Goal: Information Seeking & Learning: Learn about a topic

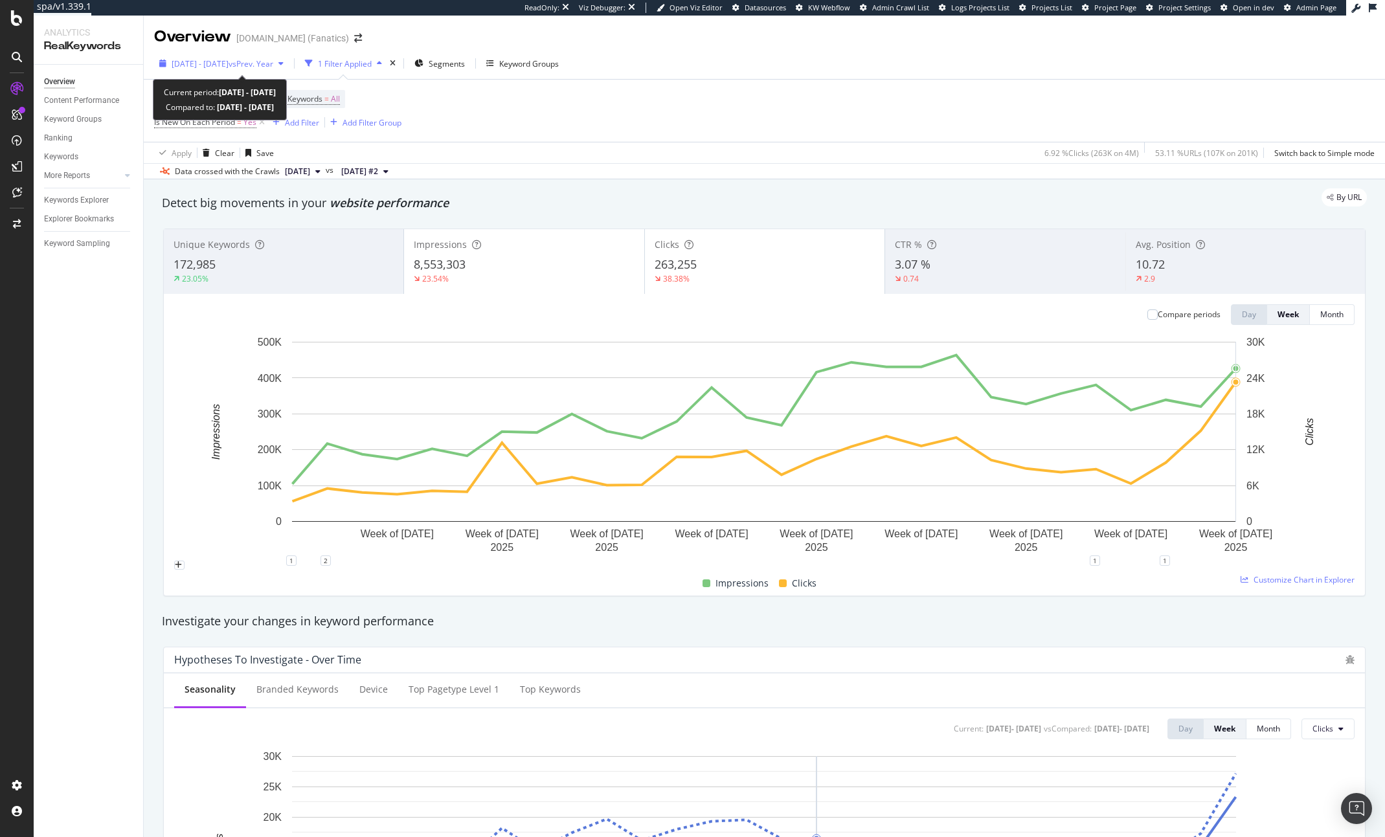
click at [197, 65] on span "[DATE] - [DATE]" at bounding box center [200, 63] width 57 height 11
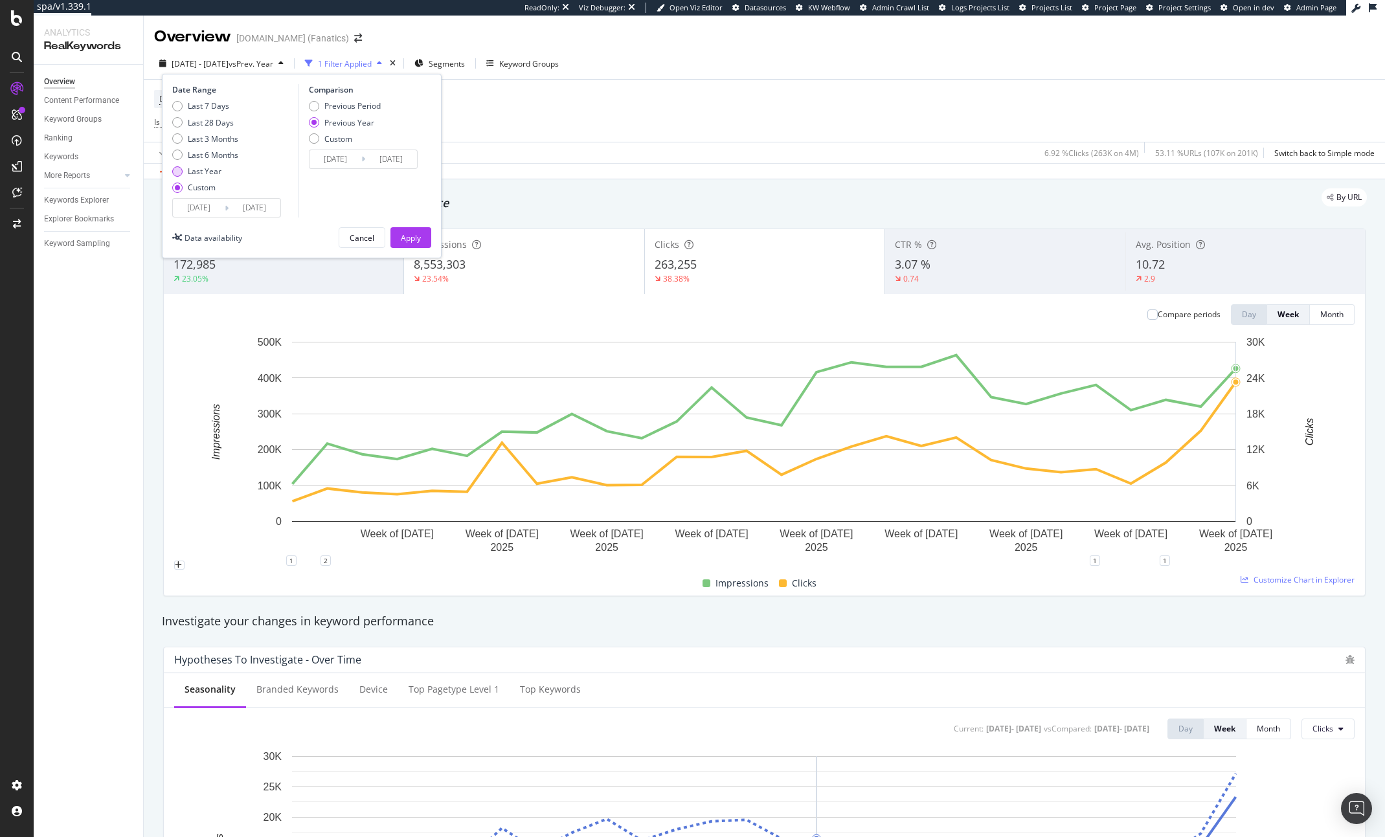
click at [207, 170] on div "Last Year" at bounding box center [205, 171] width 34 height 11
type input "[DATE]"
type input "2023/10/14"
type input "2024/10/12"
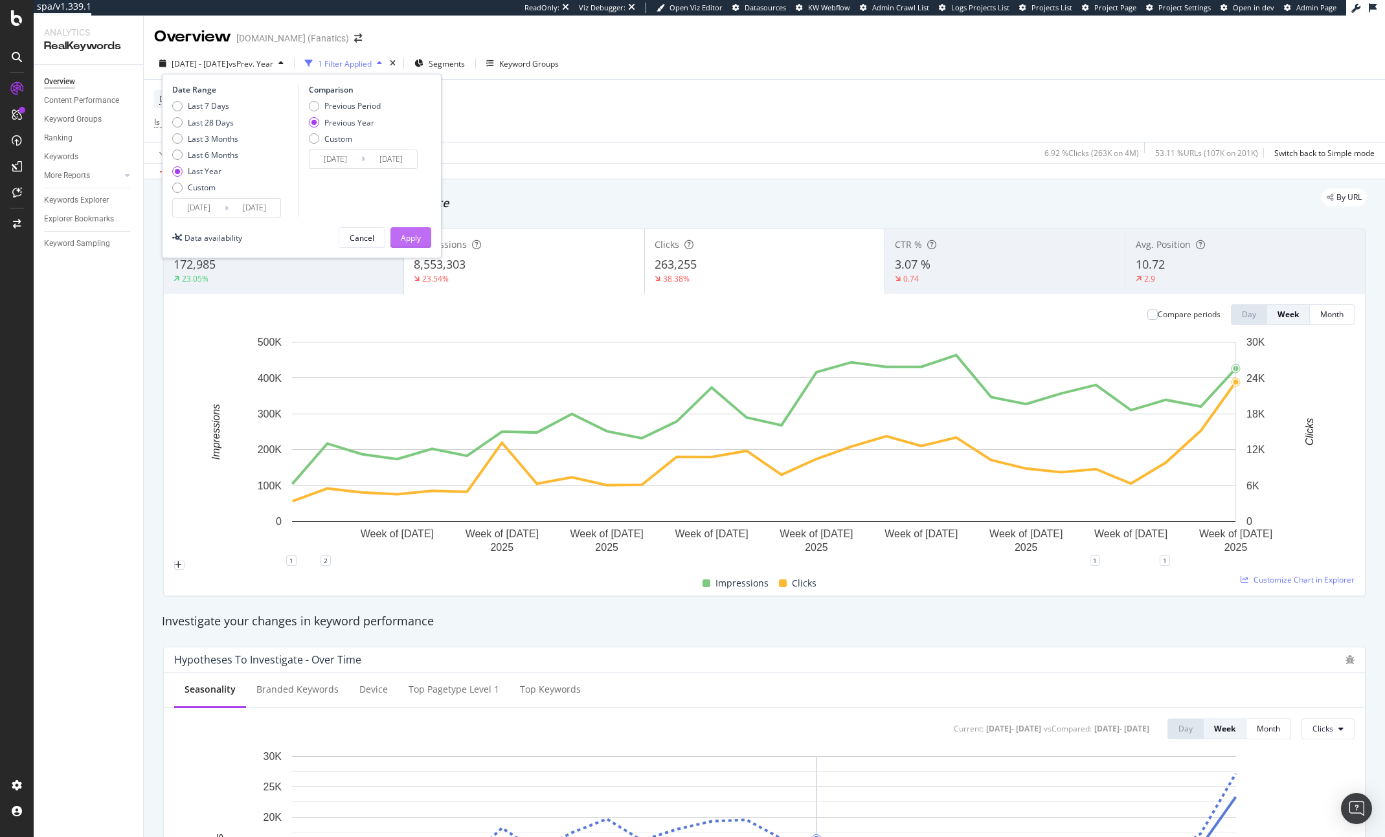
click at [418, 235] on div "Apply" at bounding box center [411, 237] width 20 height 11
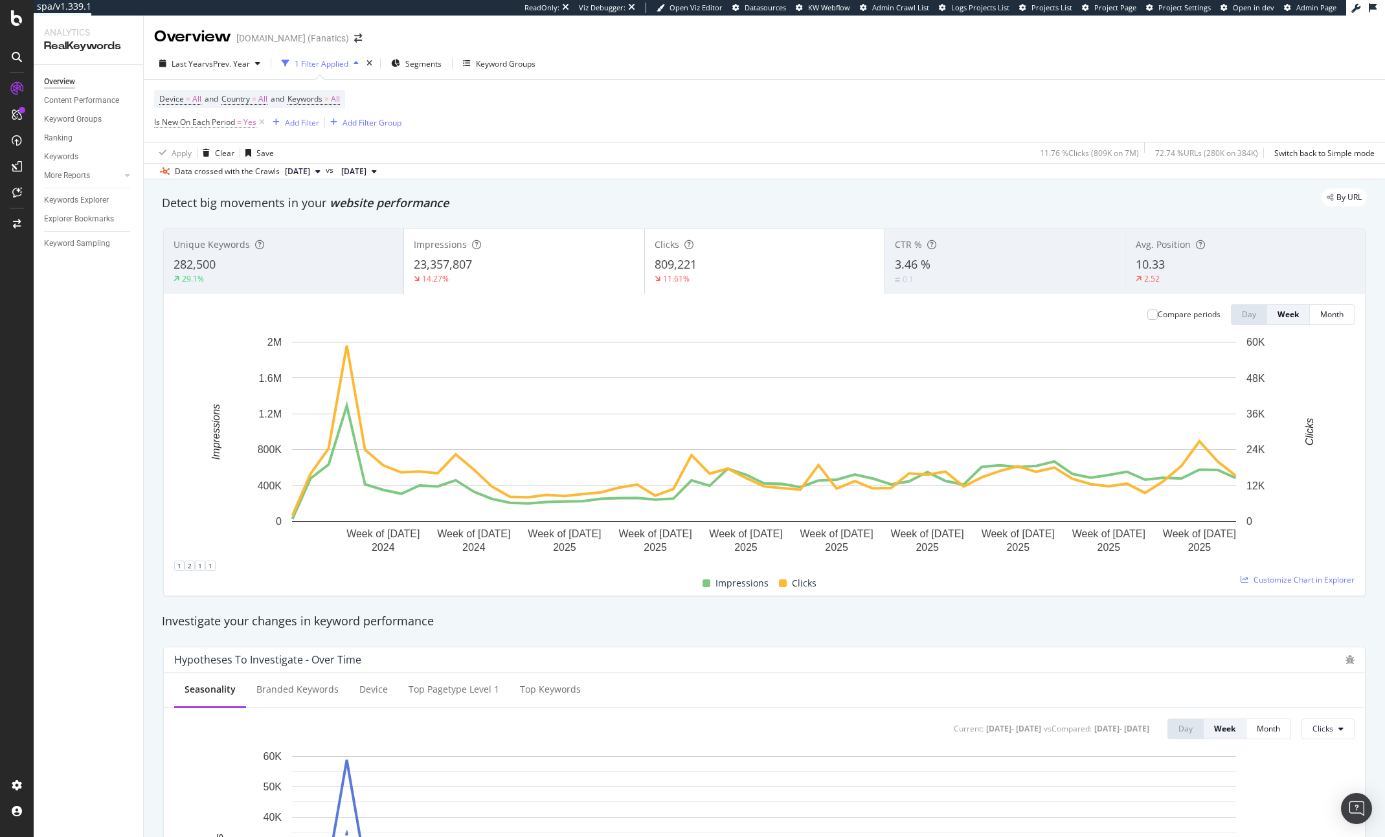
click at [502, 268] on div "23,357,807" at bounding box center [524, 264] width 220 height 17
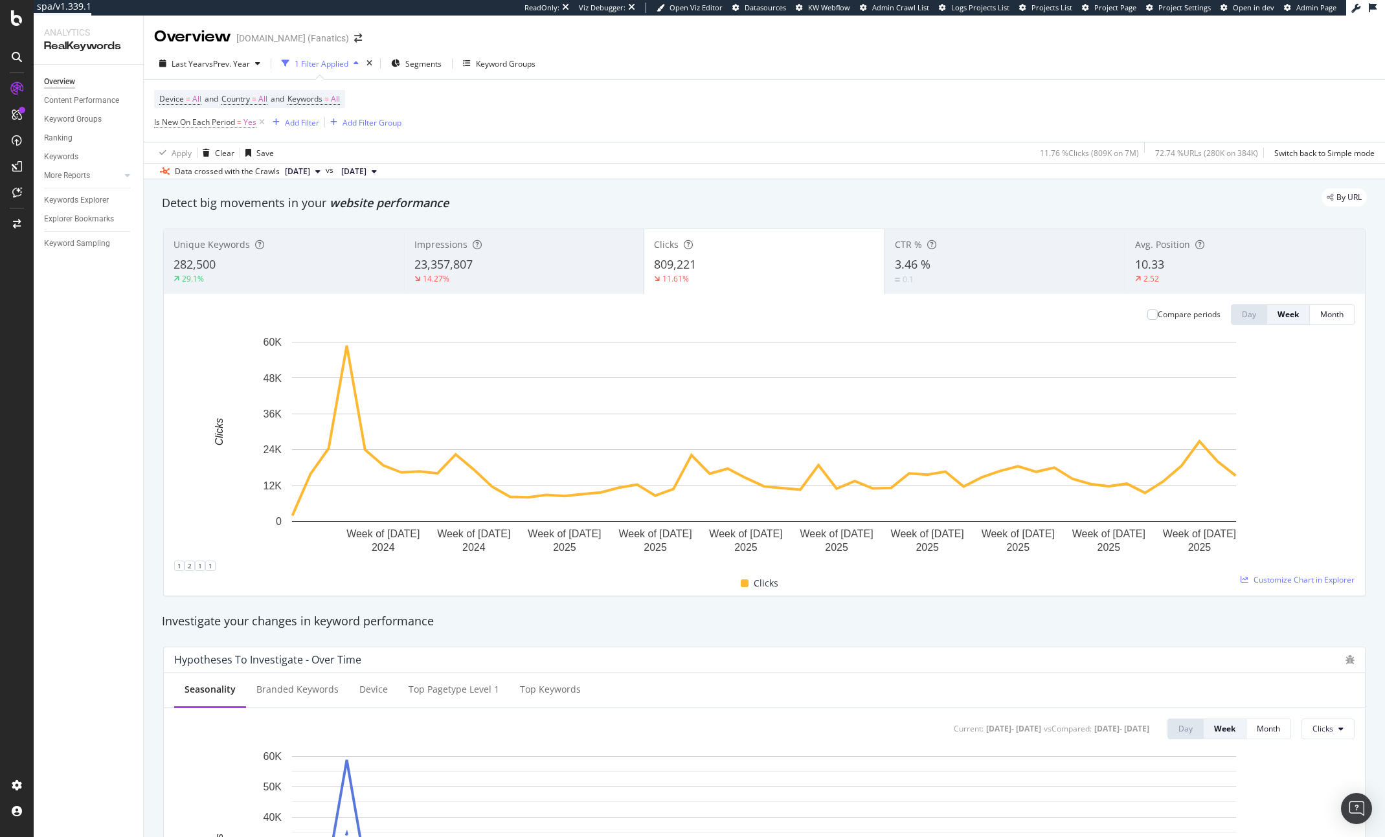
click at [665, 269] on span "809,221" at bounding box center [675, 264] width 42 height 16
click at [197, 276] on div "29.1%" at bounding box center [193, 278] width 22 height 11
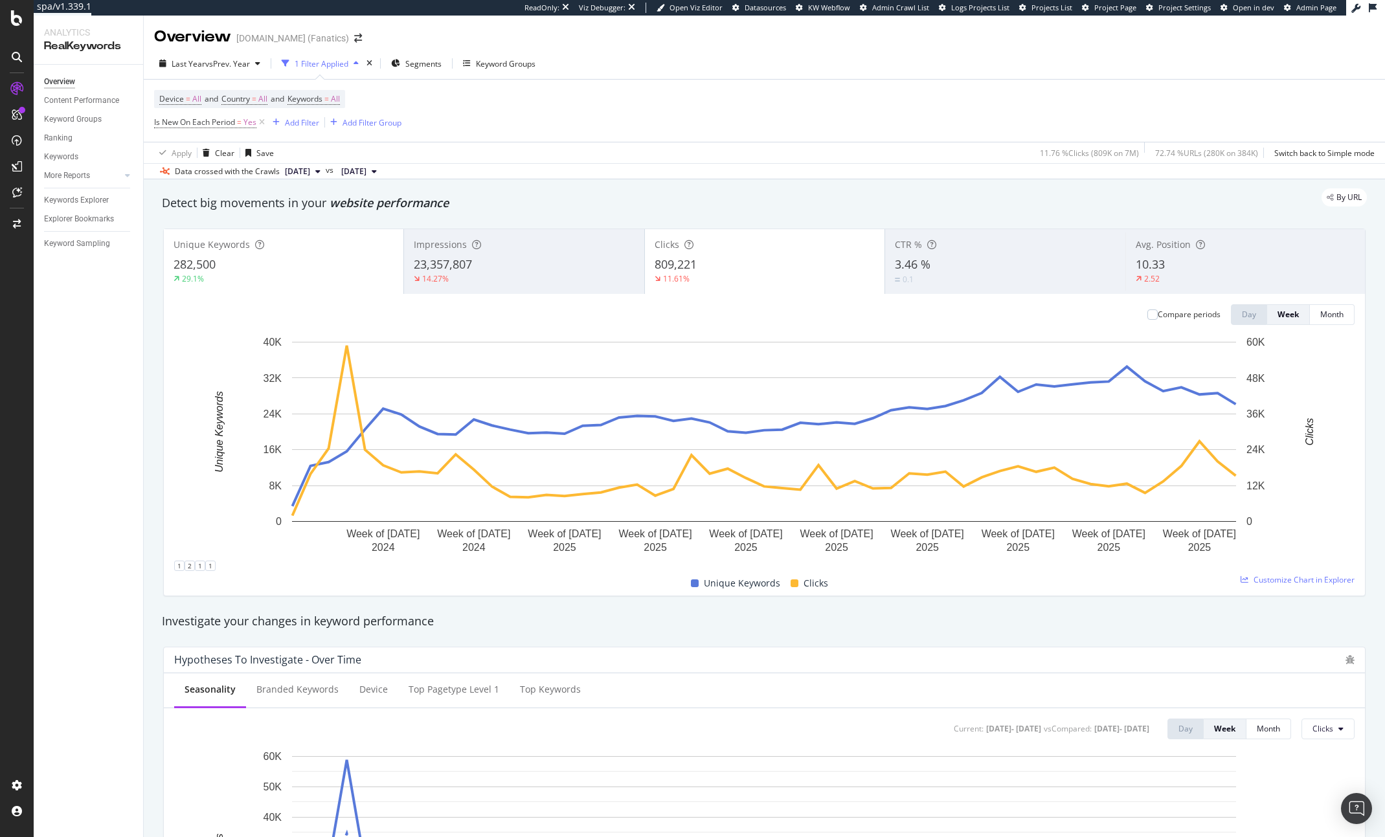
click at [776, 280] on div "11.61%" at bounding box center [765, 279] width 220 height 12
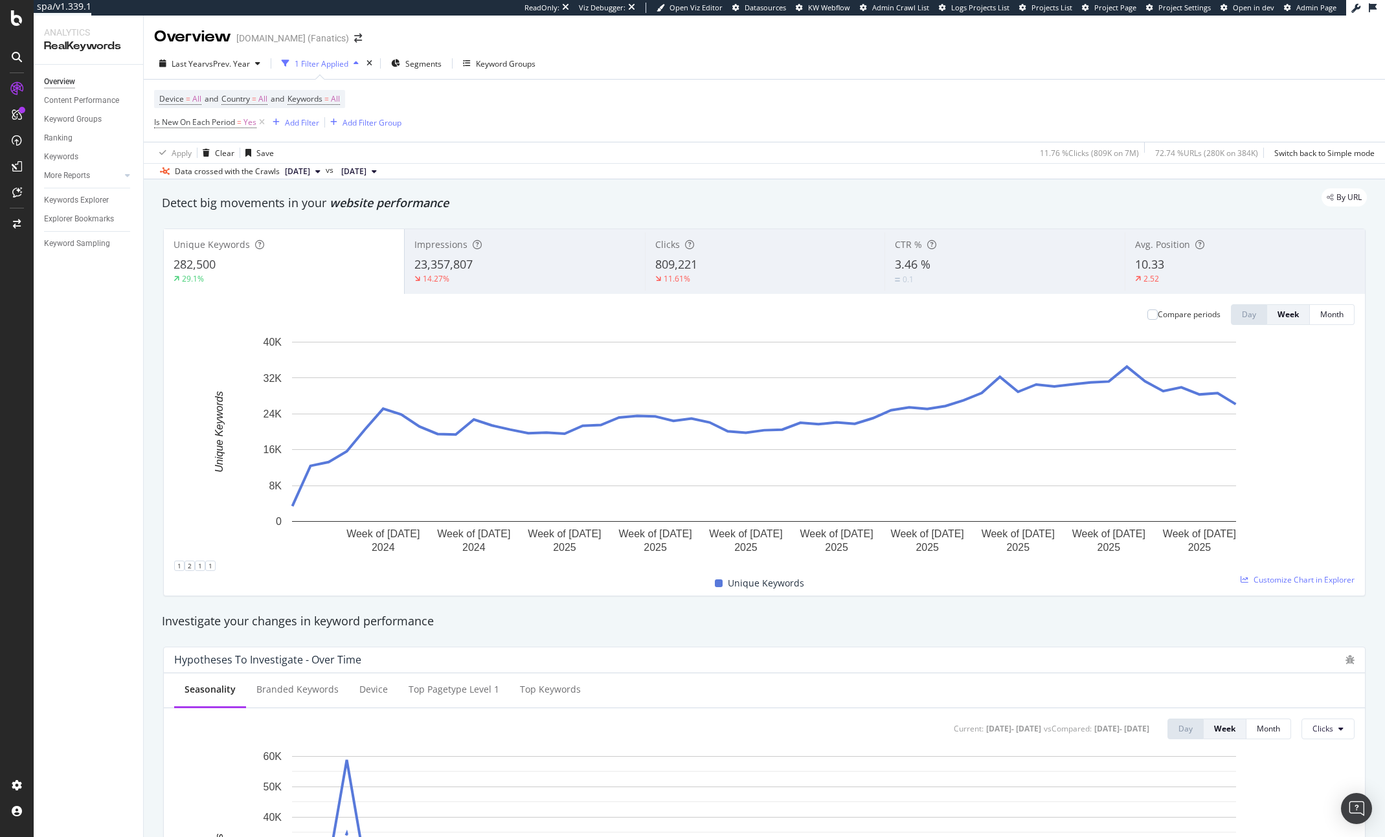
click at [1147, 320] on div "Compare periods" at bounding box center [1183, 314] width 73 height 21
click at [1147, 317] on div at bounding box center [1152, 314] width 10 height 10
click at [345, 90] on div "Device = All and Country = All and Keywords = All" at bounding box center [249, 99] width 191 height 18
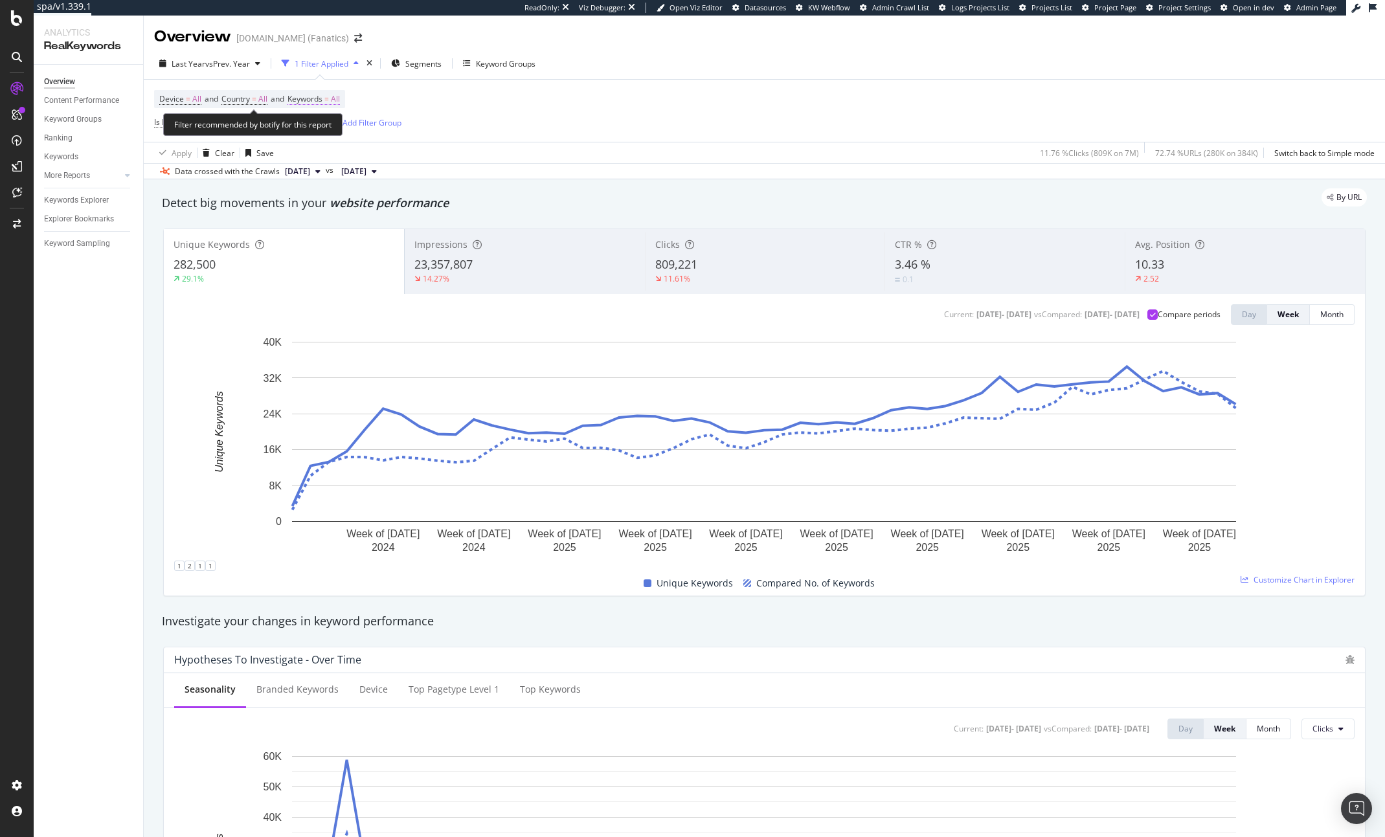
click at [340, 93] on span "All" at bounding box center [335, 99] width 9 height 18
click at [320, 112] on div "button" at bounding box center [314, 108] width 16 height 8
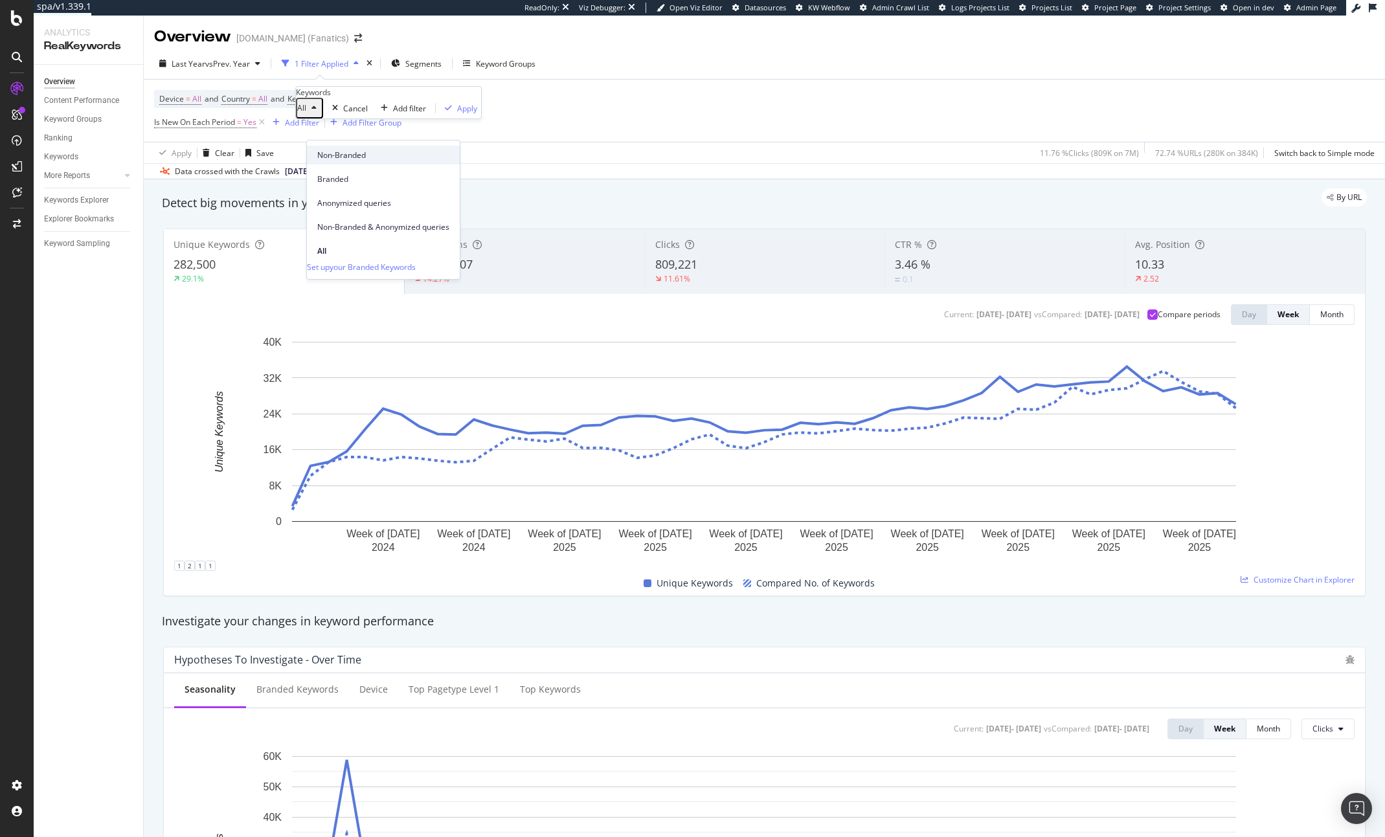
click at [336, 152] on span "Non-Branded" at bounding box center [383, 156] width 132 height 12
click at [497, 114] on div "Apply" at bounding box center [507, 108] width 20 height 11
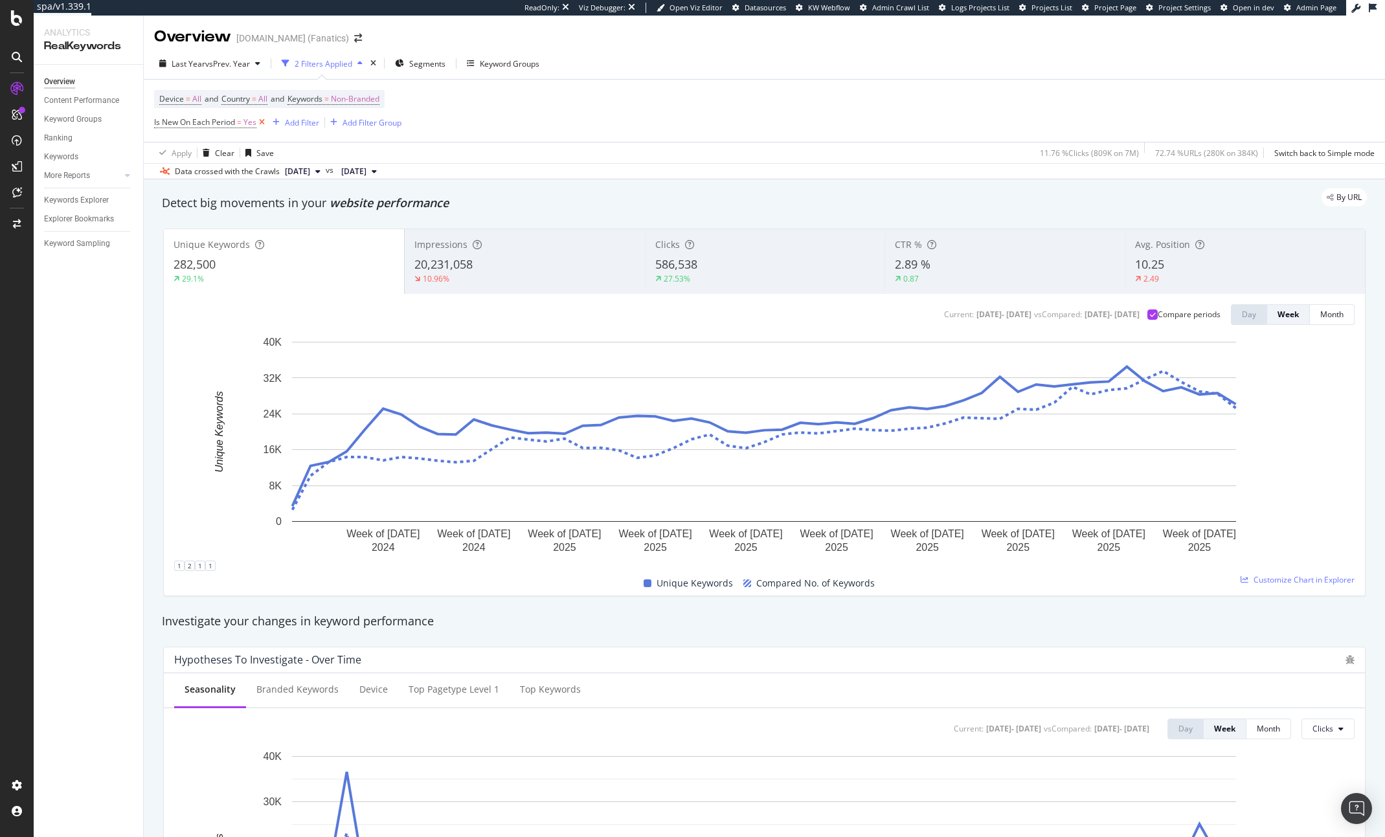
click at [263, 122] on icon at bounding box center [261, 122] width 11 height 13
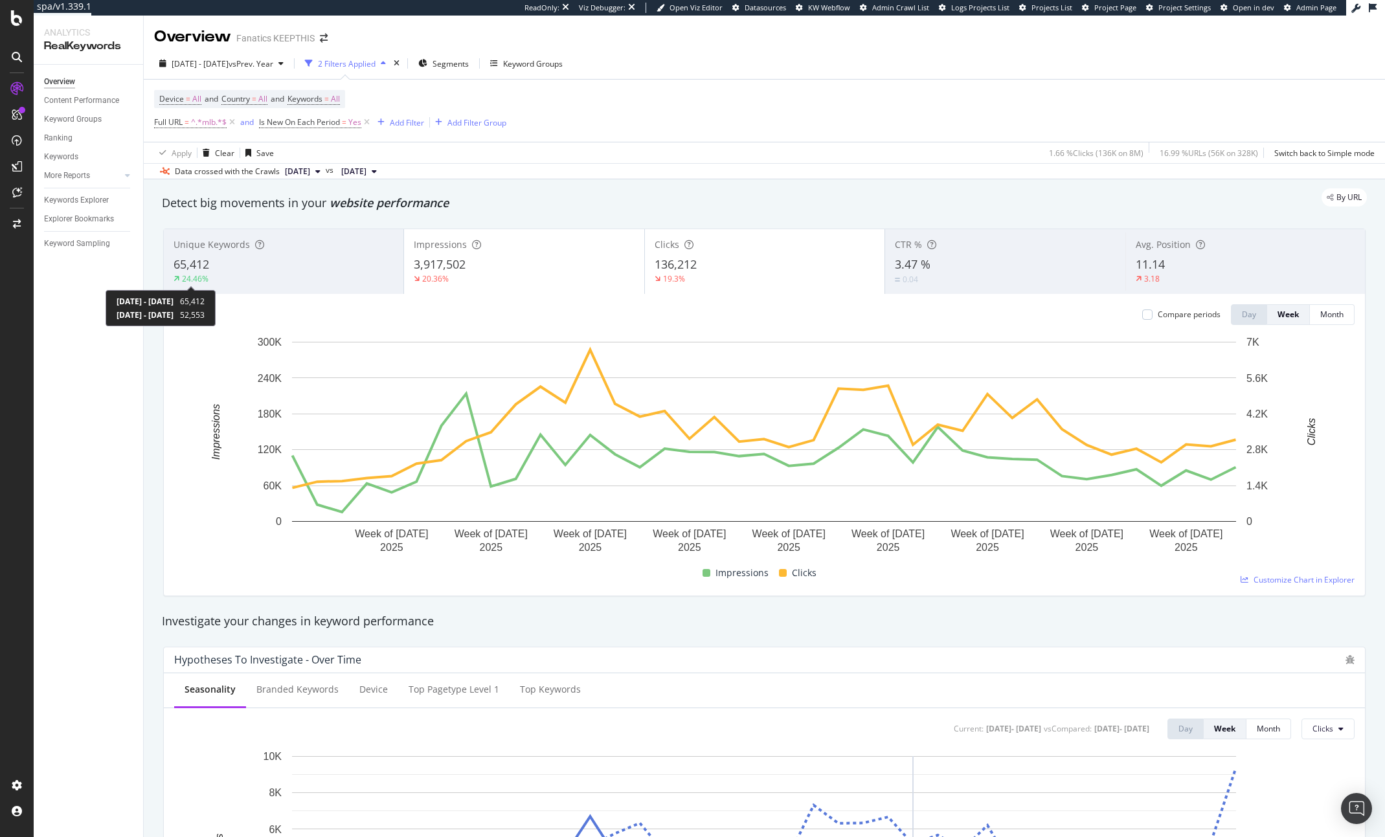
click at [206, 276] on div "24.46%" at bounding box center [195, 278] width 27 height 11
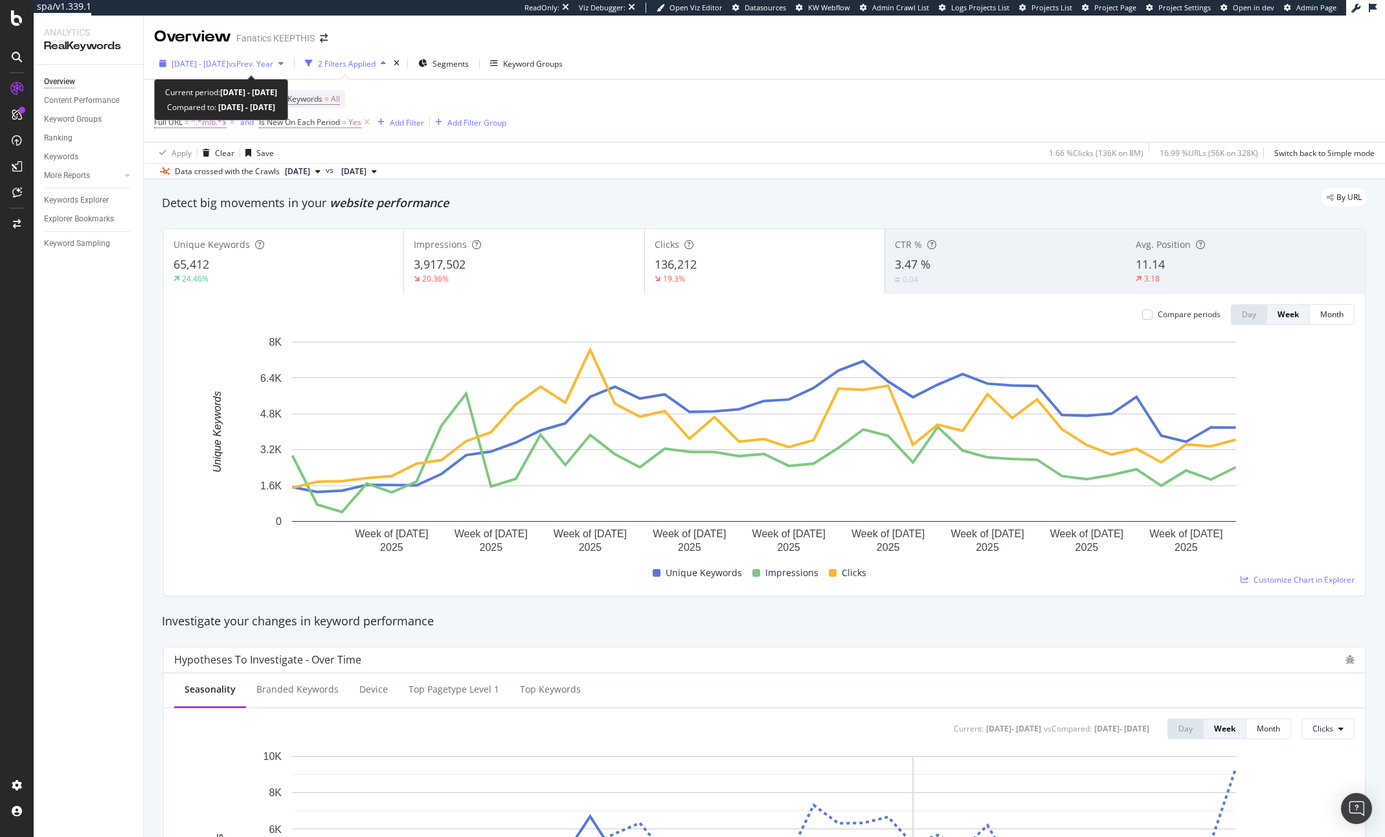
click at [273, 63] on span "vs Prev. Year" at bounding box center [251, 63] width 45 height 11
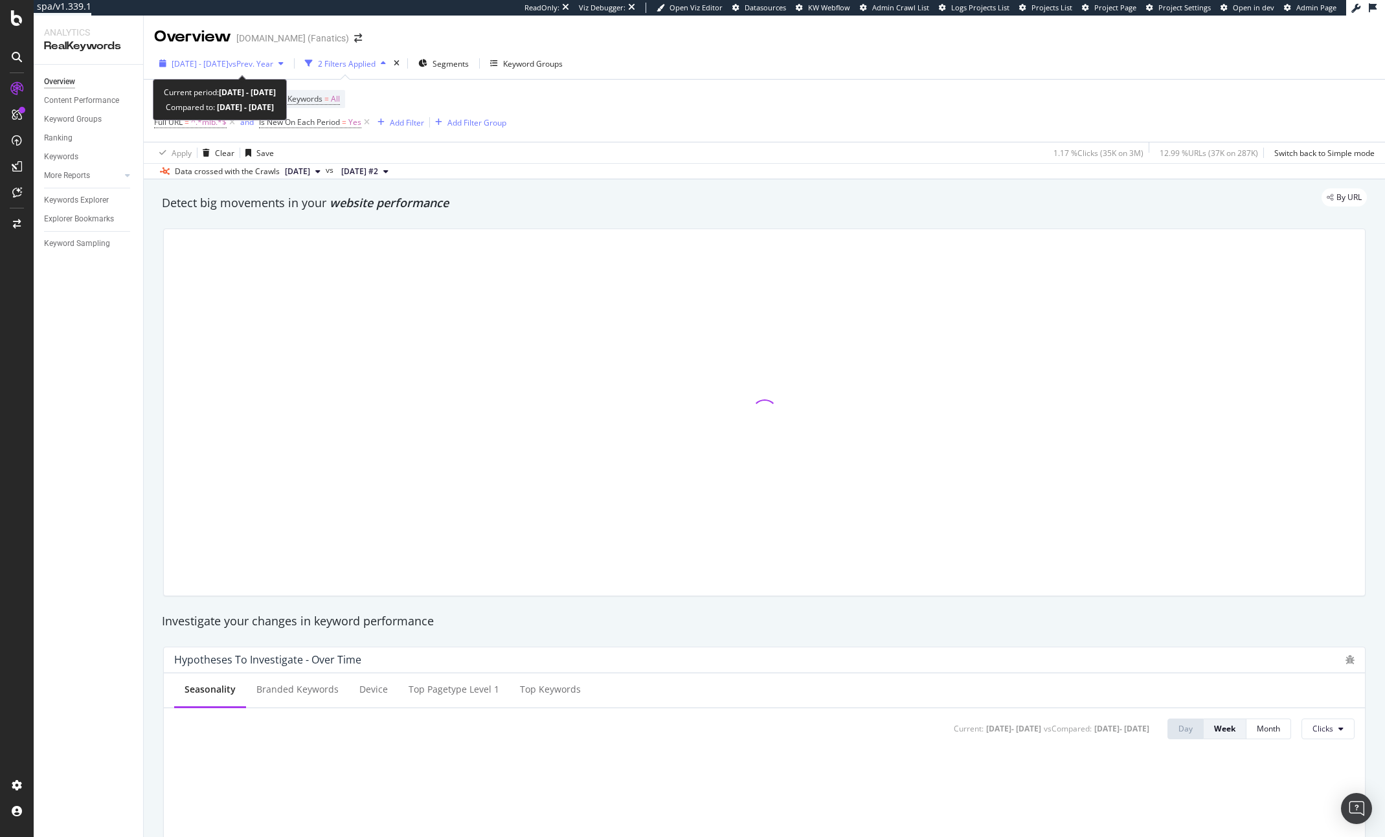
click at [229, 64] on span "[DATE] - [DATE]" at bounding box center [200, 63] width 57 height 11
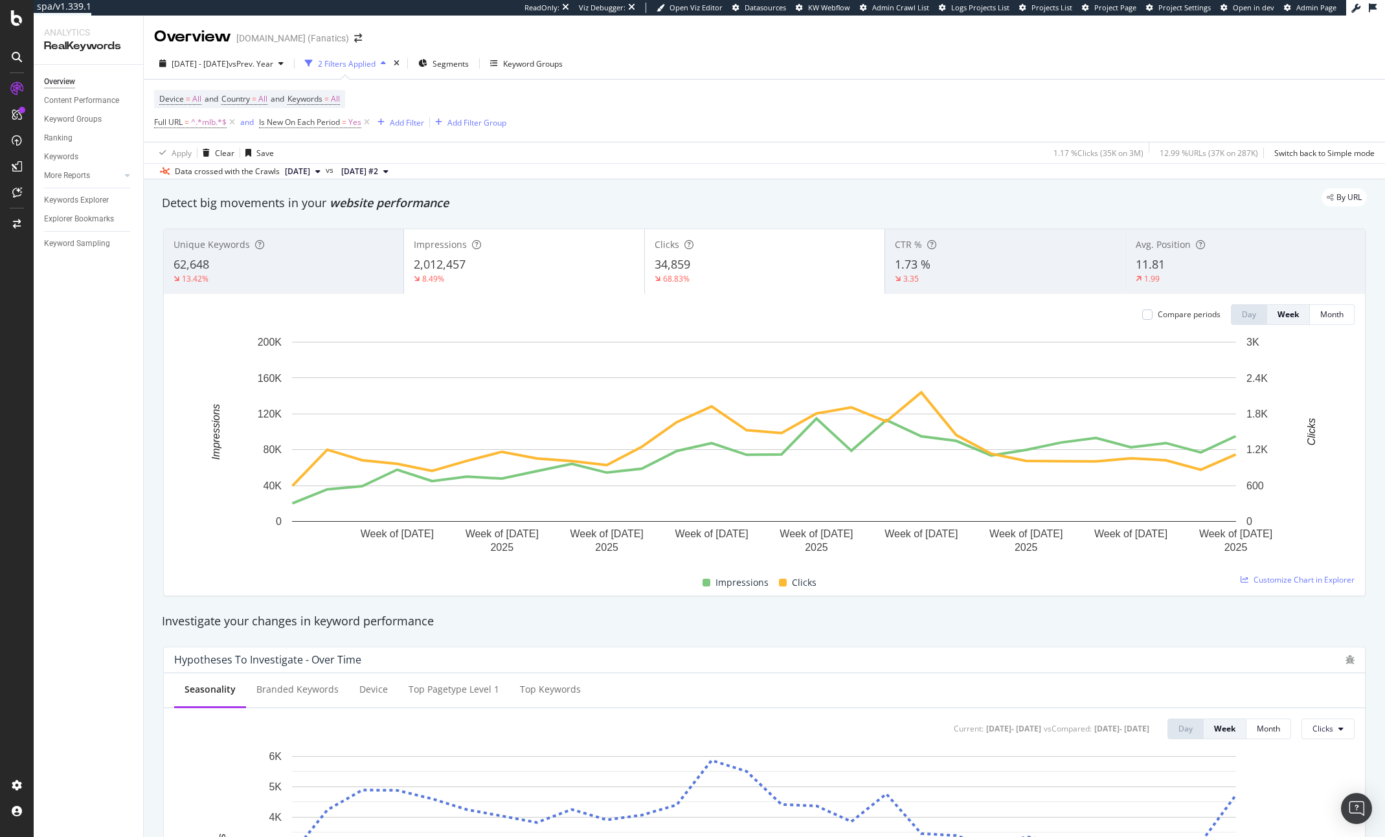
click at [457, 203] on div "By URL" at bounding box center [758, 197] width 1218 height 18
click at [215, 67] on span "[DATE] - [DATE]" at bounding box center [200, 63] width 57 height 11
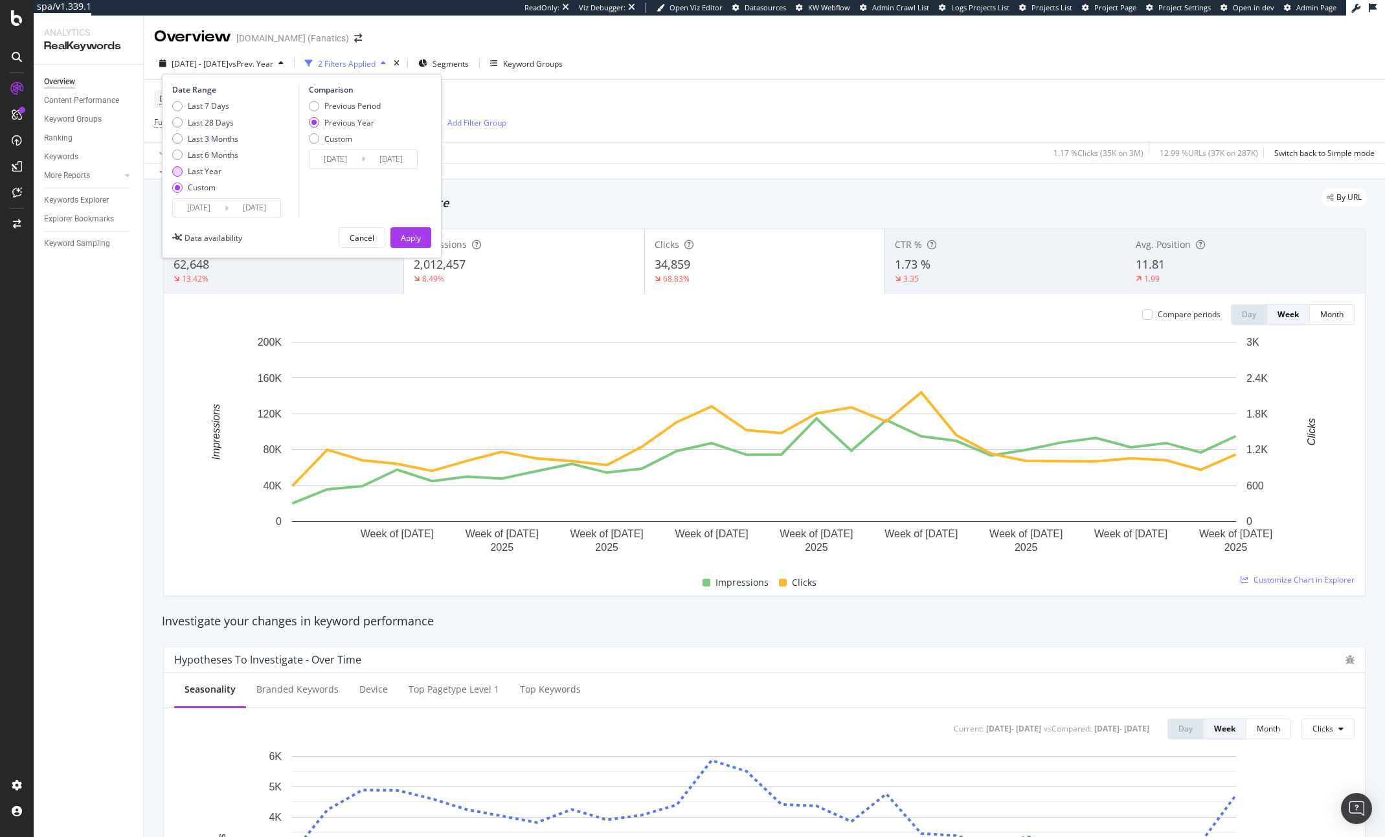
click at [196, 170] on div "Last Year" at bounding box center [205, 171] width 34 height 11
type input "2024/10/13"
type input "2025/10/12"
type input "2023/10/15"
type input "2024/10/13"
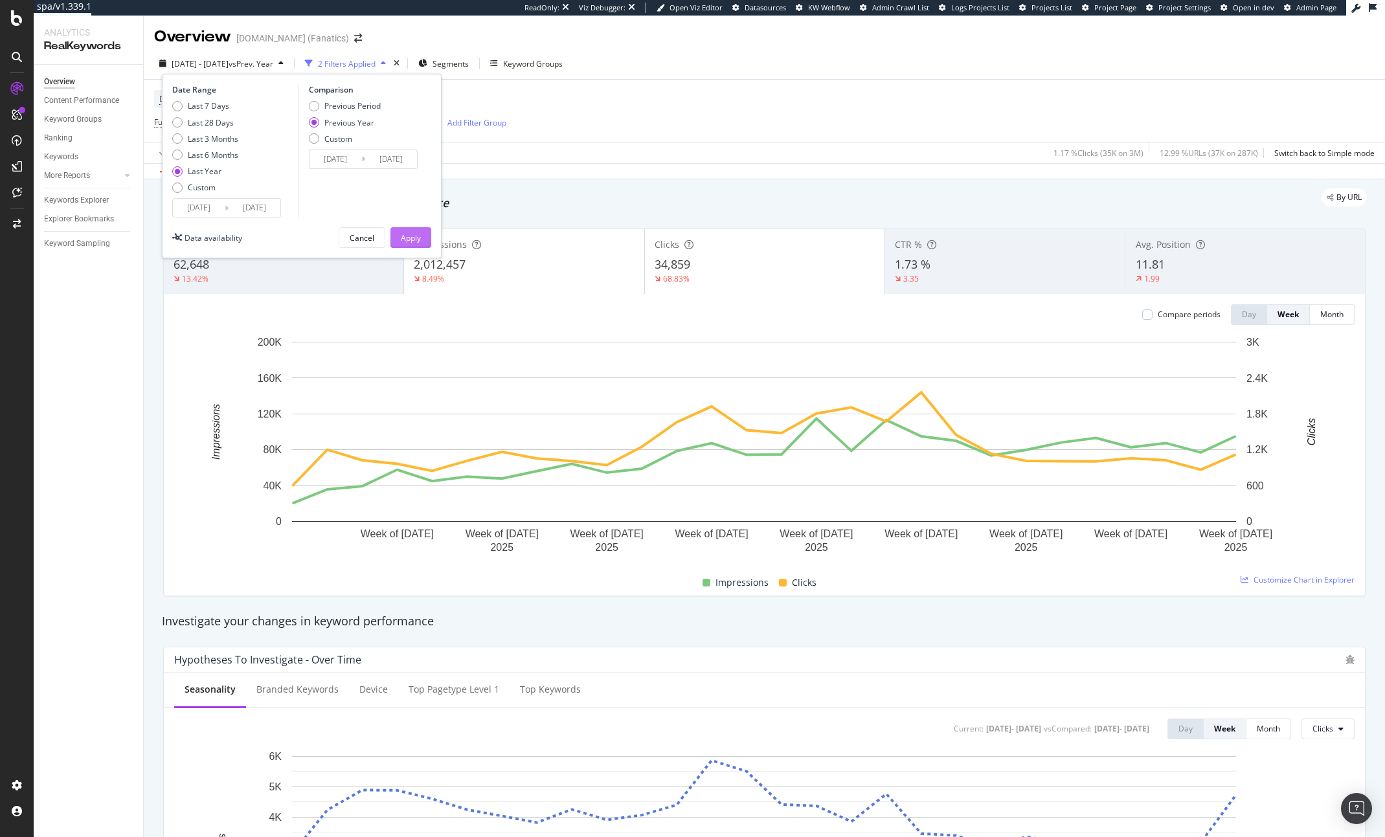
click at [420, 236] on div "Apply" at bounding box center [411, 237] width 20 height 11
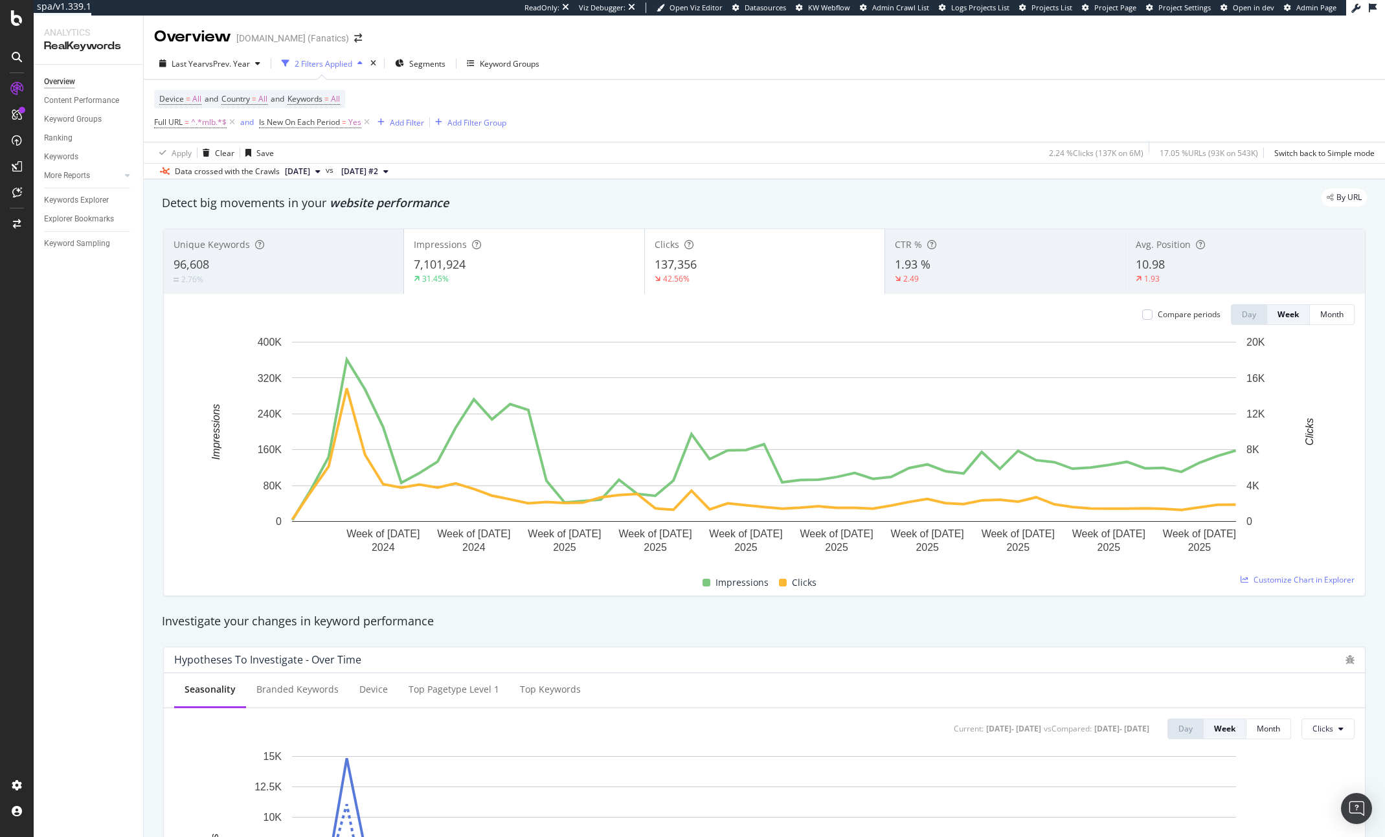
click at [302, 296] on div "Compare periods Day Week Month Week of 11 Nov. 2024 Week of 16 Dec. 2024 Week o…" at bounding box center [764, 445] width 1201 height 302
click at [304, 265] on div "96,608" at bounding box center [284, 264] width 220 height 17
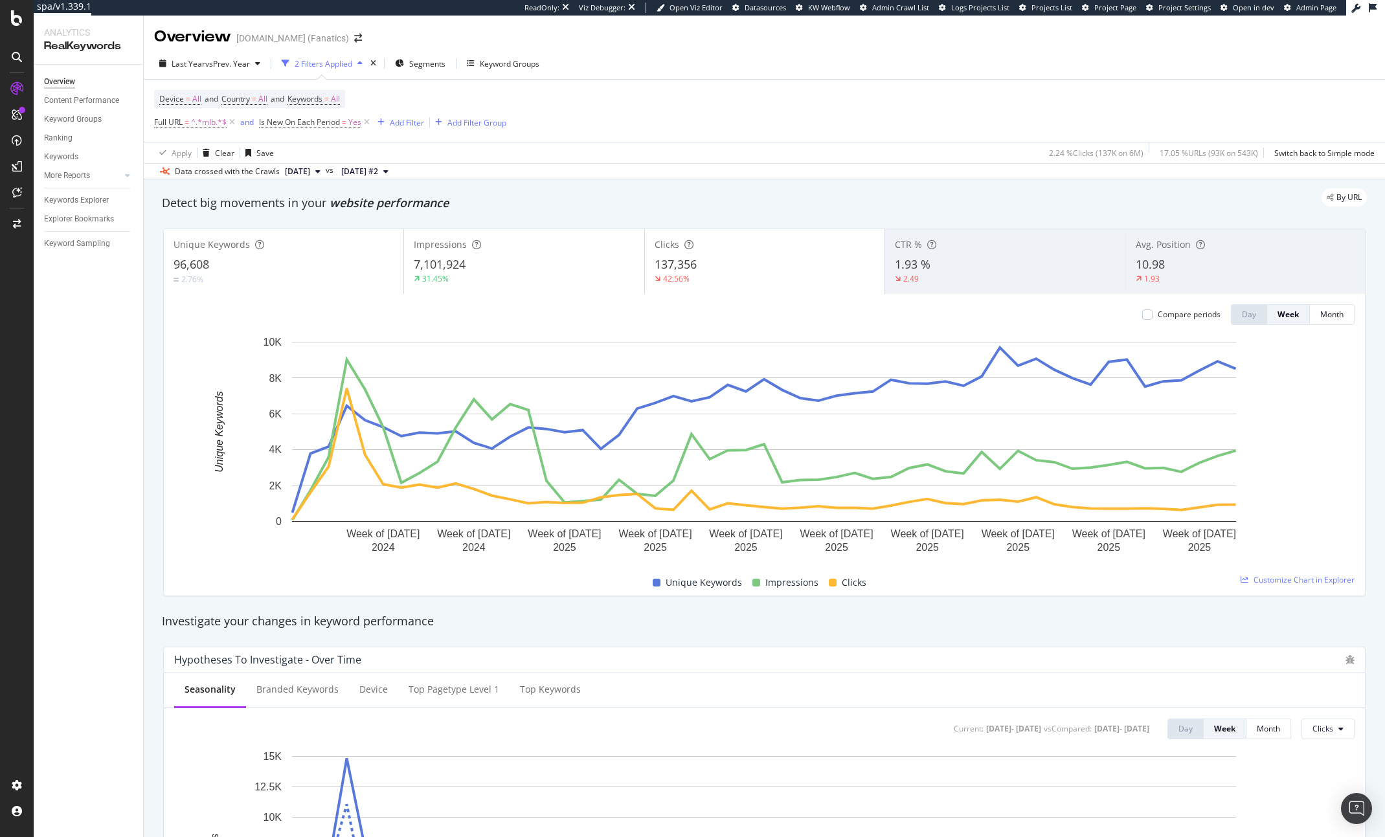
click at [502, 259] on div "7,101,924" at bounding box center [524, 264] width 220 height 17
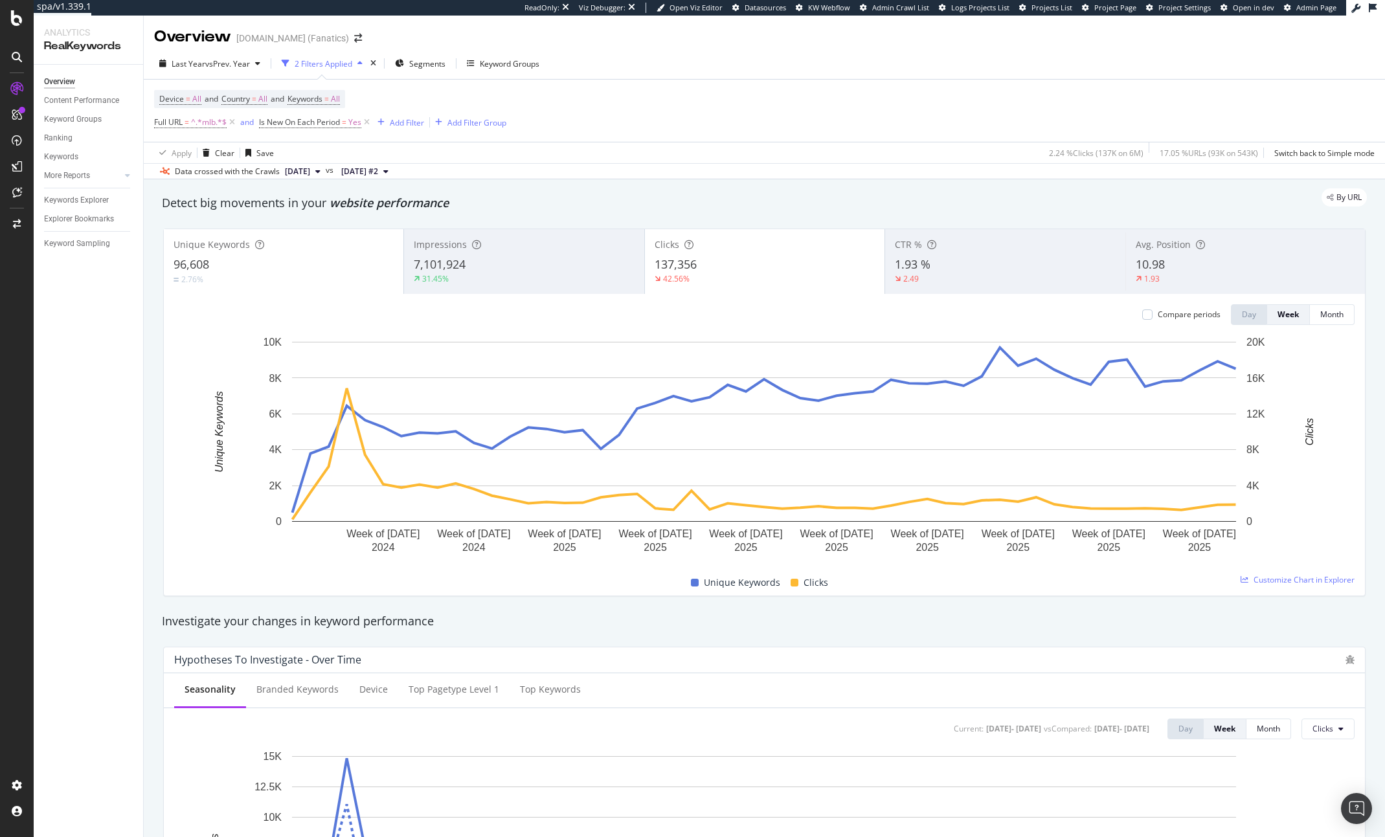
click at [702, 249] on div "Clicks" at bounding box center [765, 244] width 220 height 13
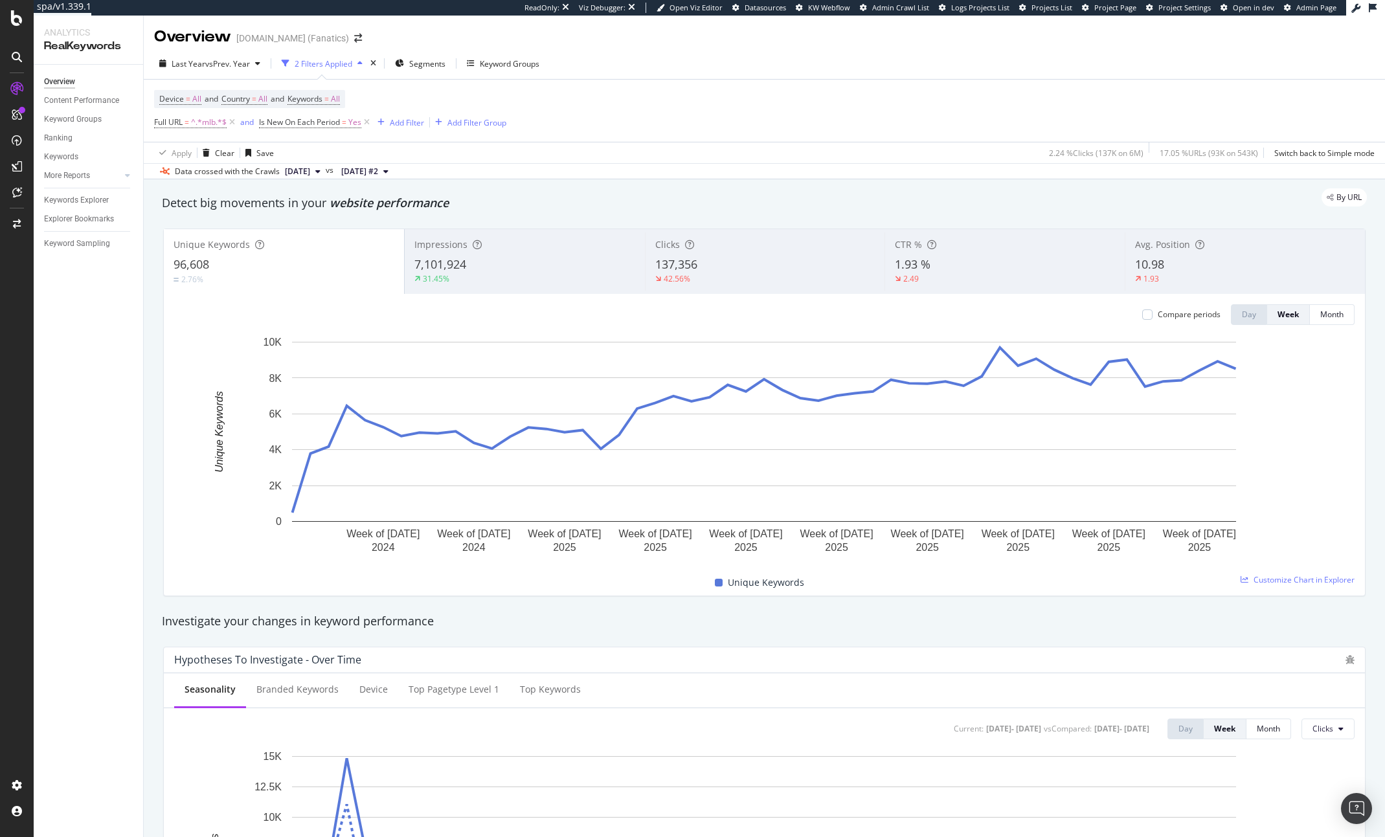
click at [1155, 319] on div "Compare periods" at bounding box center [1181, 314] width 78 height 11
click at [1145, 318] on div at bounding box center [1147, 314] width 10 height 10
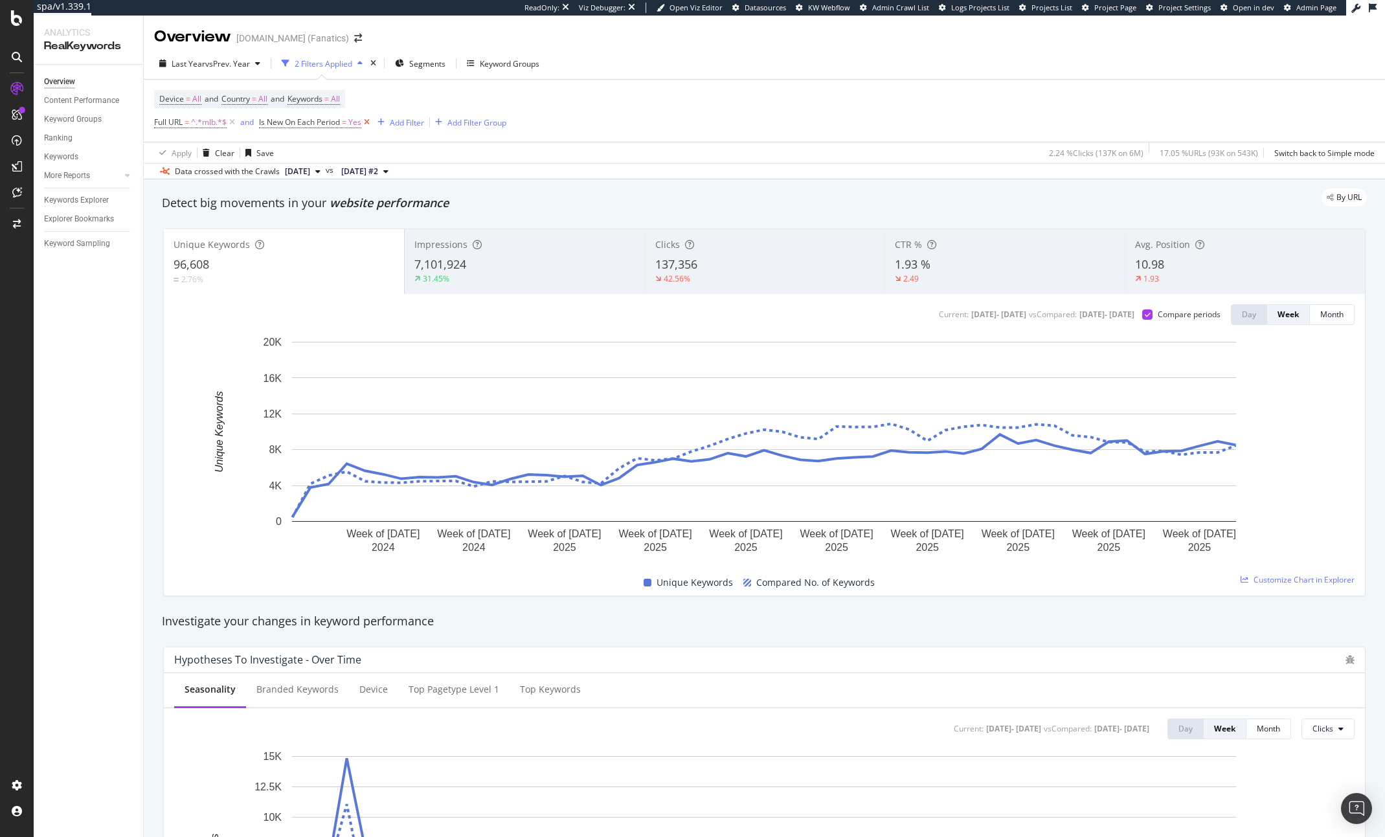
click at [368, 122] on icon at bounding box center [366, 122] width 11 height 13
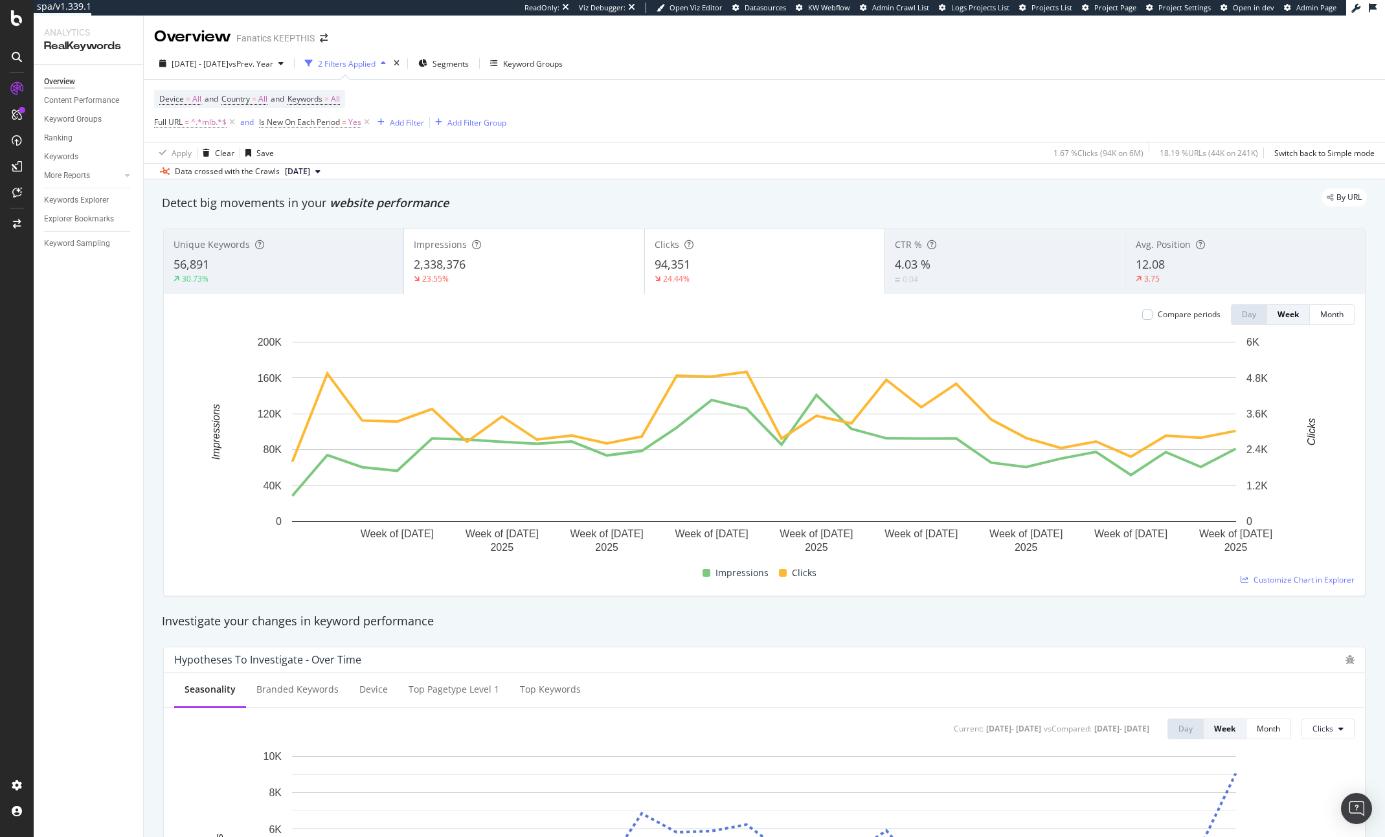
click at [315, 258] on div "56,891" at bounding box center [284, 264] width 220 height 17
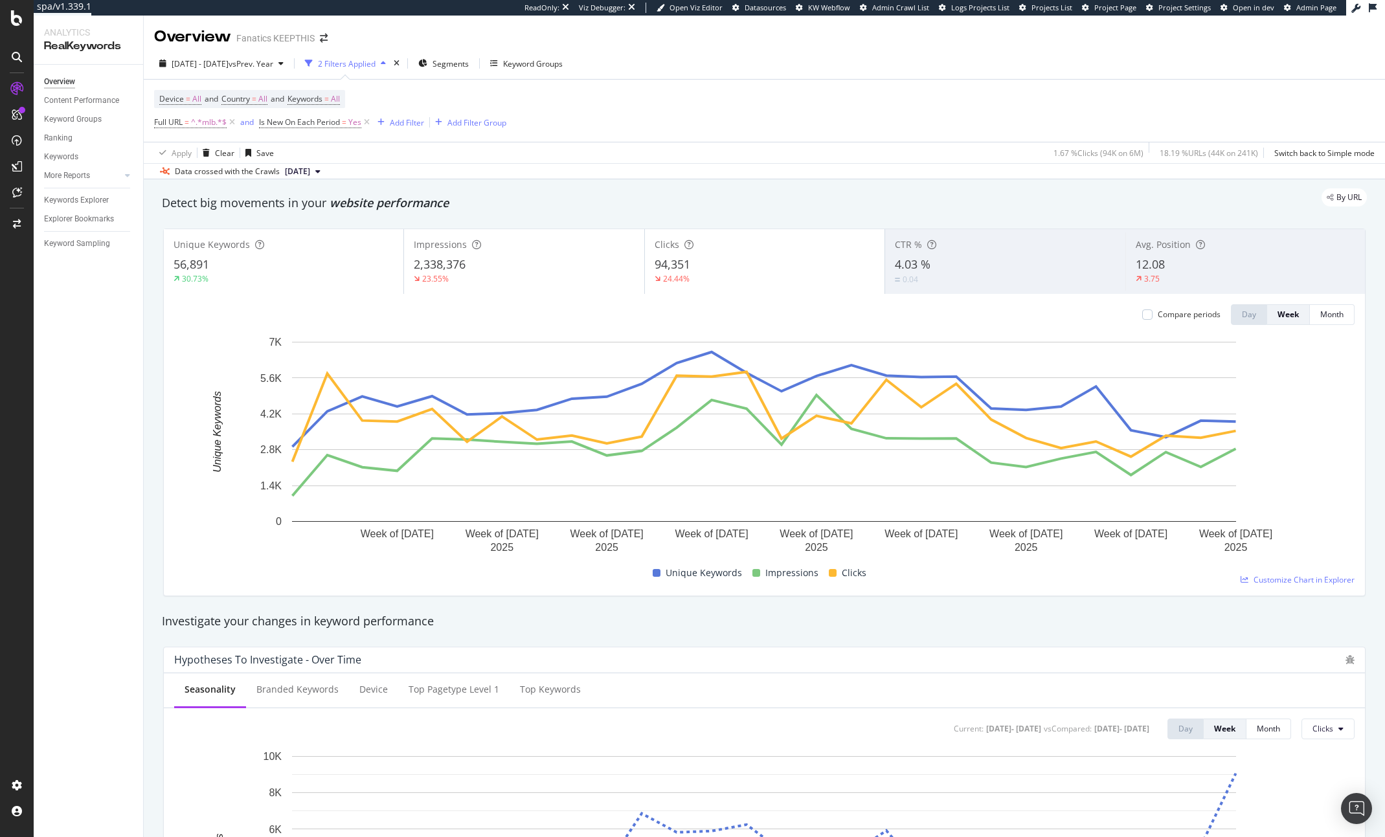
click at [519, 280] on div "23.55%" at bounding box center [524, 279] width 220 height 12
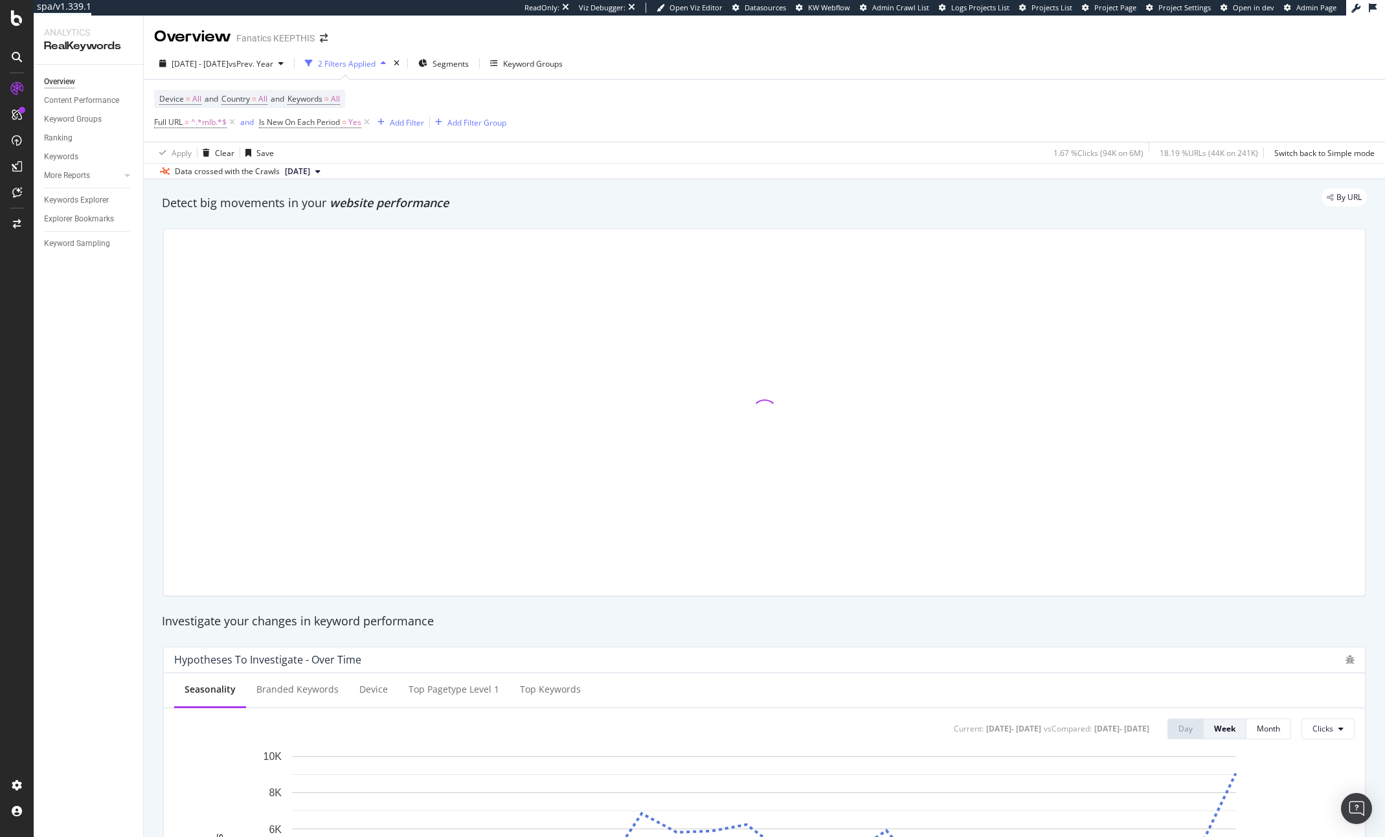
click at [748, 260] on div at bounding box center [764, 412] width 1201 height 366
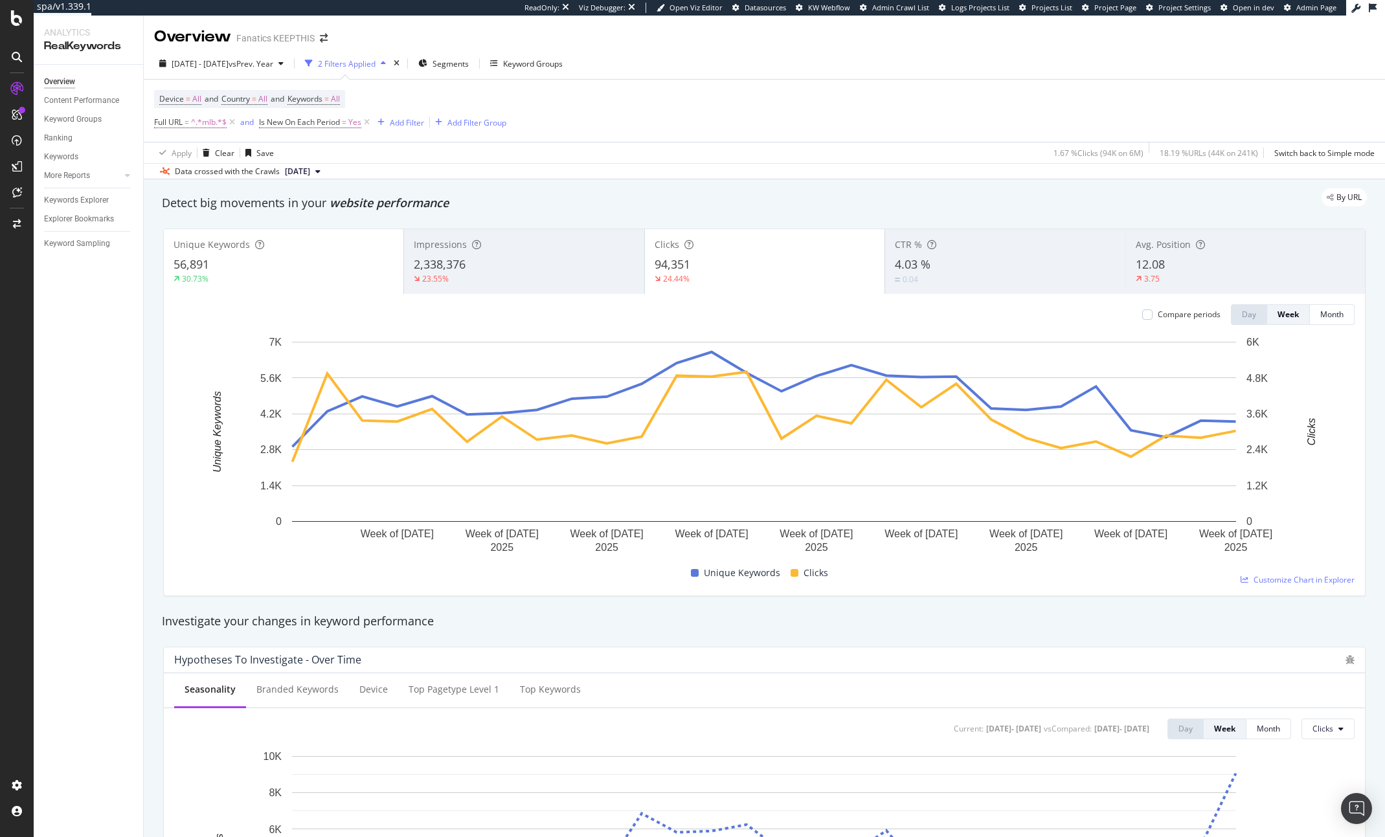
click at [703, 267] on div "94,351" at bounding box center [765, 264] width 220 height 17
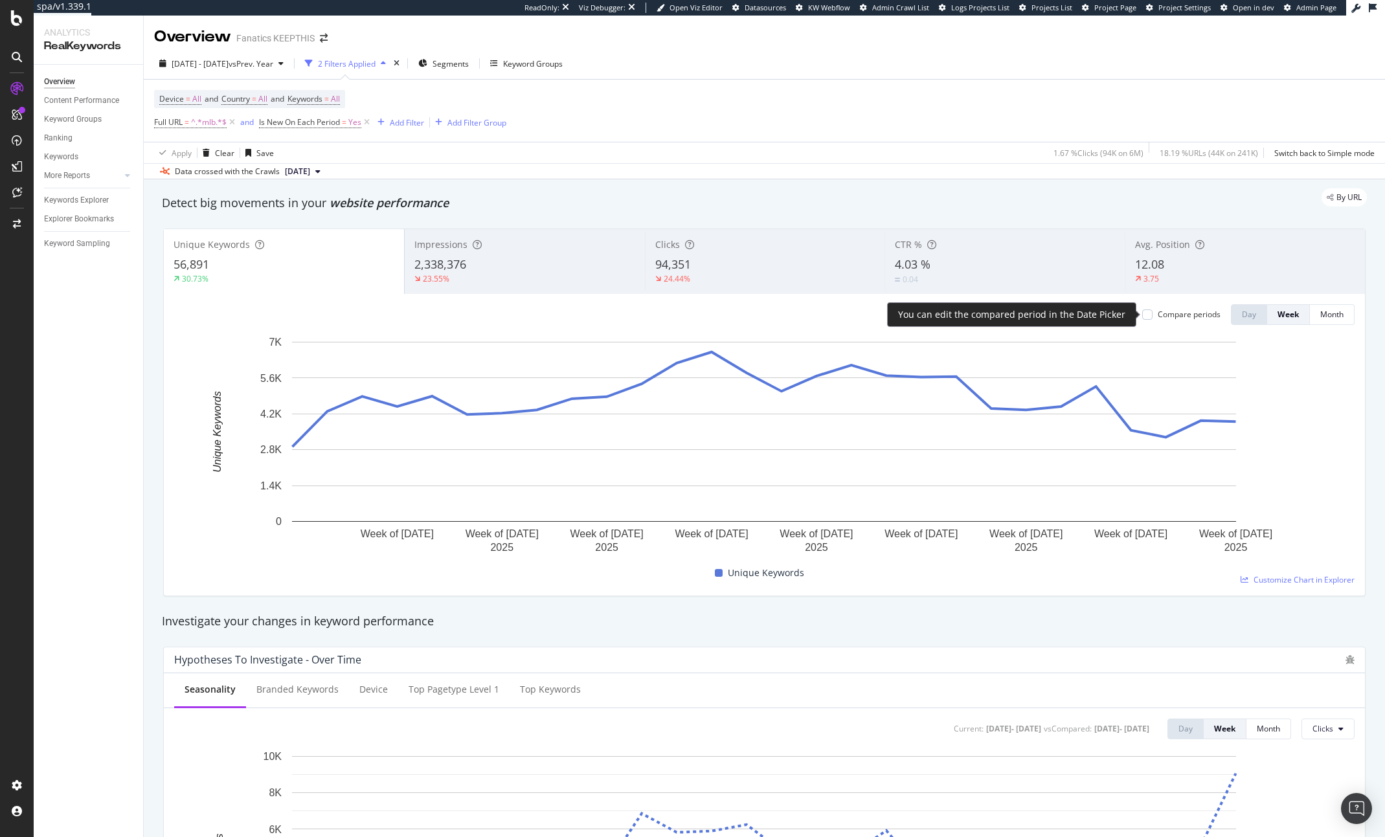
click at [1179, 312] on div "Compare periods" at bounding box center [1189, 314] width 63 height 11
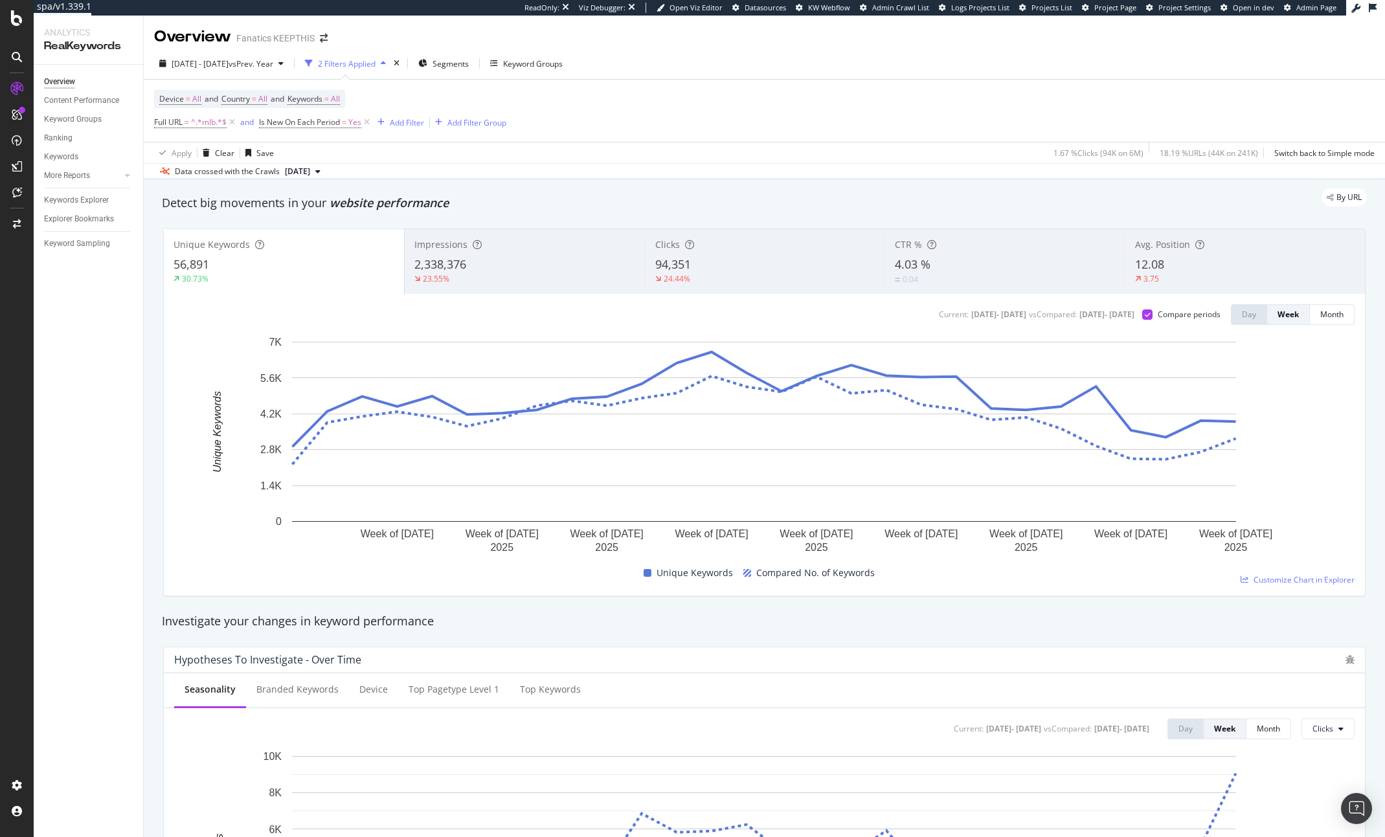
click at [217, 51] on div "2025 Mar. 17th - Sep. 28th vs Prev. Year 2 Filters Applied Segments Keyword Gro…" at bounding box center [764, 113] width 1241 height 131
click at [217, 60] on span "[DATE] - [DATE]" at bounding box center [200, 63] width 57 height 11
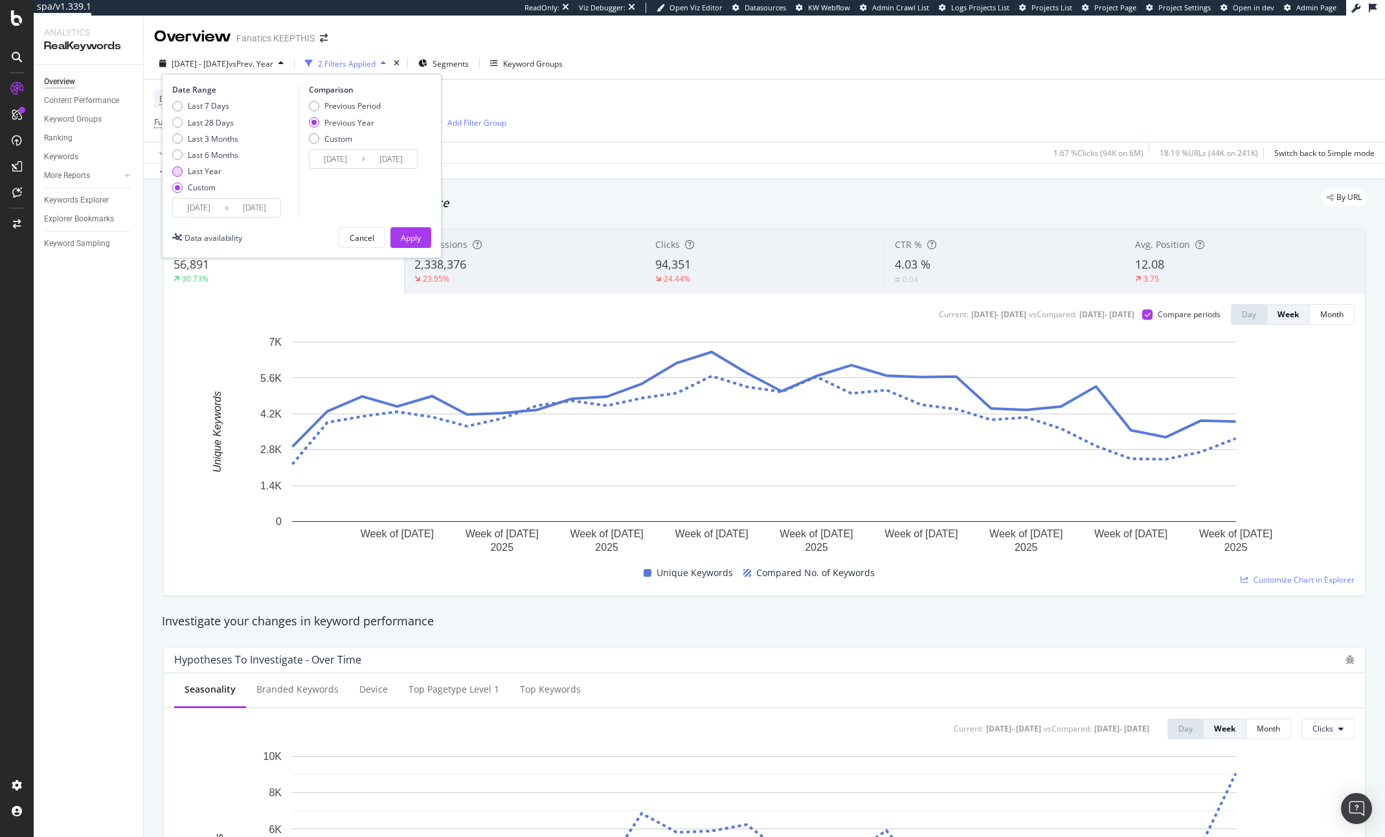
click at [197, 169] on div "Last Year" at bounding box center [205, 171] width 34 height 11
type input "[DATE]"
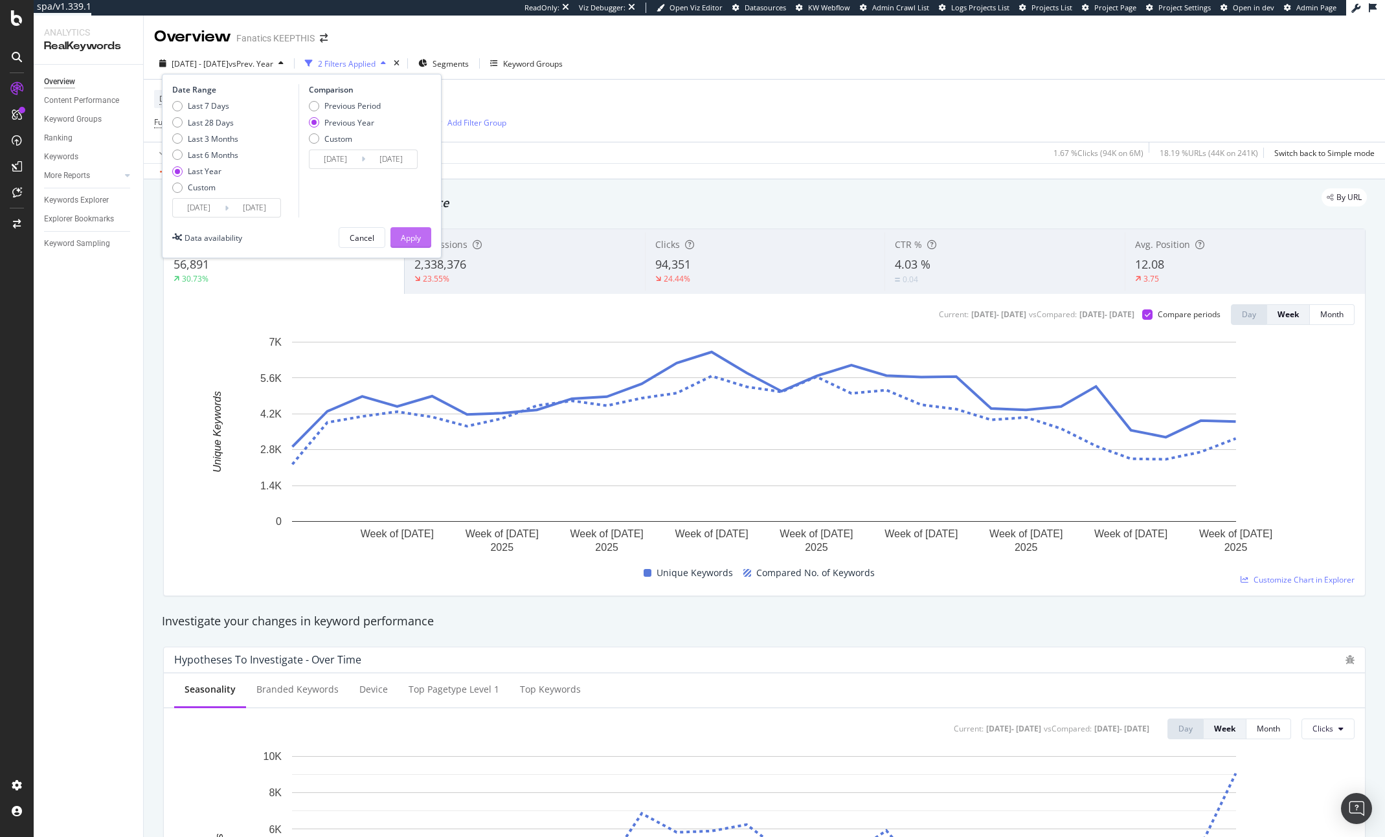
click at [409, 241] on div "Apply" at bounding box center [411, 237] width 20 height 11
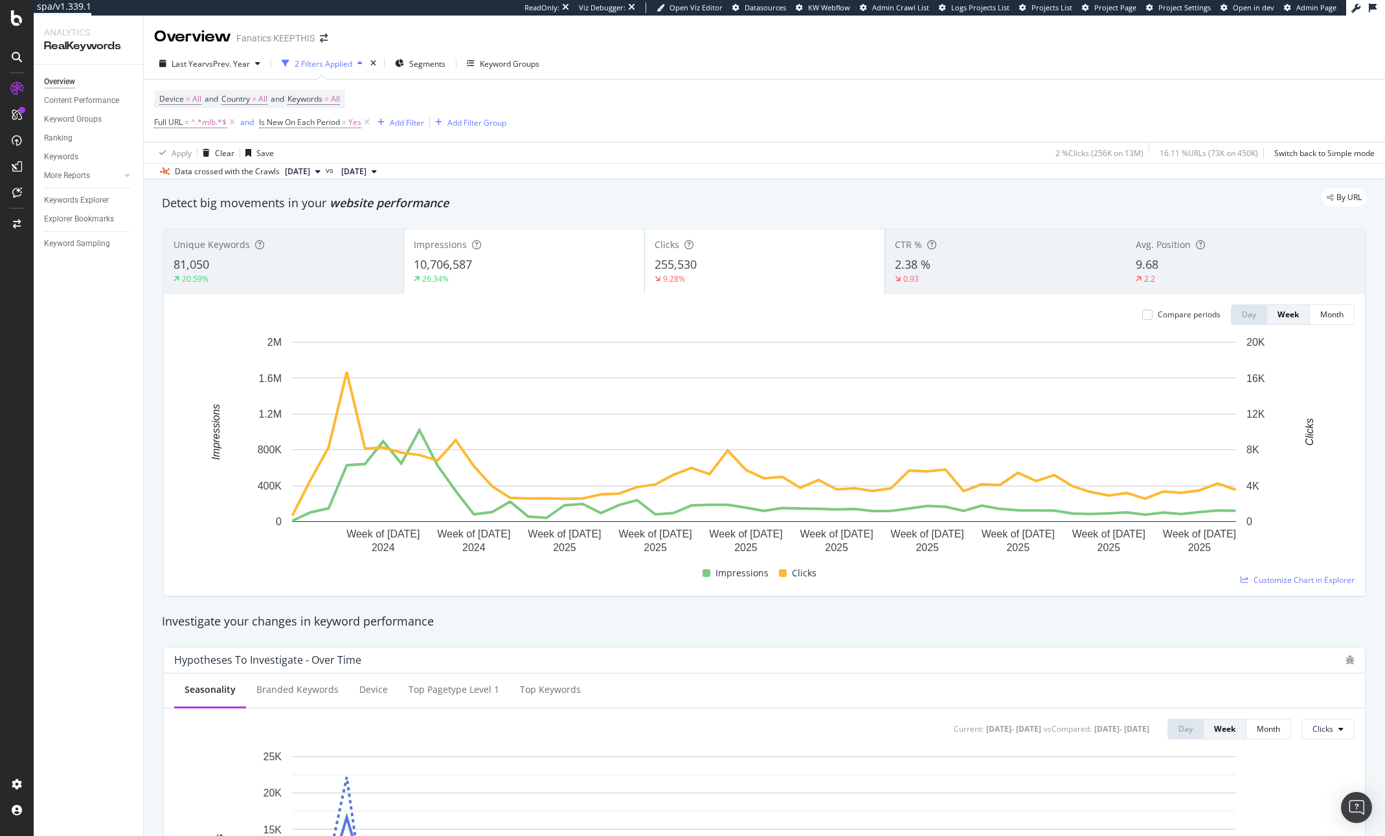
click at [258, 281] on div "20.59%" at bounding box center [284, 279] width 220 height 12
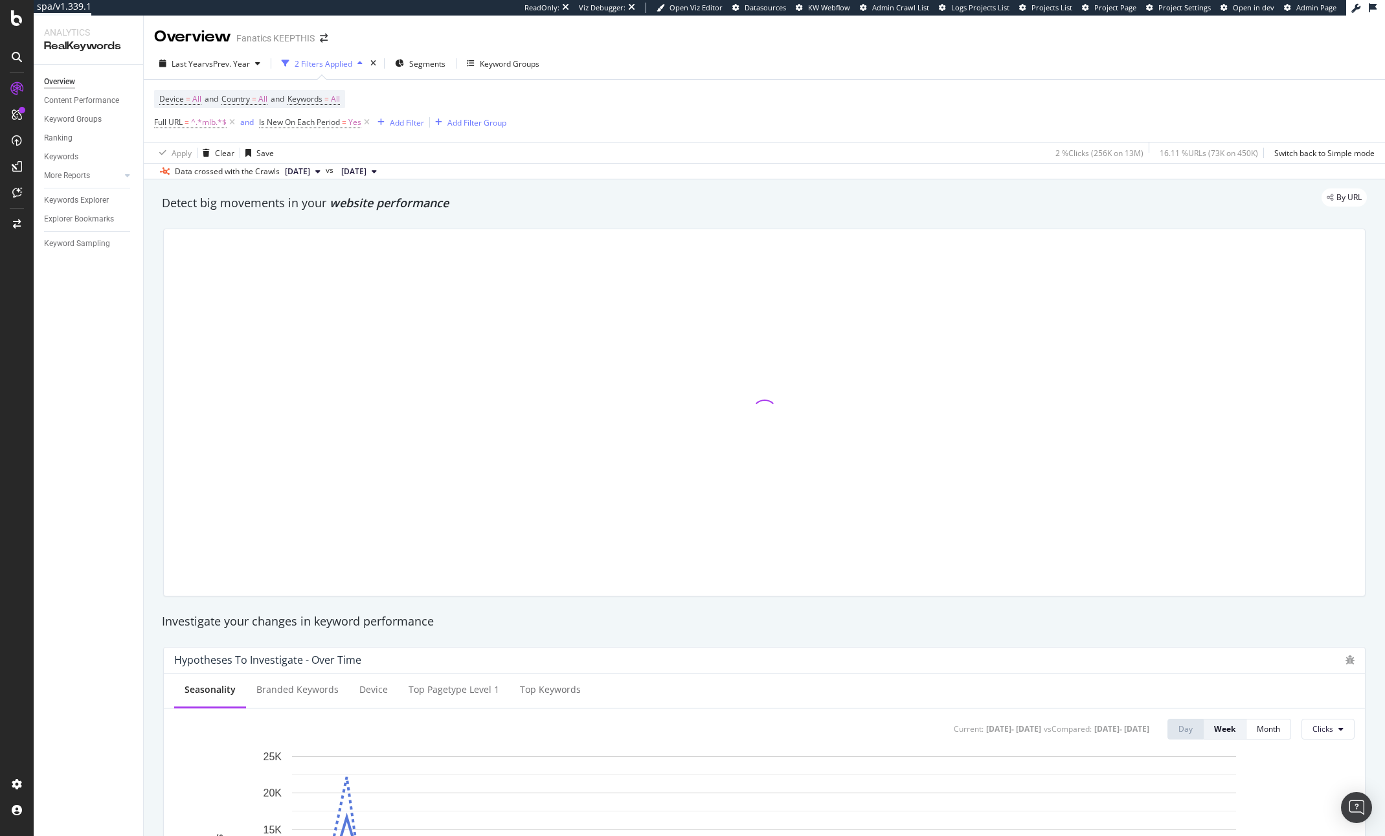
click at [469, 244] on div at bounding box center [764, 412] width 1201 height 366
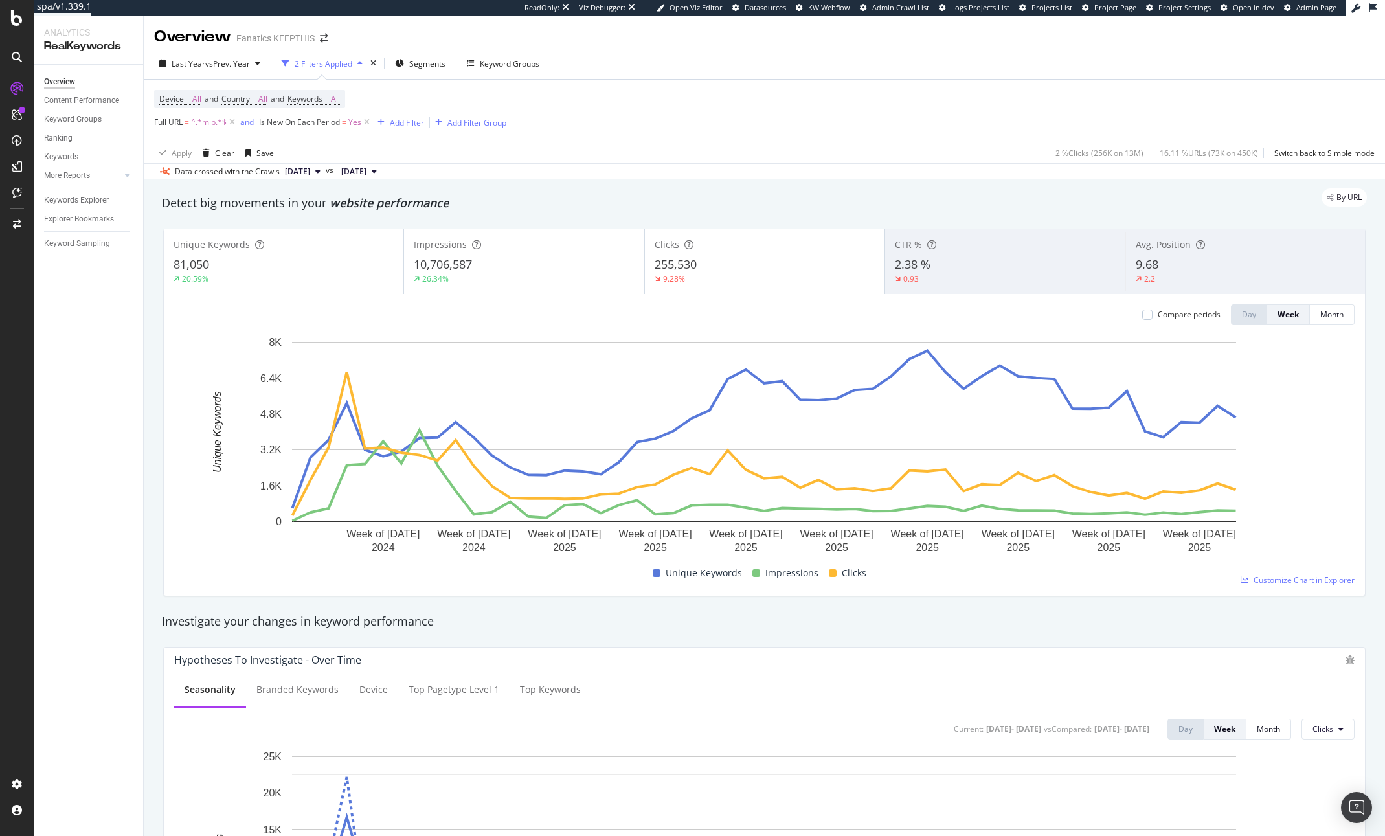
click at [555, 271] on div "10,706,587" at bounding box center [524, 264] width 220 height 17
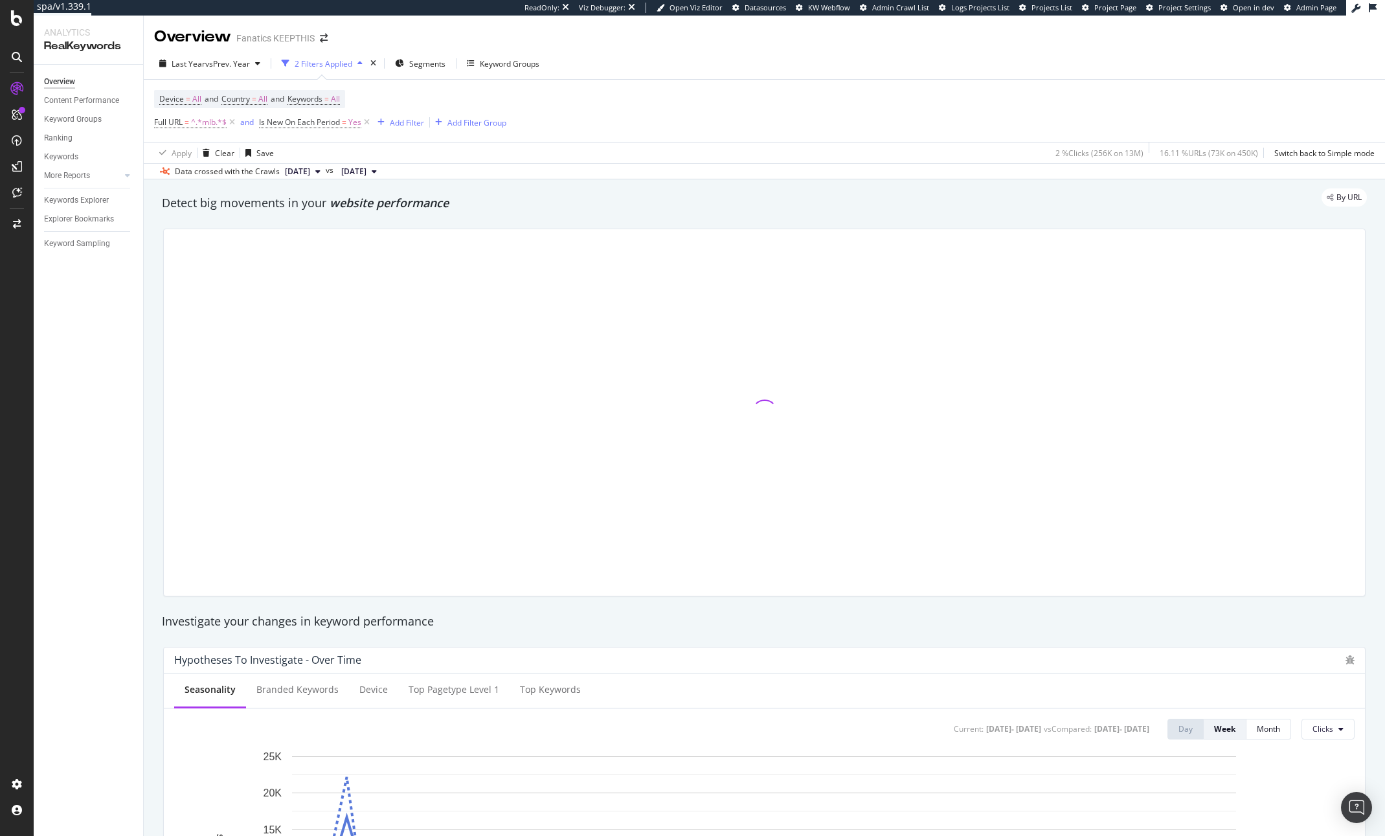
click at [801, 270] on div at bounding box center [764, 412] width 1201 height 366
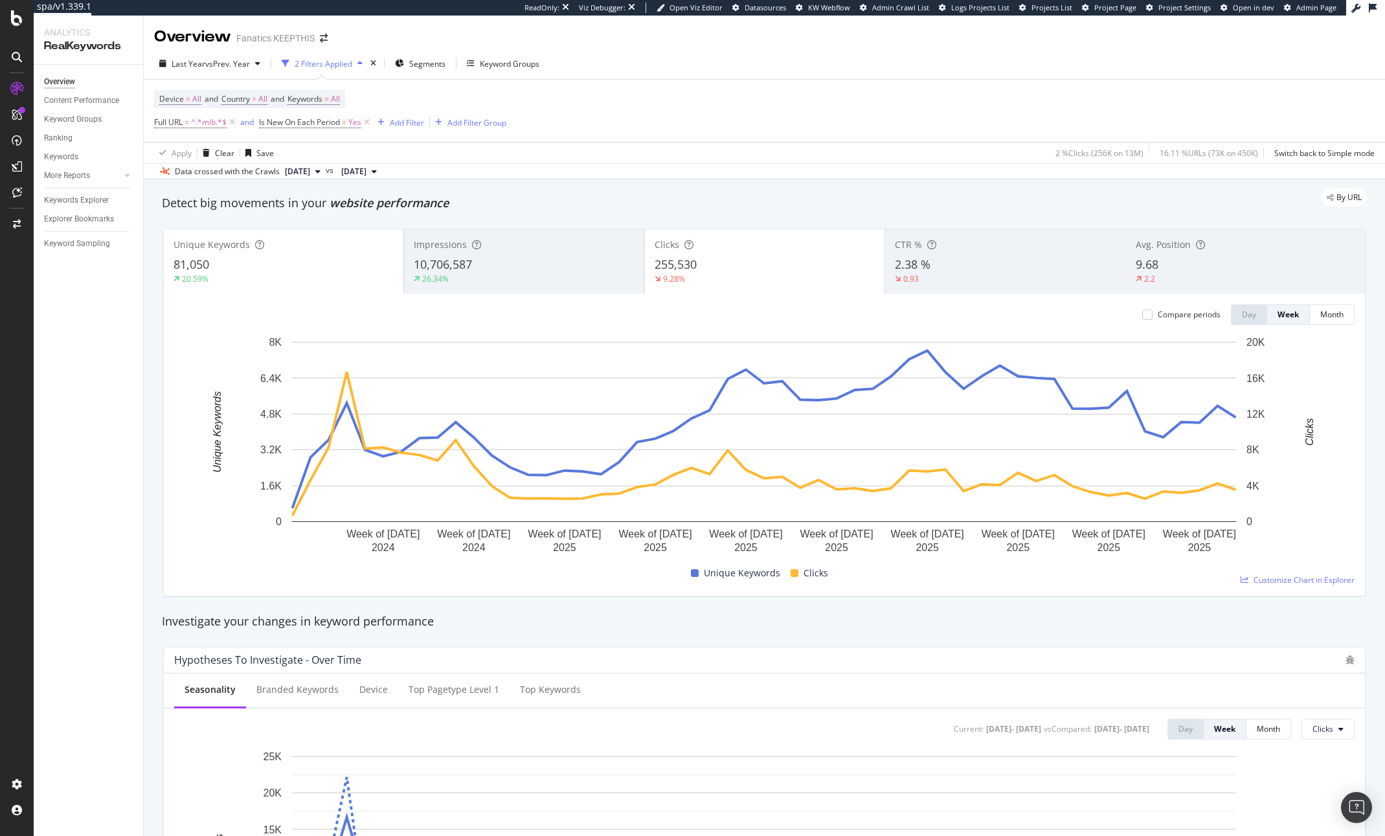
click at [752, 273] on div "9.28%" at bounding box center [765, 279] width 220 height 12
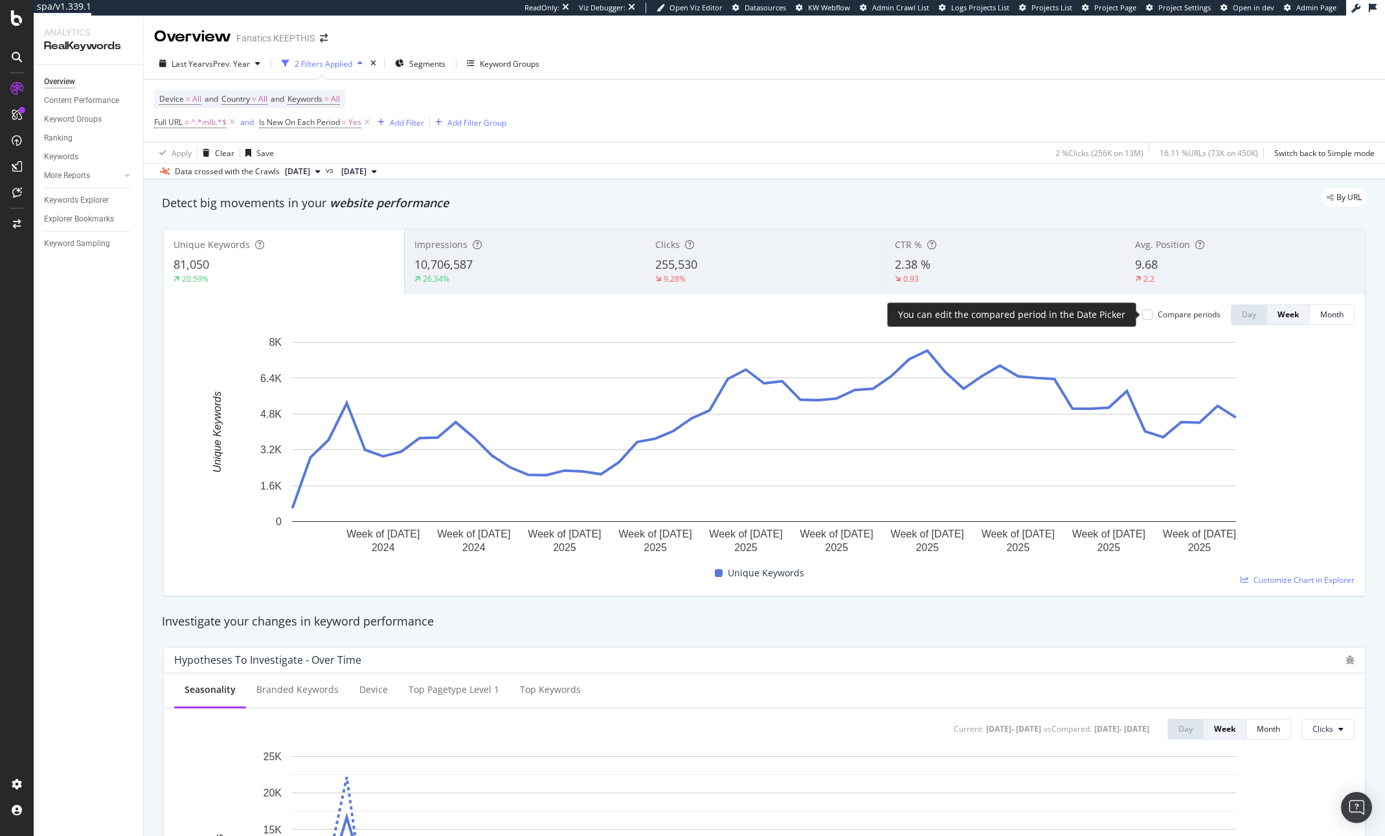
click at [1182, 313] on div "Compare periods" at bounding box center [1189, 314] width 63 height 11
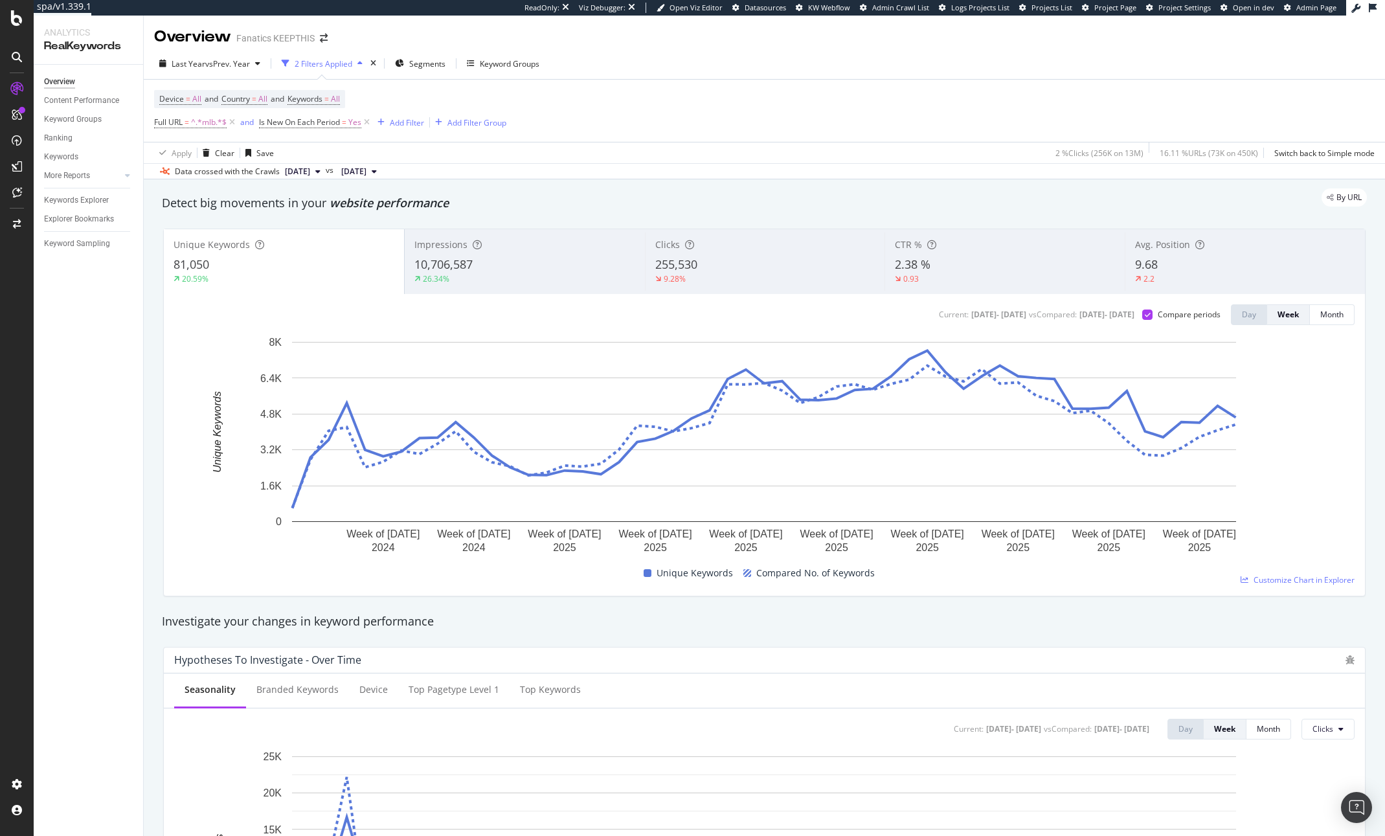
click at [848, 194] on div "By URL" at bounding box center [758, 197] width 1218 height 18
click at [340, 98] on span "All" at bounding box center [335, 99] width 9 height 18
click at [337, 131] on div "All" at bounding box center [377, 129] width 142 height 21
click at [319, 131] on span "All" at bounding box center [313, 129] width 14 height 11
click at [337, 153] on span "Non-Branded" at bounding box center [383, 156] width 132 height 12
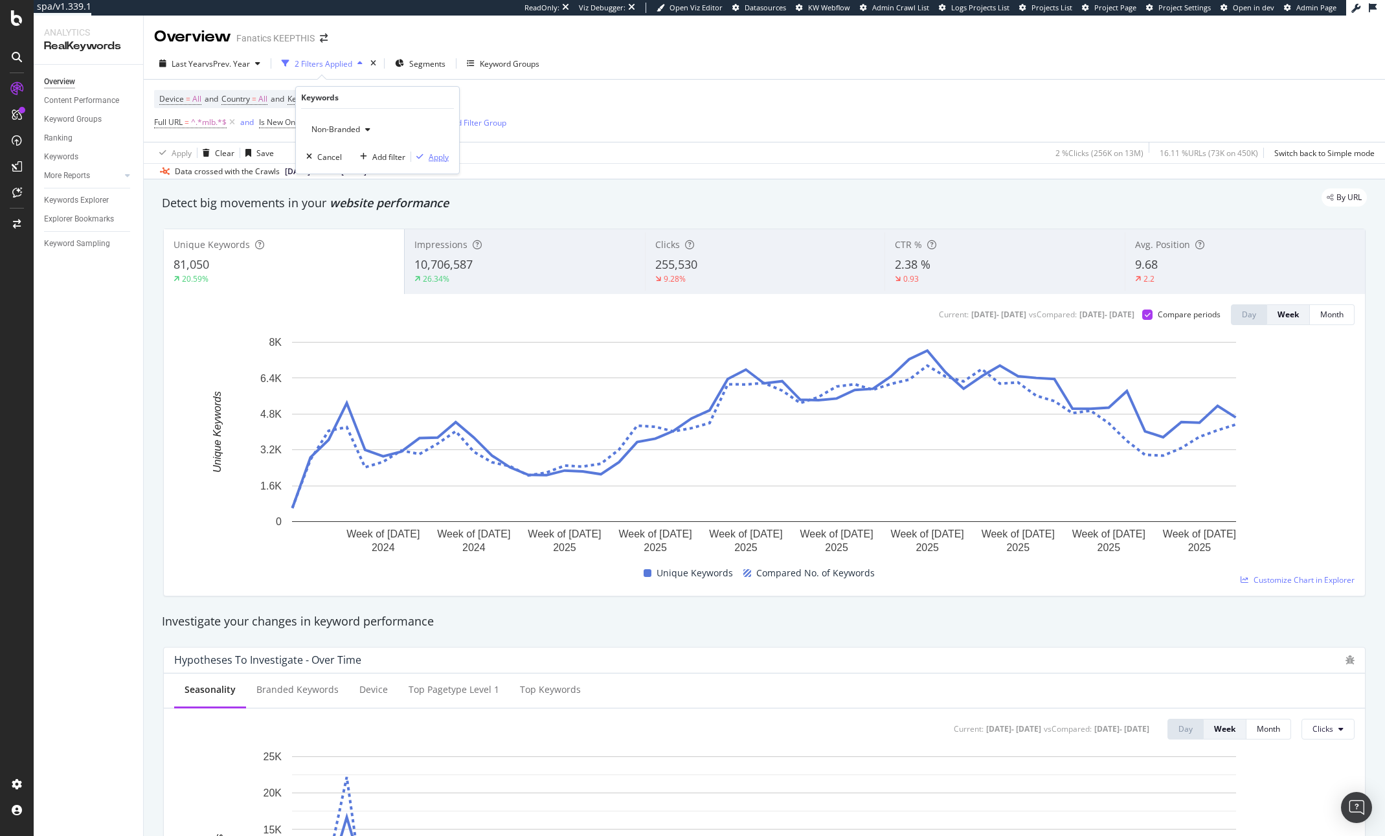
click at [432, 160] on div "Apply" at bounding box center [439, 156] width 20 height 11
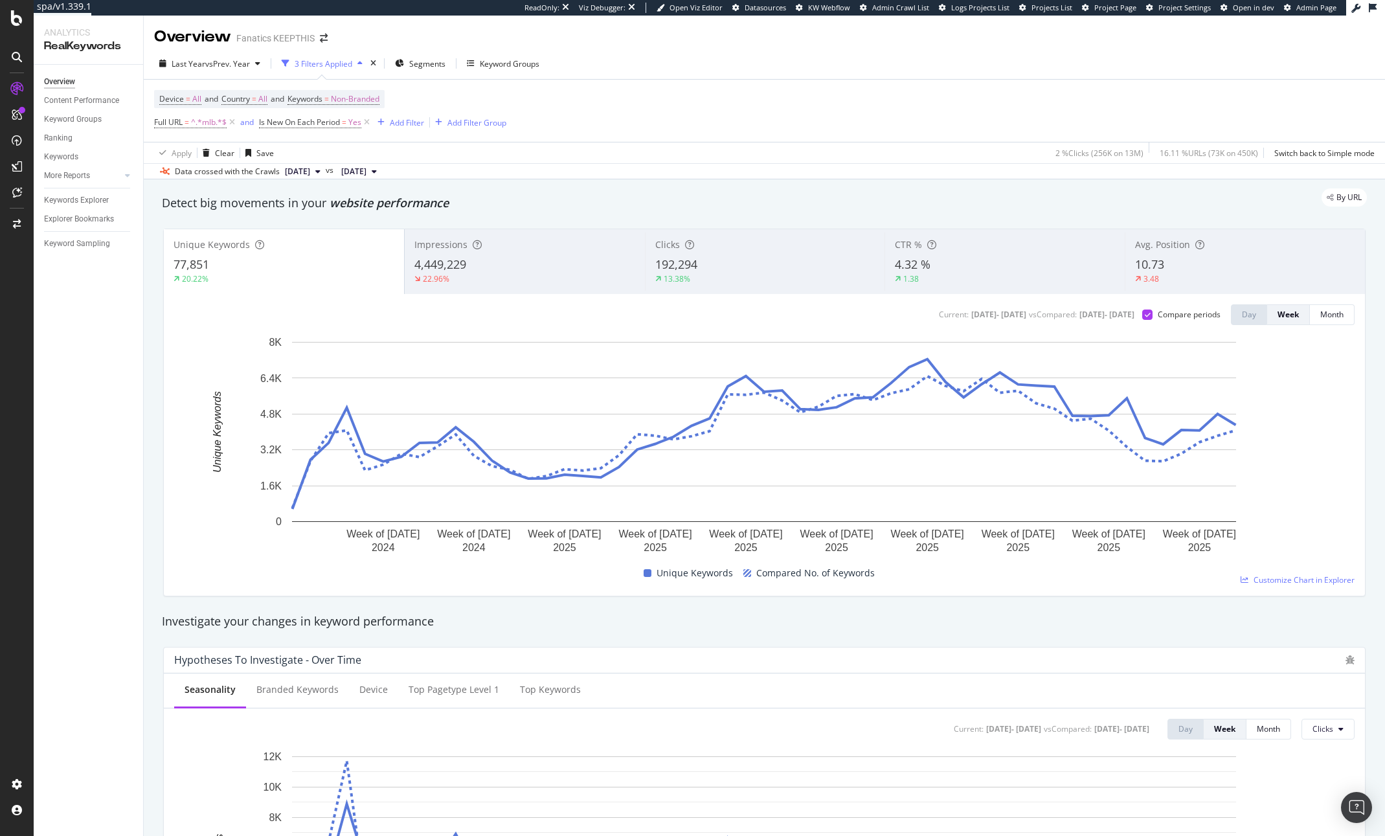
drag, startPoint x: 368, startPoint y: 121, endPoint x: 403, endPoint y: 121, distance: 35.0
click at [368, 121] on icon at bounding box center [366, 122] width 11 height 13
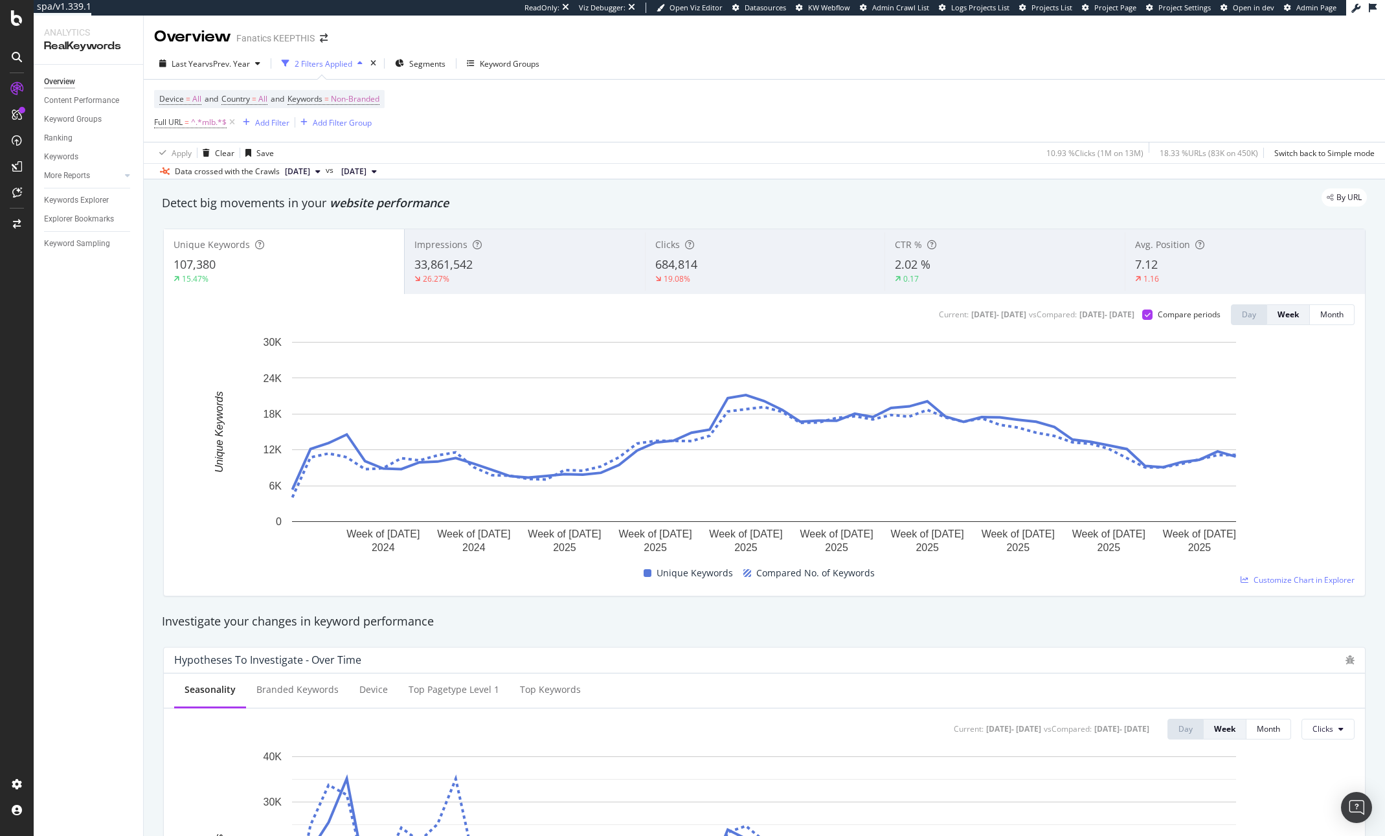
click at [638, 199] on div "By URL" at bounding box center [758, 197] width 1218 height 18
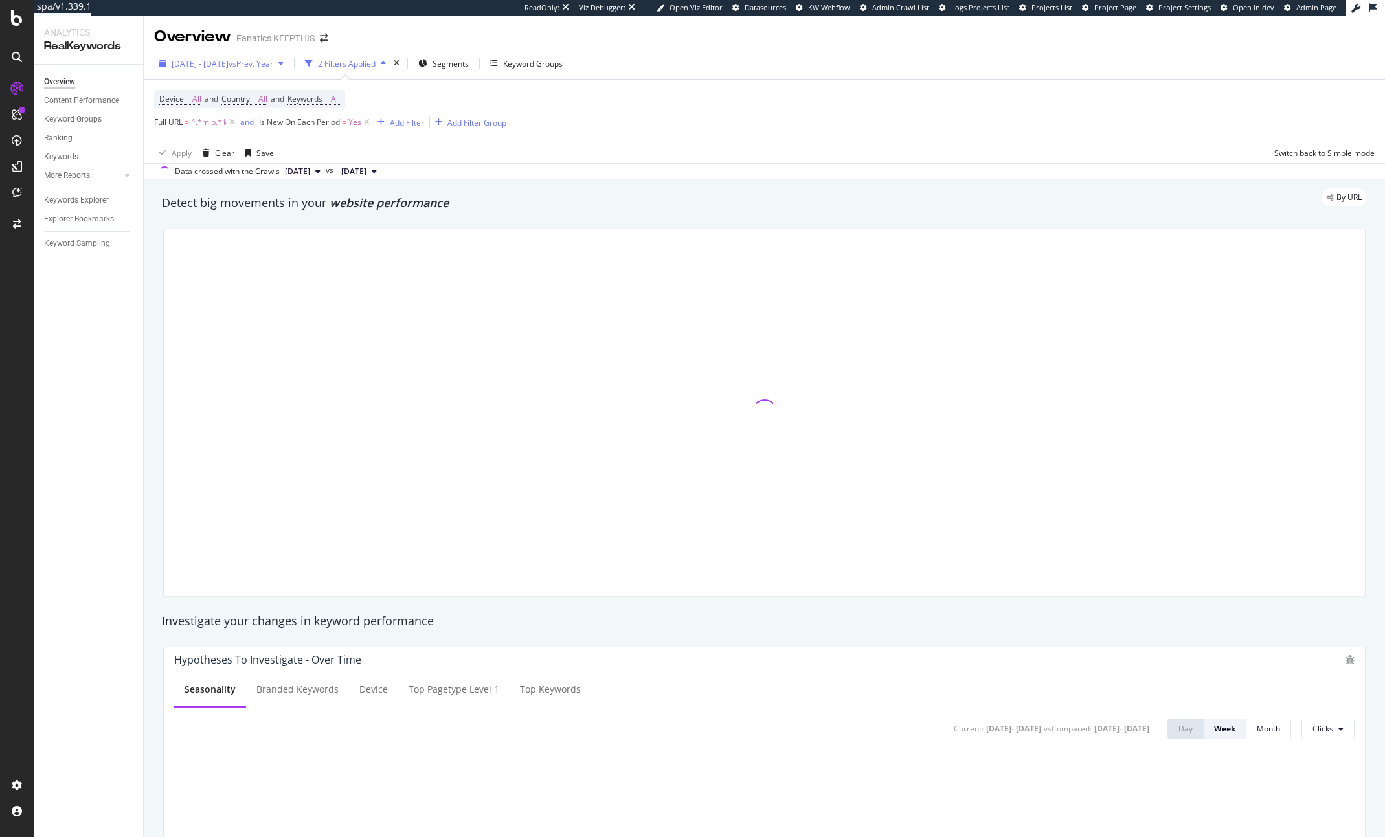
click at [200, 67] on span "2024 Dec. 30th - 2025 Sep. 28th" at bounding box center [200, 63] width 57 height 11
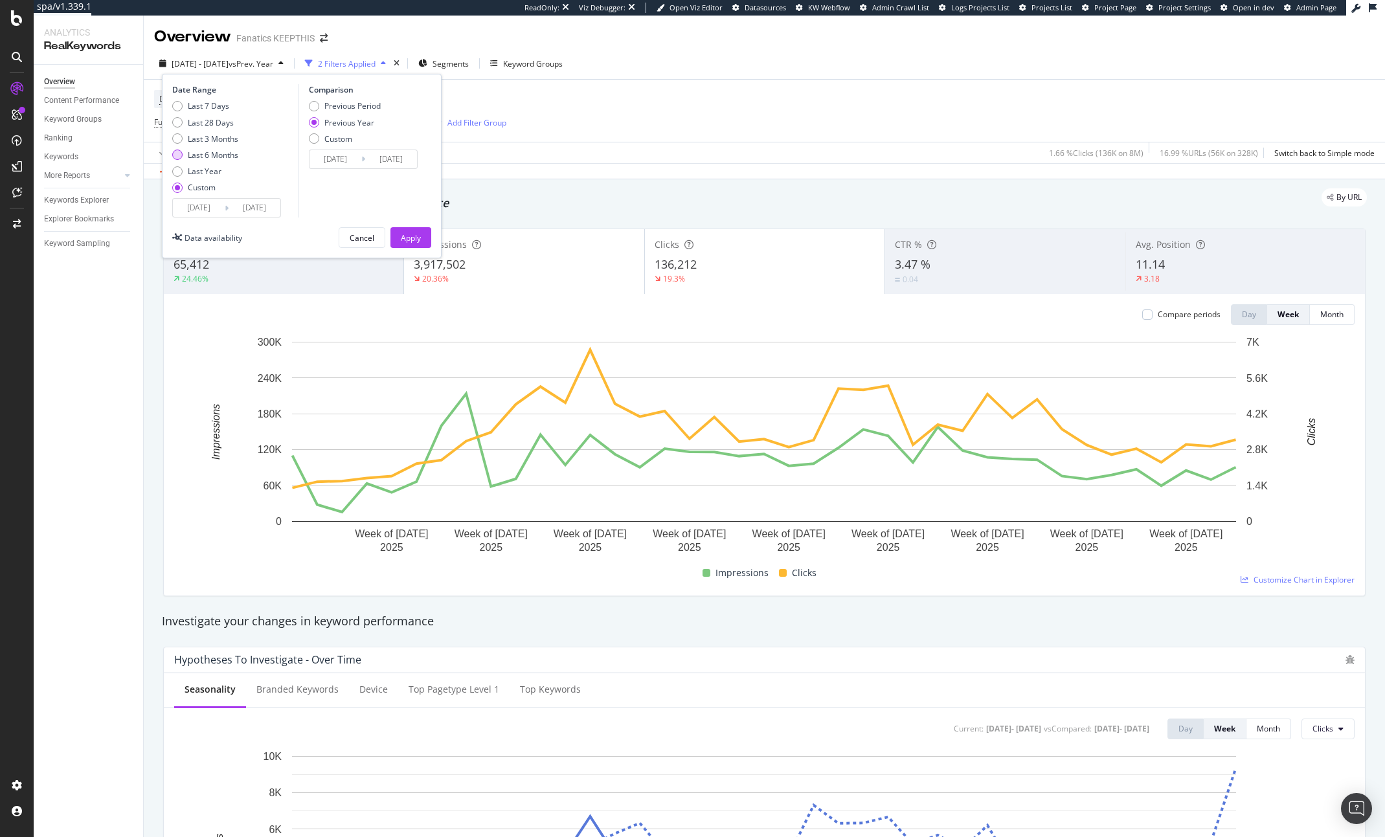
click at [205, 152] on div "Last 6 Months" at bounding box center [213, 155] width 50 height 11
type input "2025/04/12"
type input "2025/10/11"
type input "2024/04/13"
type input "[DATE]"
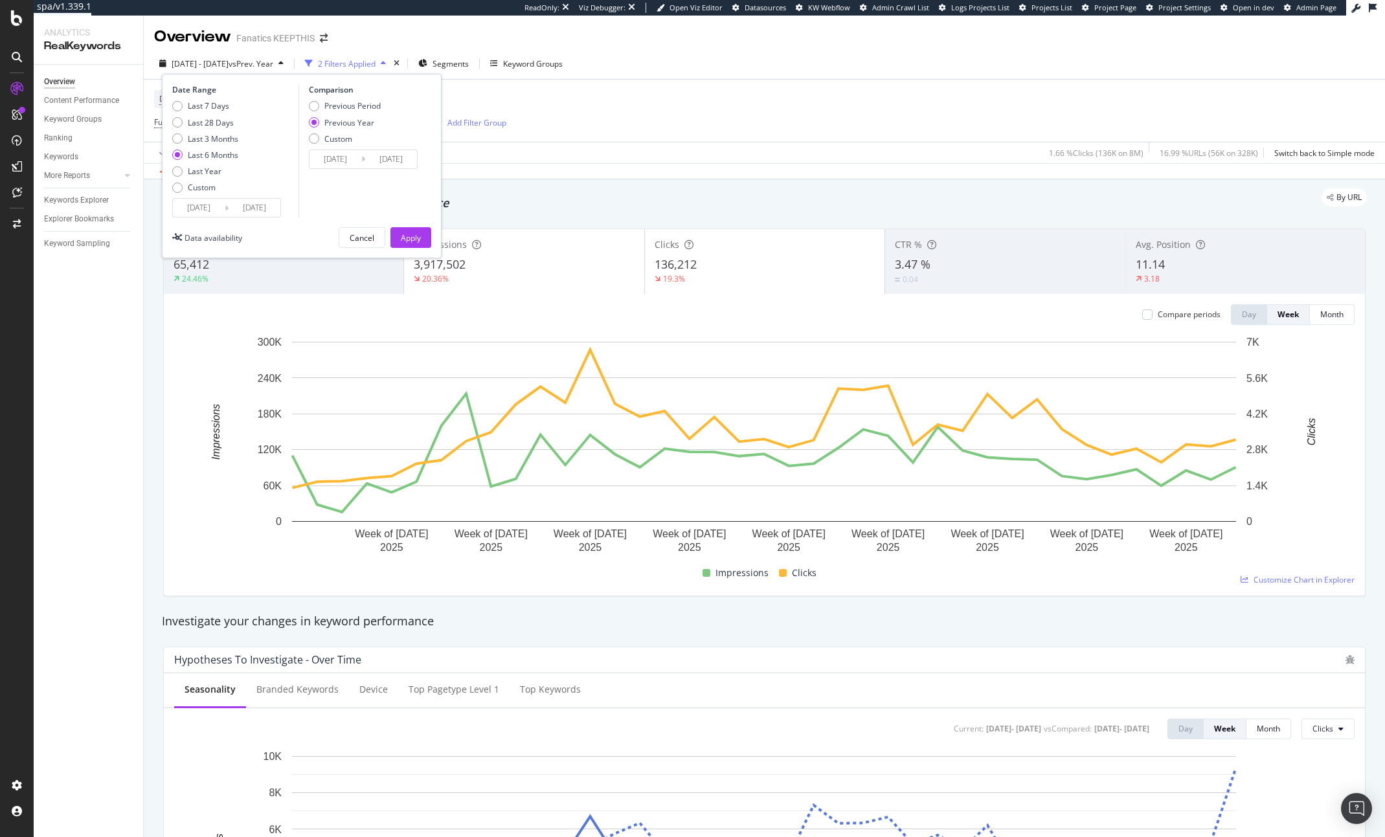
click at [198, 205] on input "2025/04/12" at bounding box center [199, 208] width 52 height 18
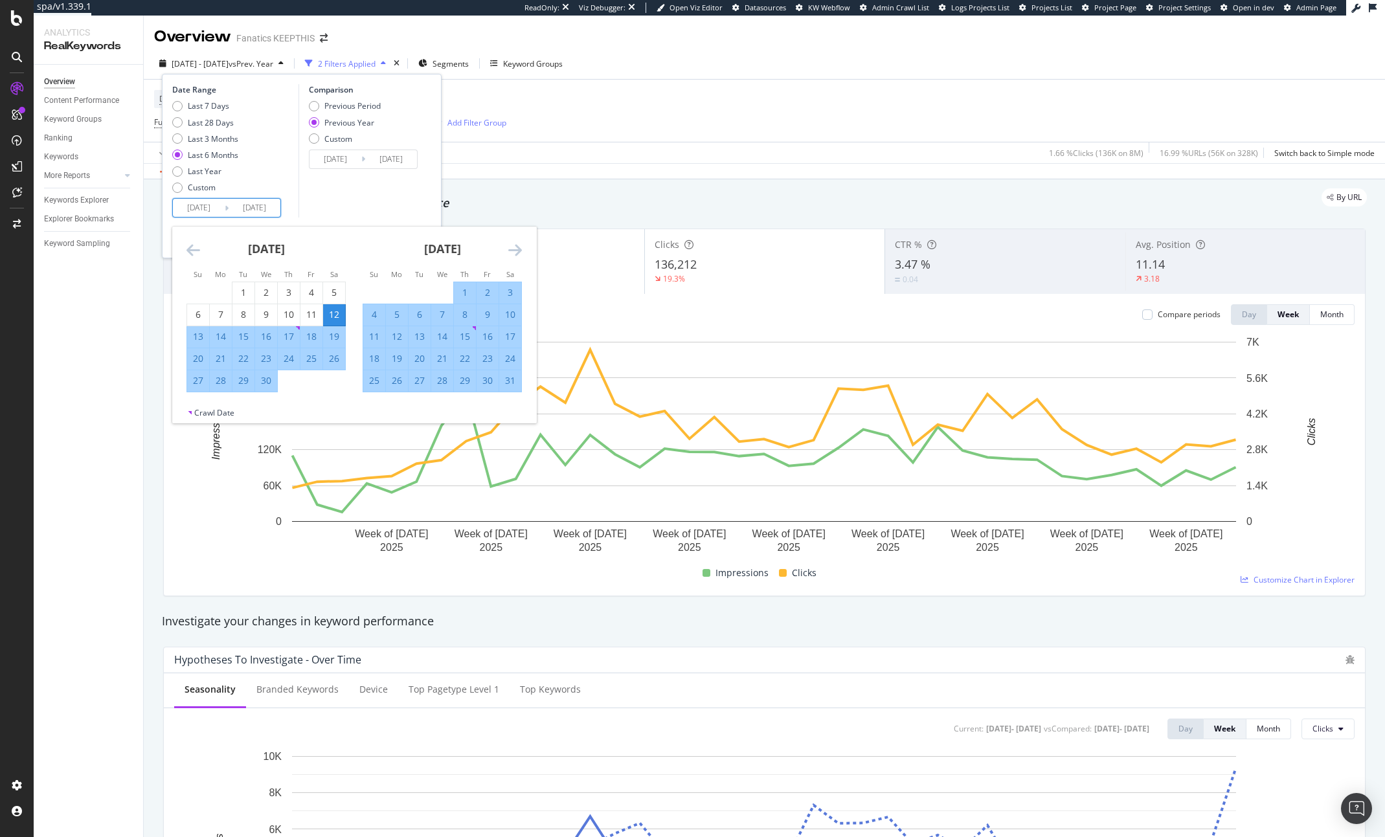
click at [185, 253] on div "April 2025 1 2 3 4 5 6 7 8 9 10 11 12 13 14 15 16 17 18 19 20 21 22 23 24 25 26…" at bounding box center [266, 310] width 176 height 166
click at [197, 252] on icon "Move backward to switch to the previous month." at bounding box center [193, 250] width 14 height 16
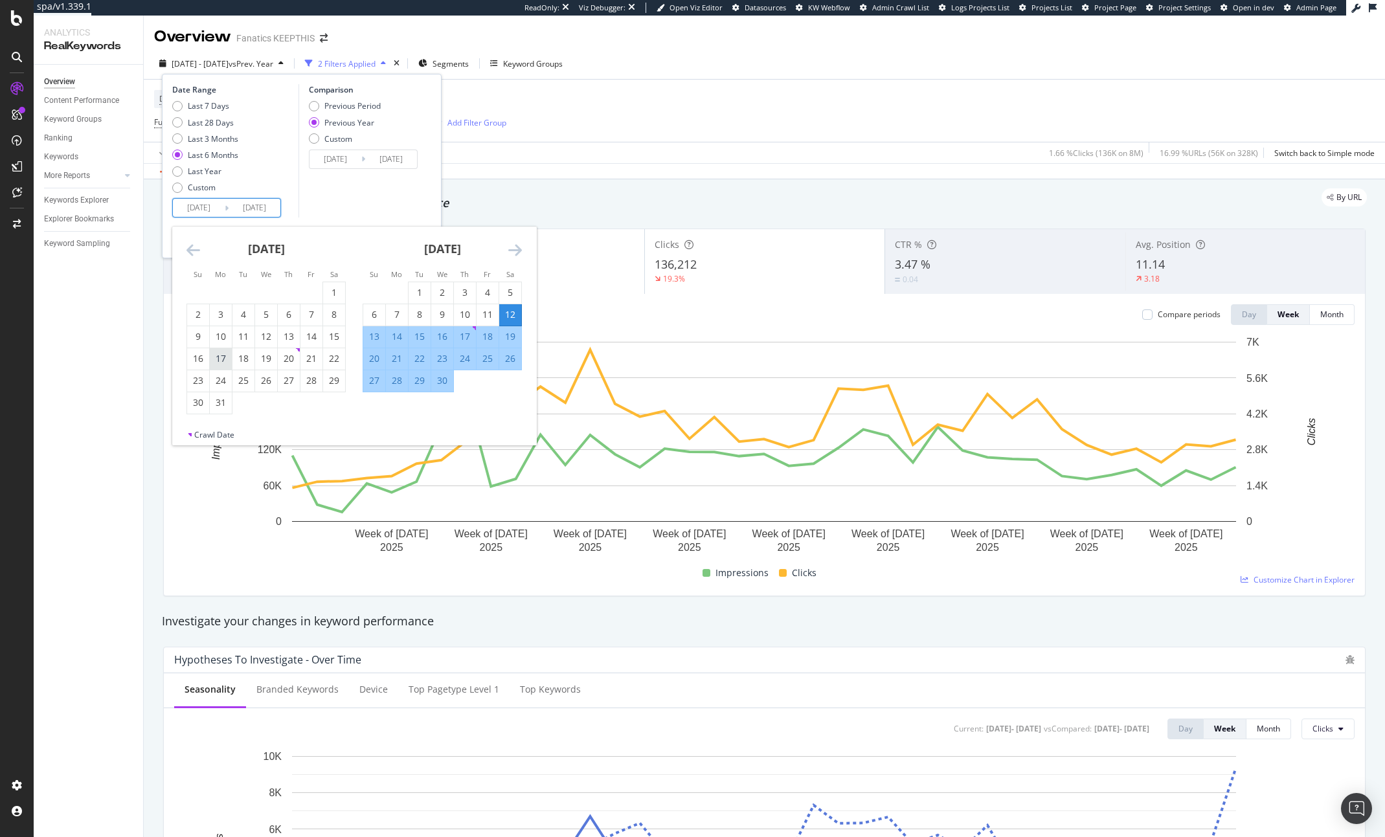
click at [217, 362] on div "17" at bounding box center [221, 358] width 22 height 13
type input "[DATE]"
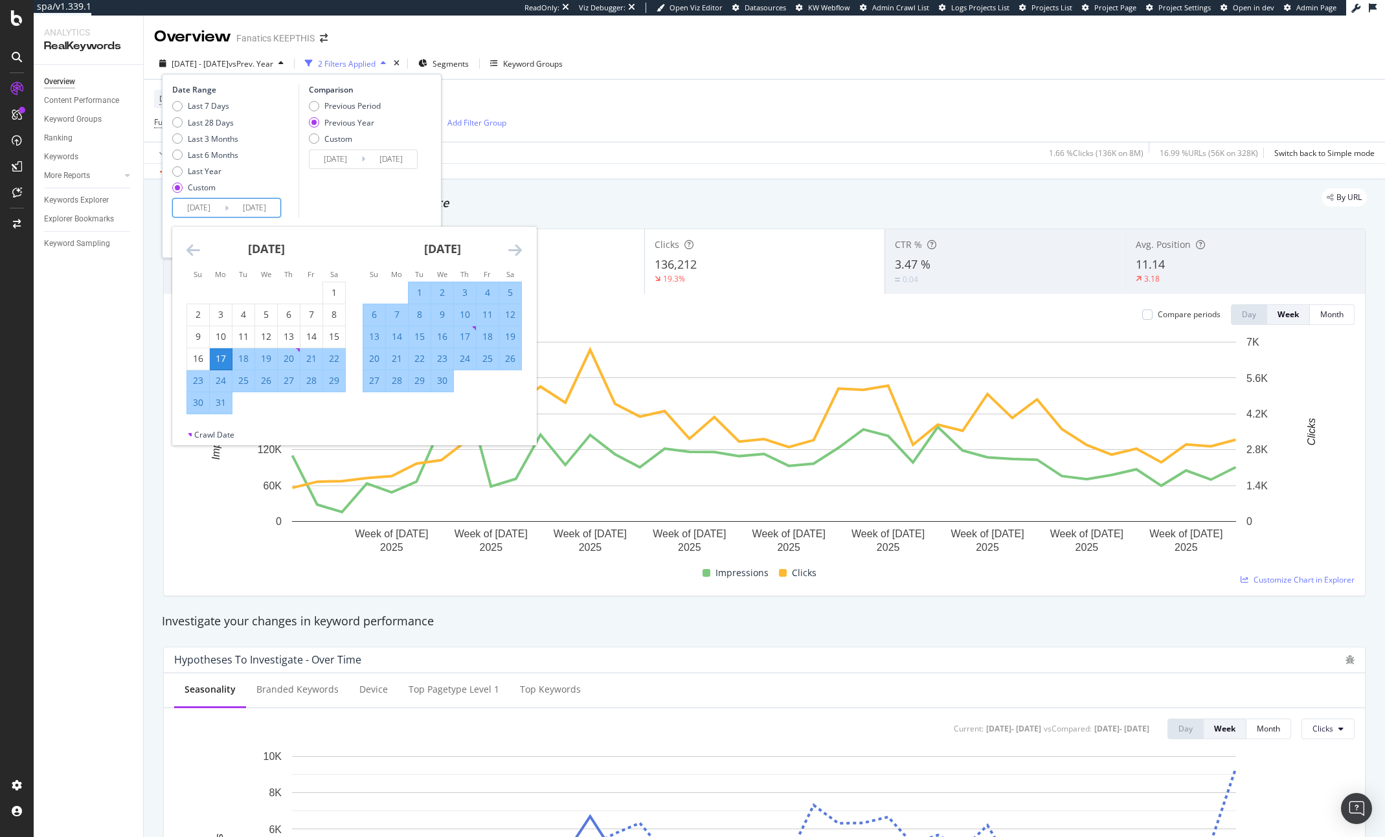
click at [352, 195] on div "Comparison Previous Period Previous Year Custom 2024/03/18 Navigate forward to …" at bounding box center [359, 150] width 123 height 133
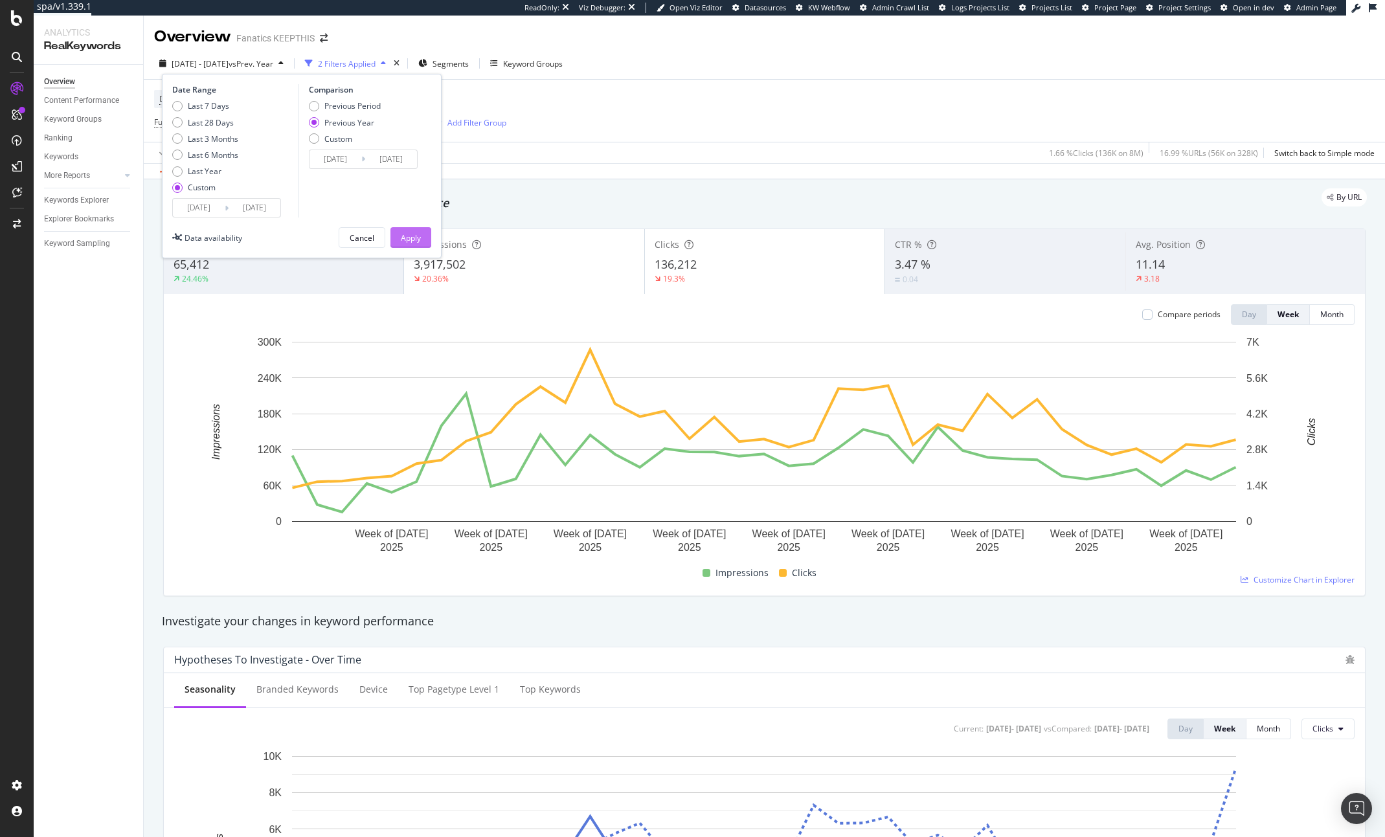
click at [409, 244] on div "Apply" at bounding box center [411, 237] width 20 height 19
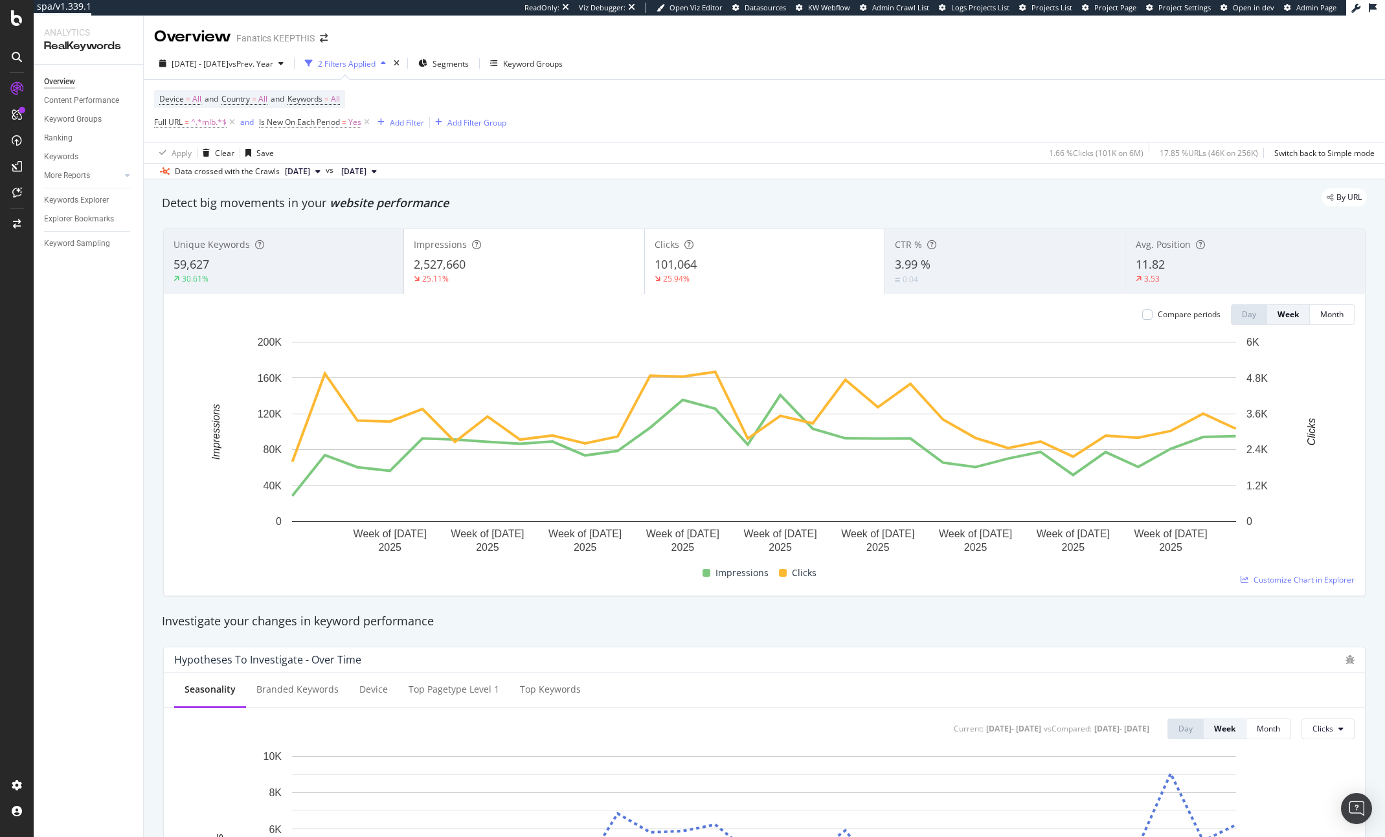
click at [218, 205] on div "By URL" at bounding box center [758, 197] width 1218 height 18
click at [221, 243] on span "Unique Keywords" at bounding box center [212, 244] width 76 height 12
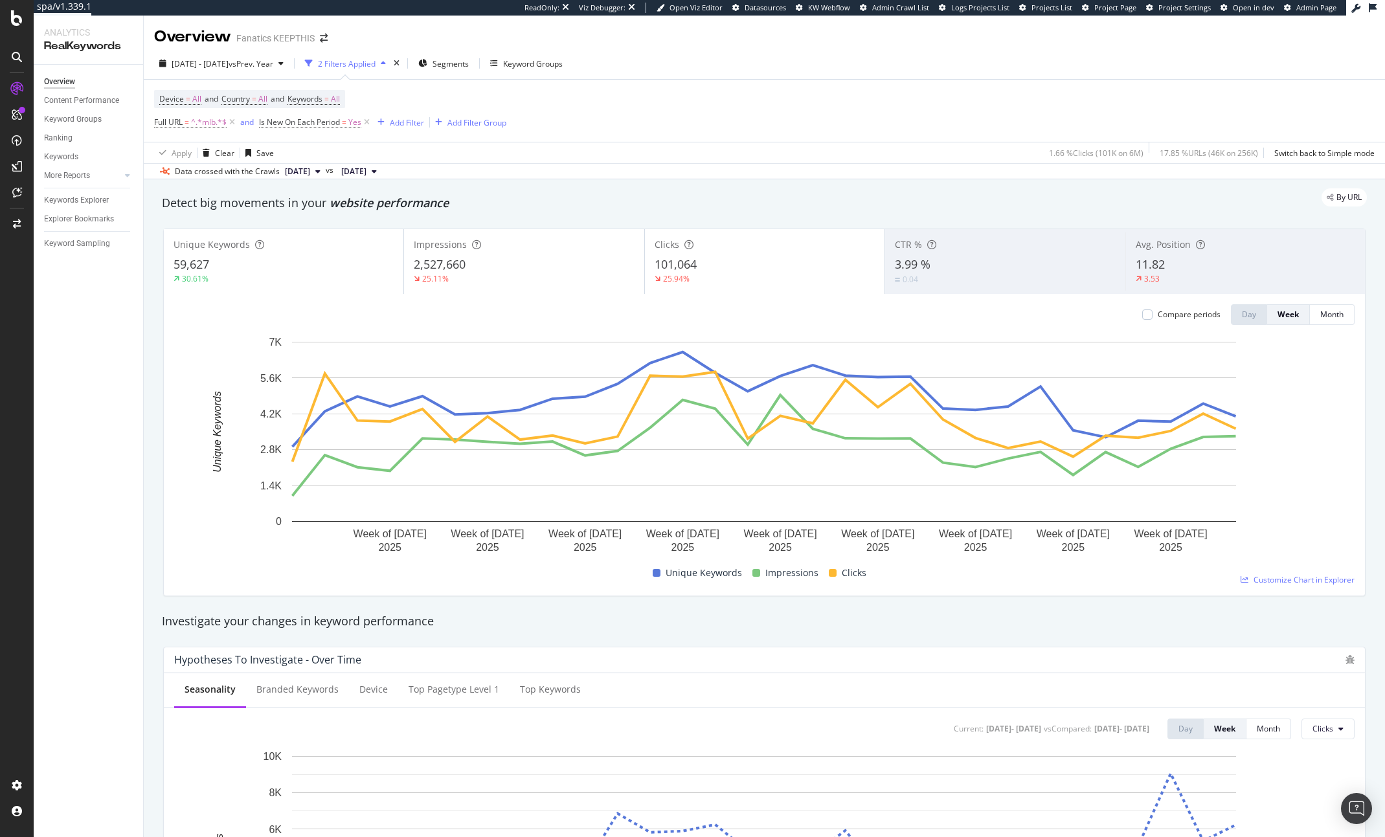
click at [470, 259] on div "2,527,660" at bounding box center [524, 264] width 220 height 17
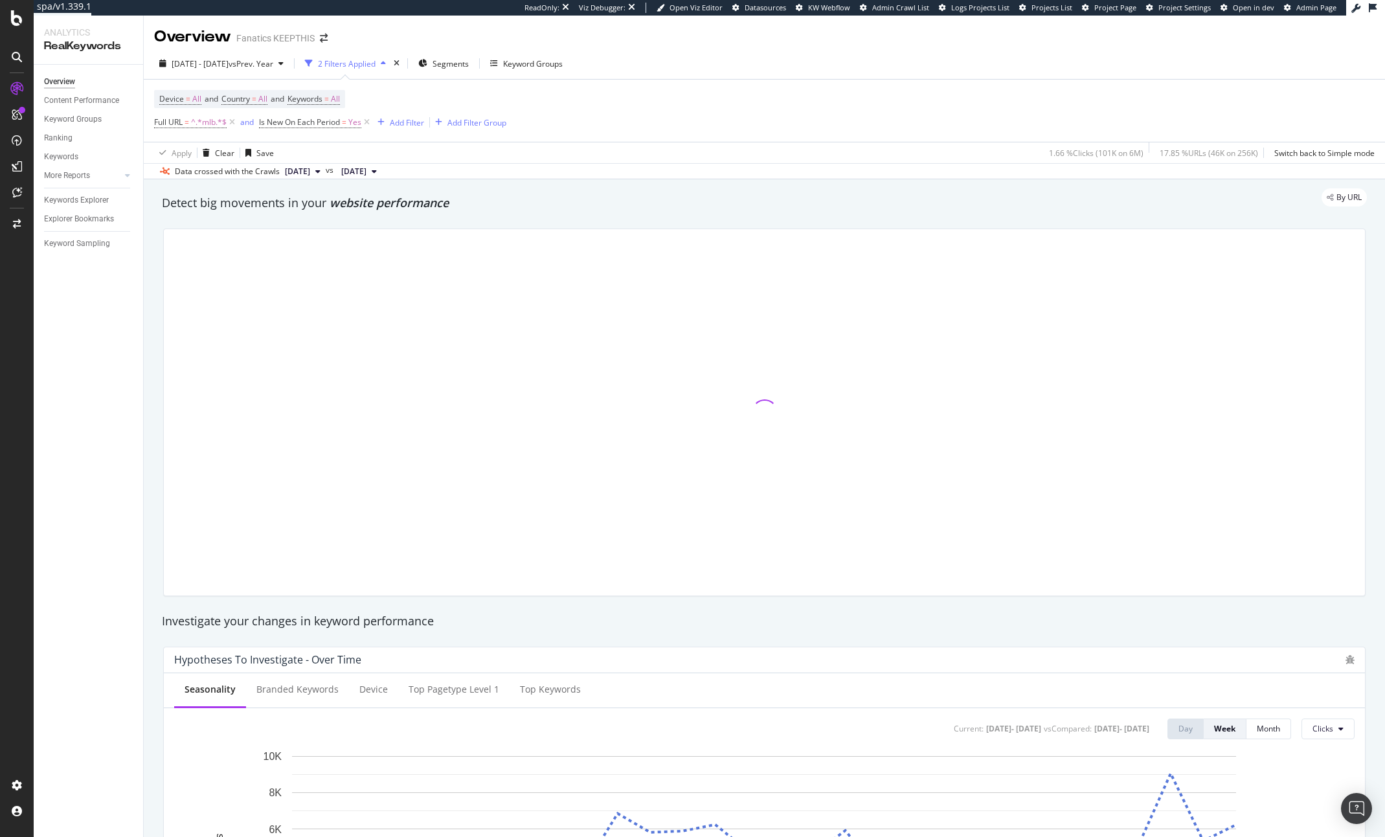
click at [719, 254] on div at bounding box center [764, 412] width 1201 height 366
click at [705, 270] on div at bounding box center [764, 412] width 1201 height 366
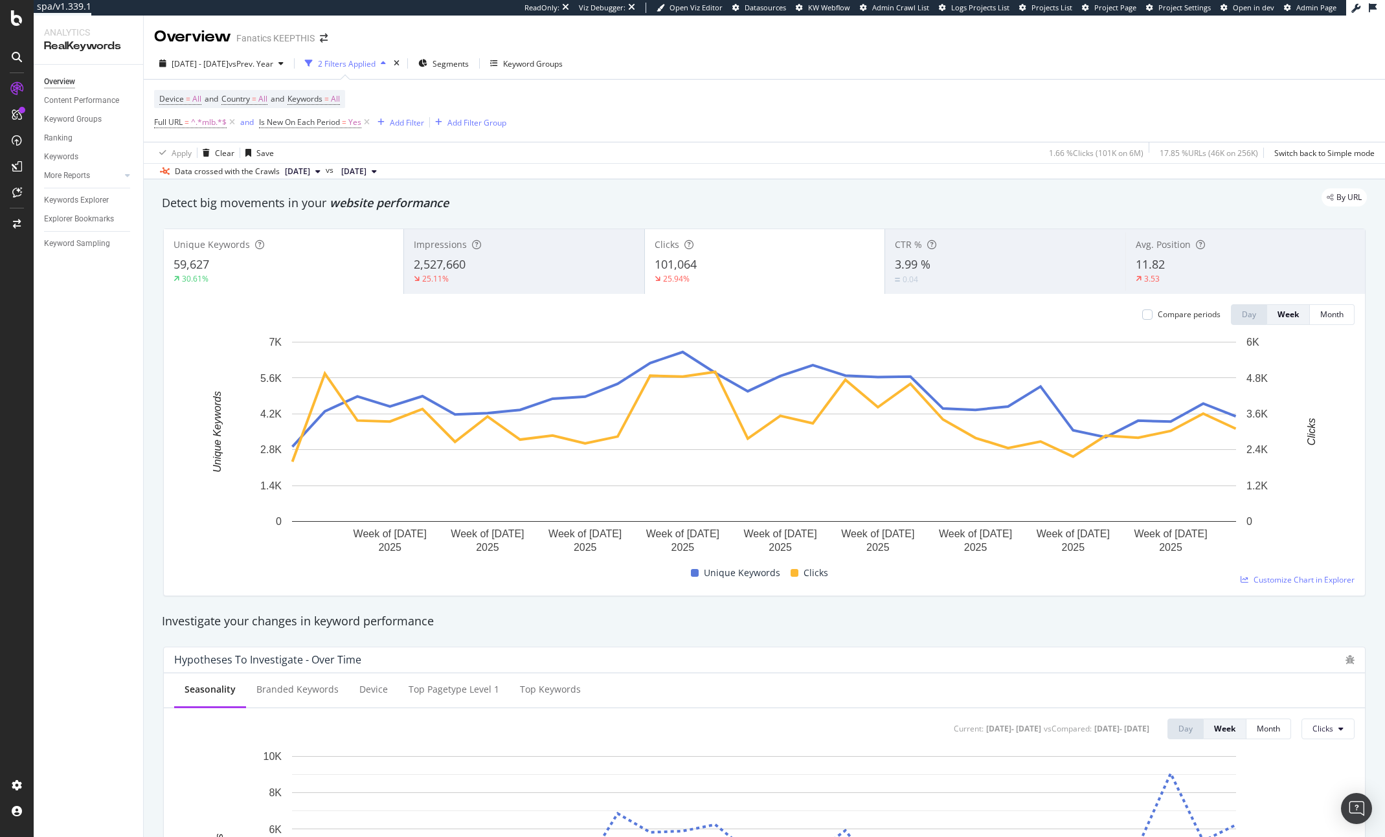
click at [705, 270] on div "101,064" at bounding box center [765, 264] width 220 height 17
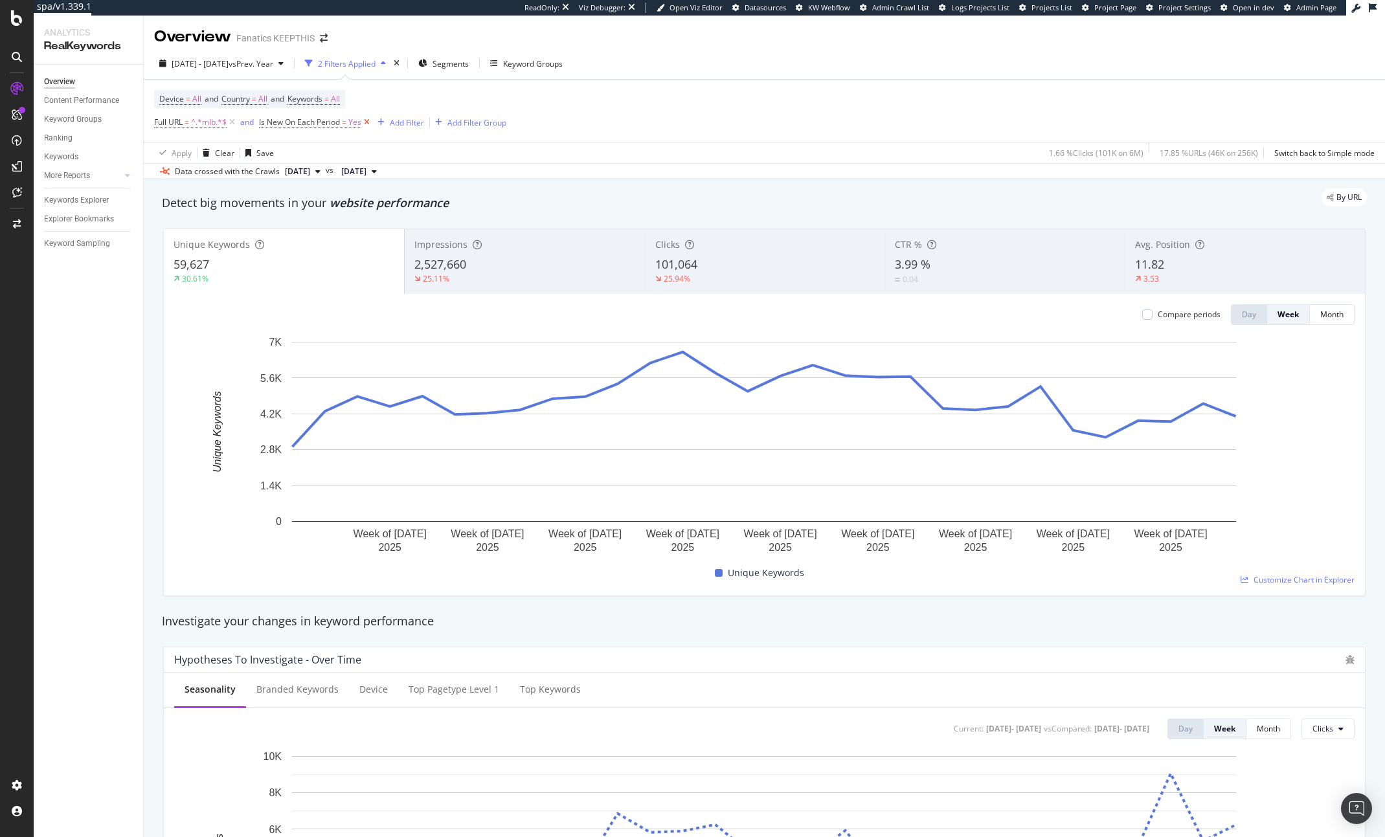
click at [369, 122] on icon at bounding box center [366, 122] width 11 height 13
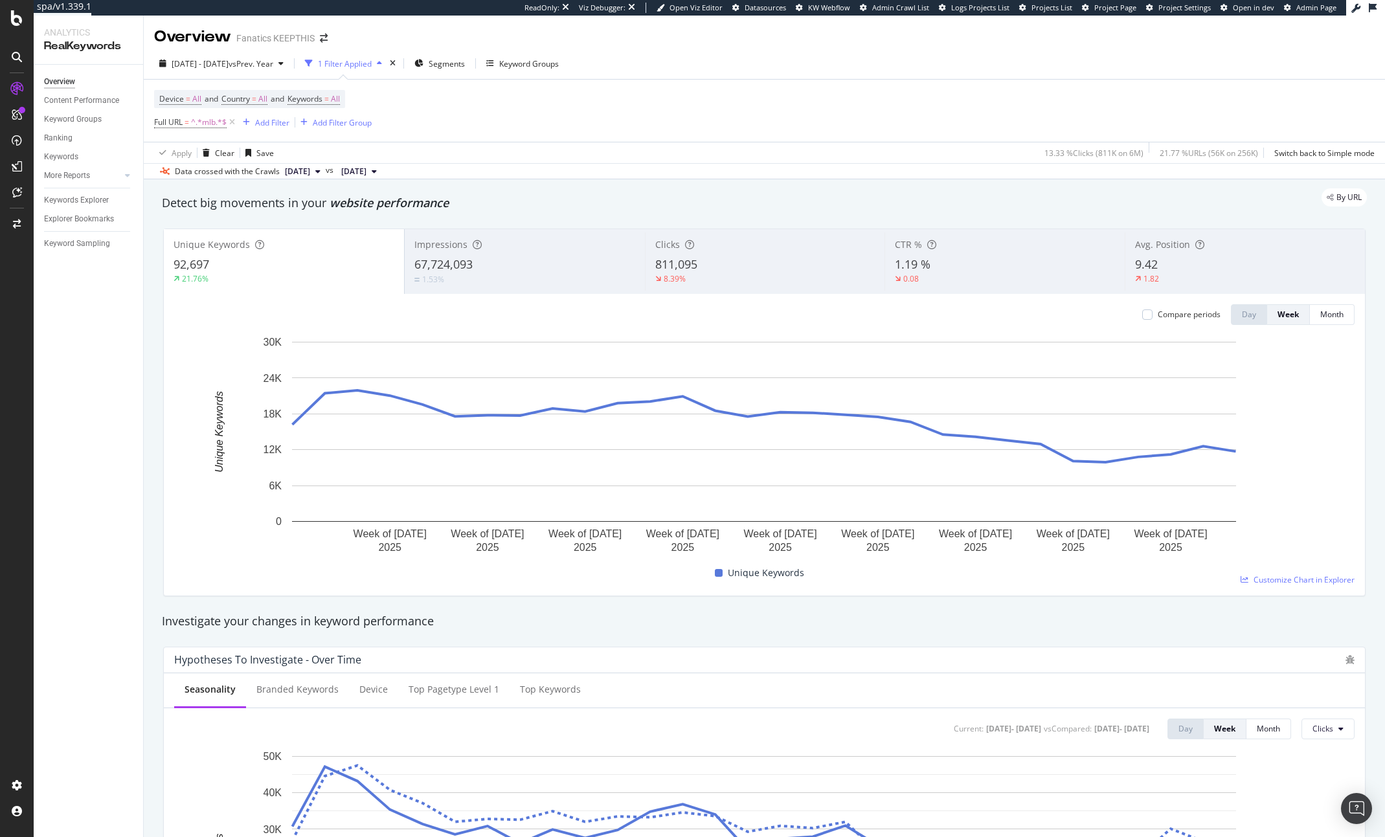
click at [590, 196] on div "By URL" at bounding box center [758, 197] width 1218 height 18
click at [1147, 326] on div "Compare periods Day Week Month Week of 7 Apr. 2025 Week of 28 Apr. 2025 Week of…" at bounding box center [764, 445] width 1201 height 302
click at [1147, 317] on div at bounding box center [1147, 314] width 10 height 10
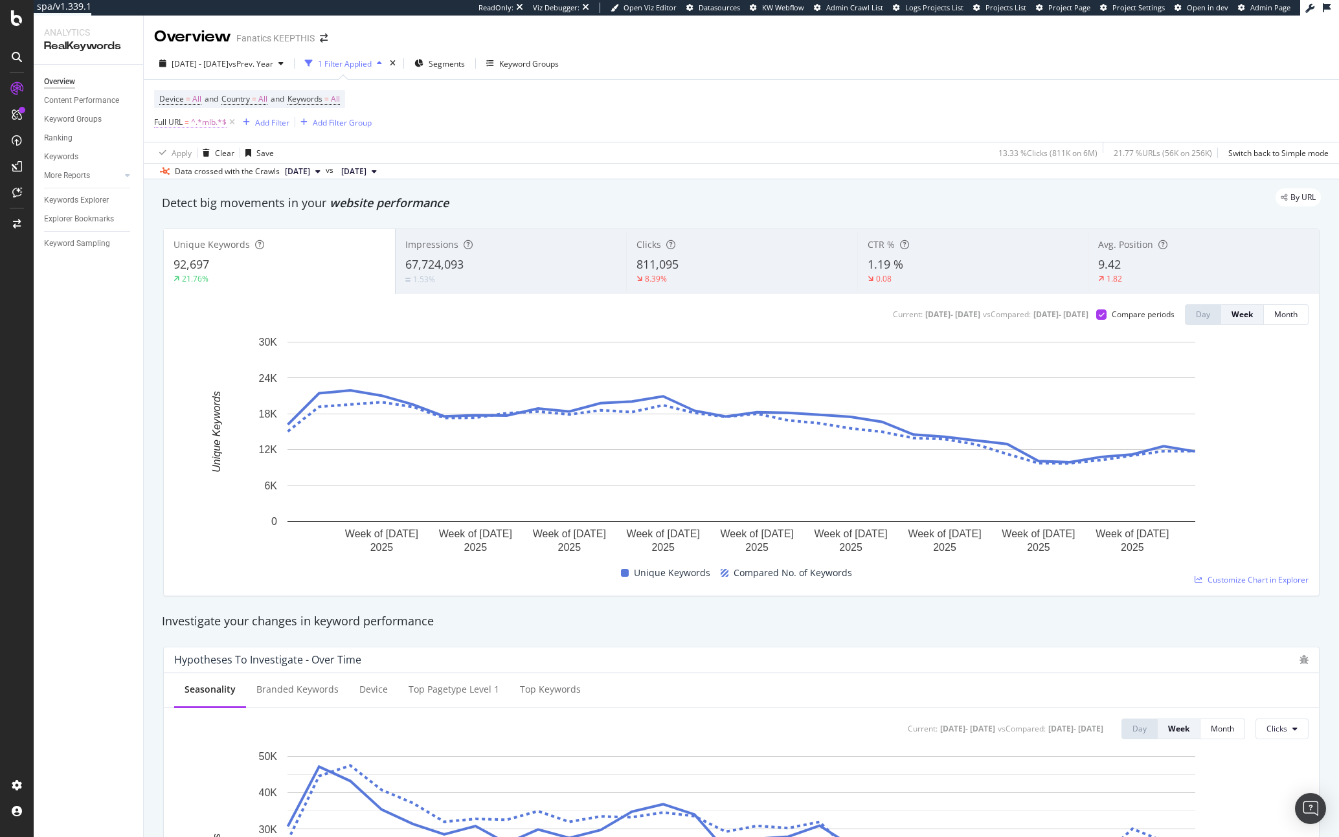
click at [215, 118] on span "^.*mlb.*$" at bounding box center [209, 122] width 36 height 18
click at [440, 200] on div "By URL" at bounding box center [735, 197] width 1172 height 18
click at [365, 200] on div "By URL" at bounding box center [735, 197] width 1172 height 18
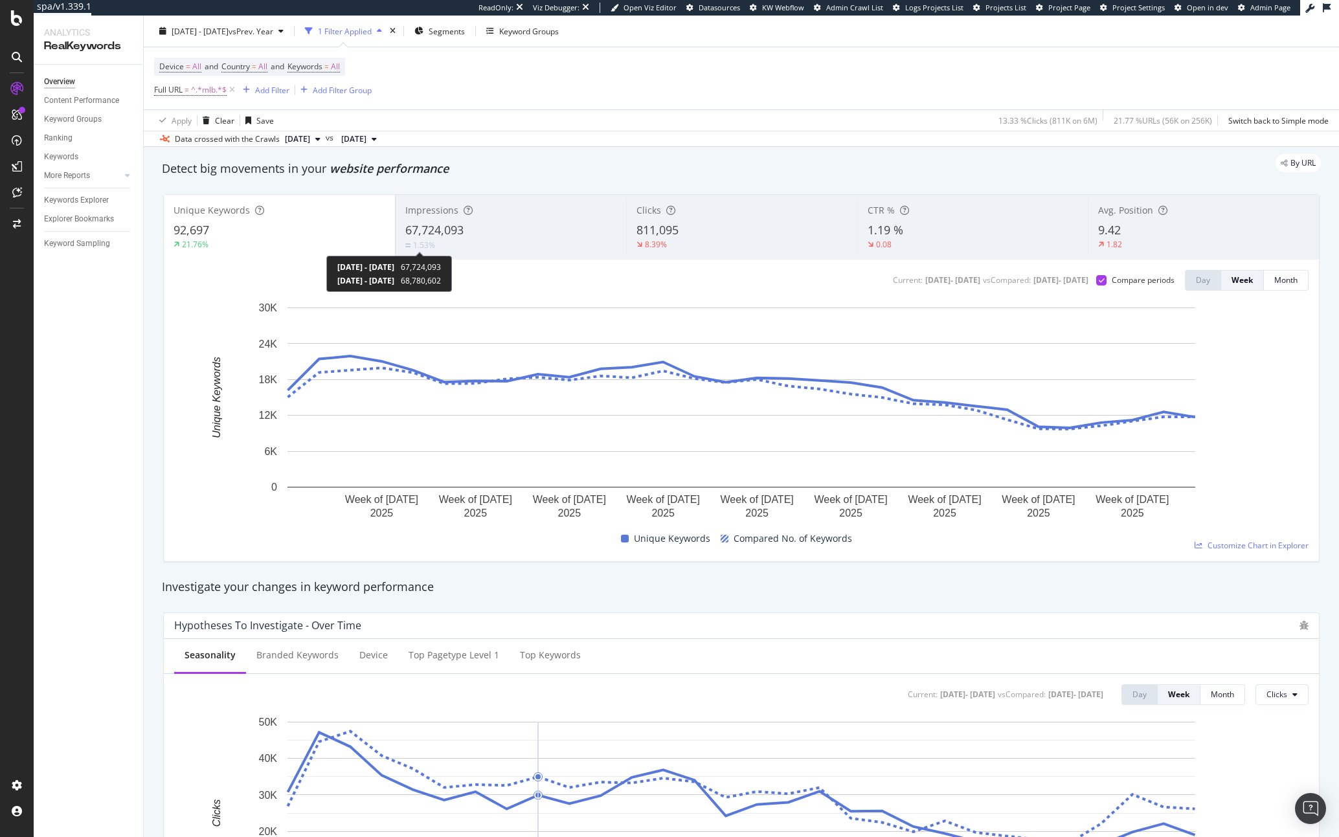
click at [413, 247] on div "1.53%" at bounding box center [424, 245] width 22 height 11
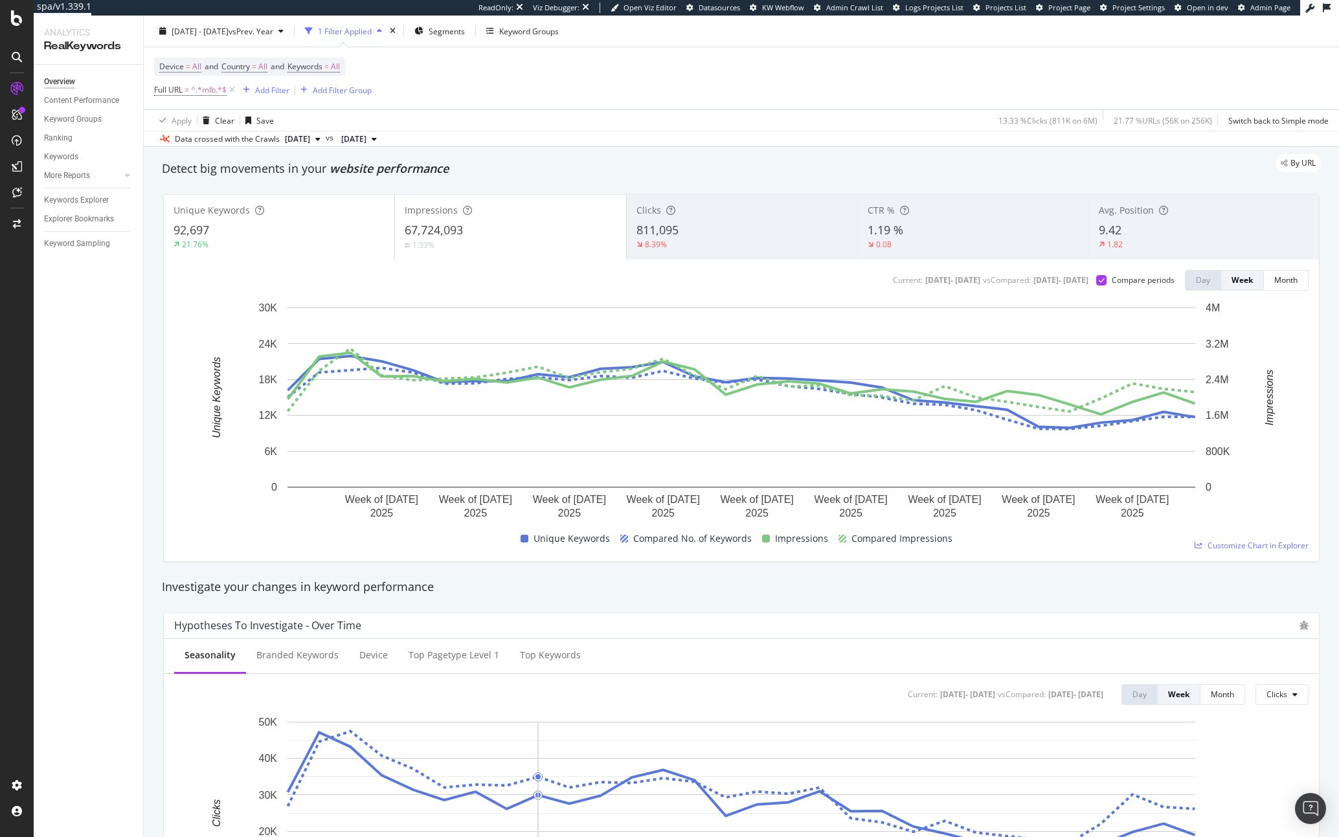
click at [320, 244] on div "21.76%" at bounding box center [279, 245] width 211 height 12
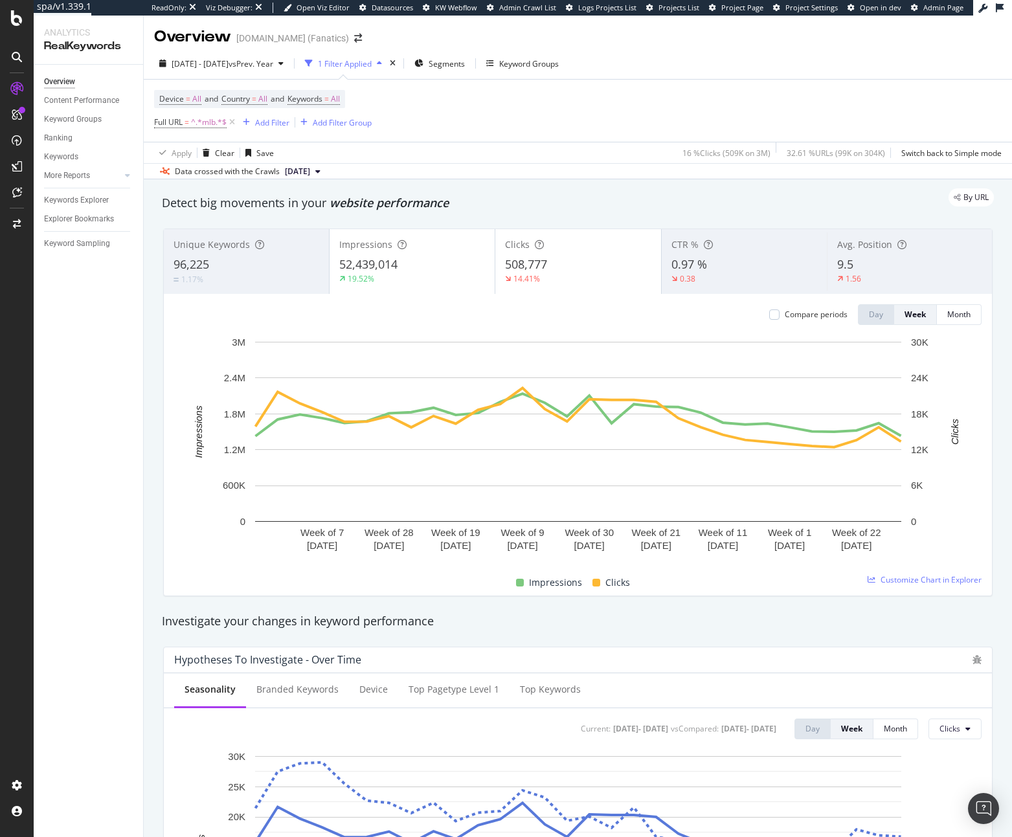
click at [238, 273] on div "1.17%" at bounding box center [247, 279] width 146 height 12
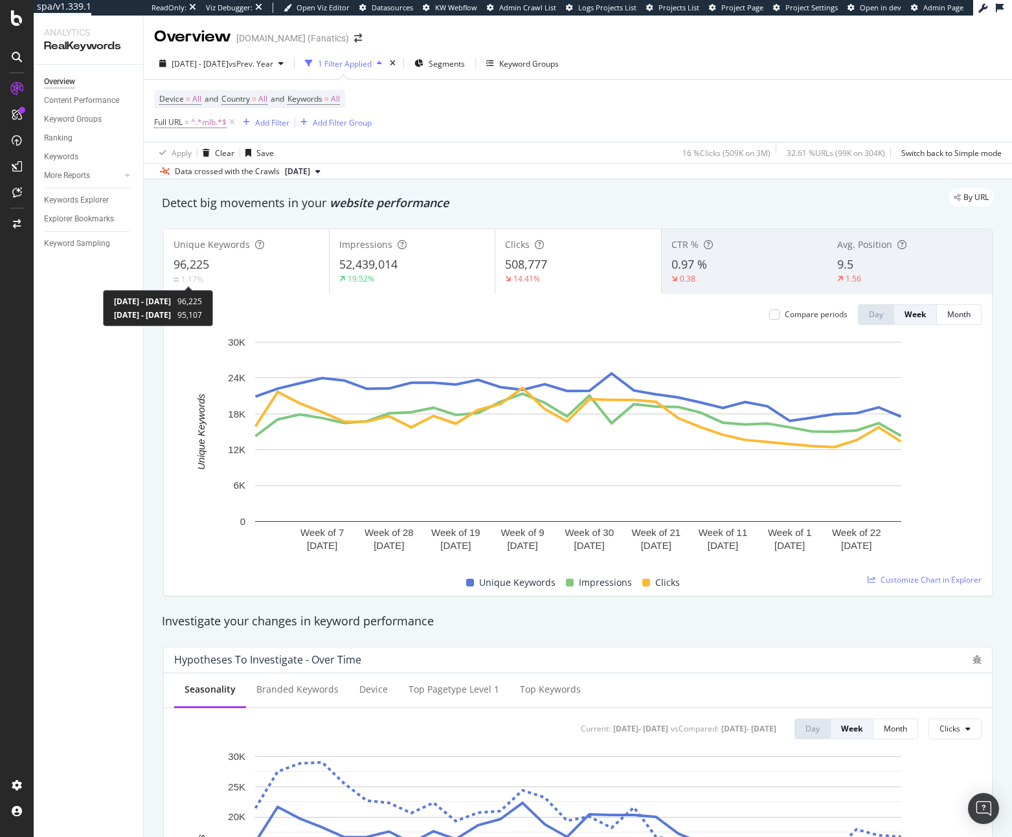
click at [197, 271] on span "96,225" at bounding box center [192, 264] width 36 height 16
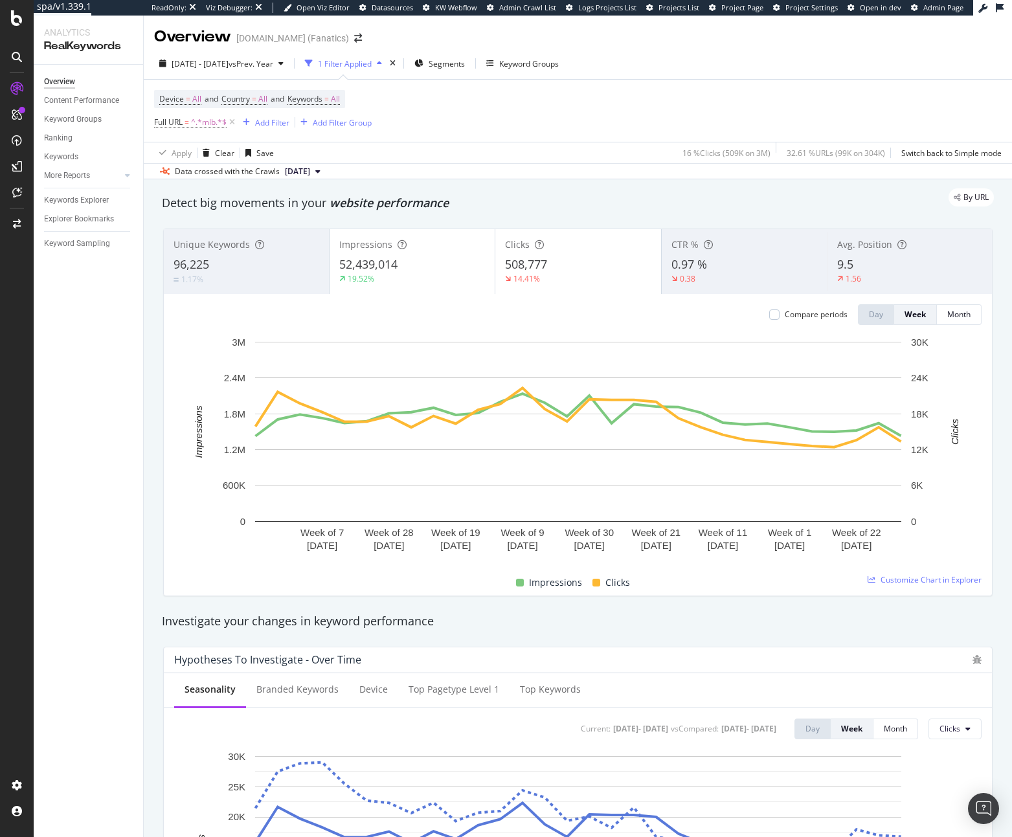
click at [200, 288] on div "Unique Keywords 96,225 1.17%" at bounding box center [246, 261] width 165 height 58
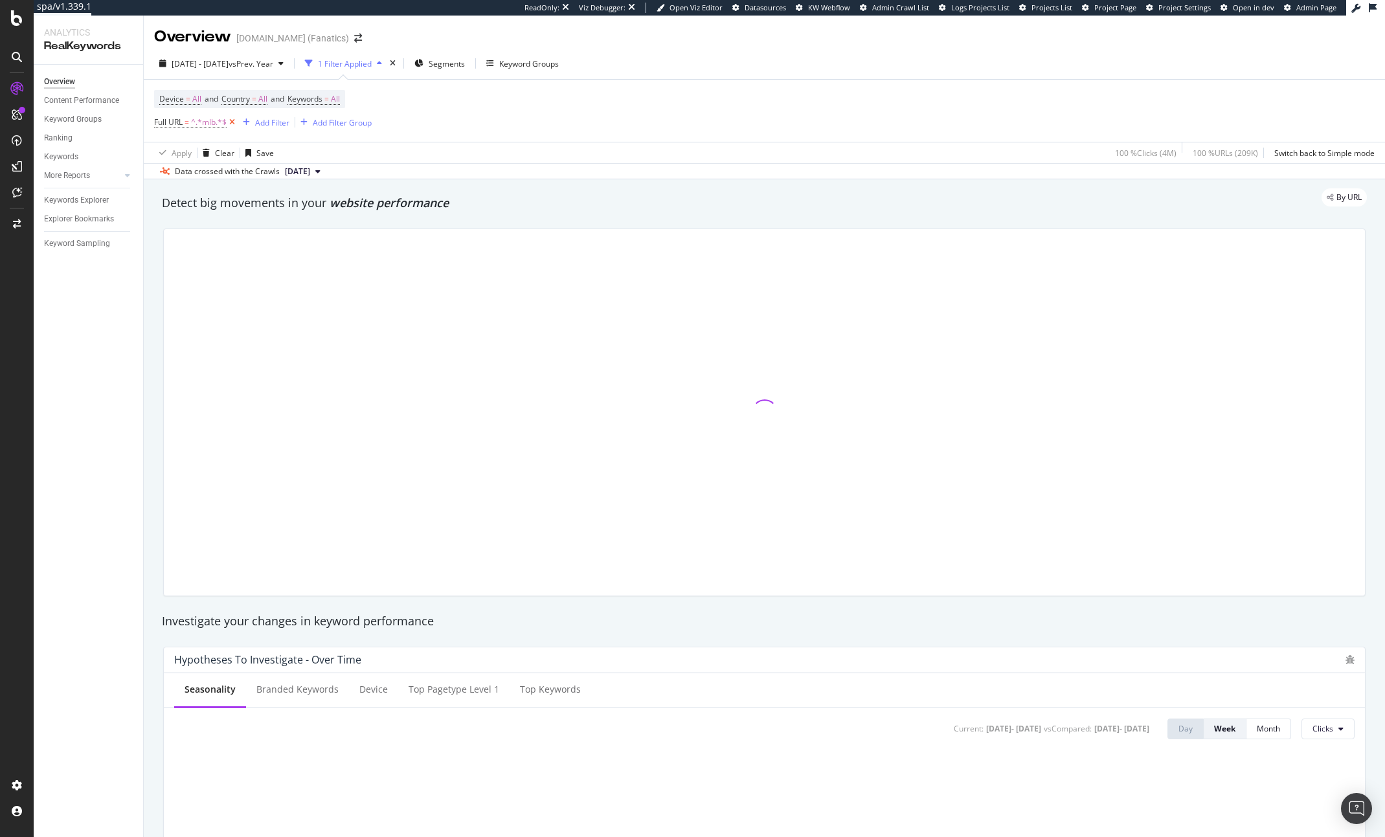
click at [231, 124] on icon at bounding box center [232, 122] width 11 height 13
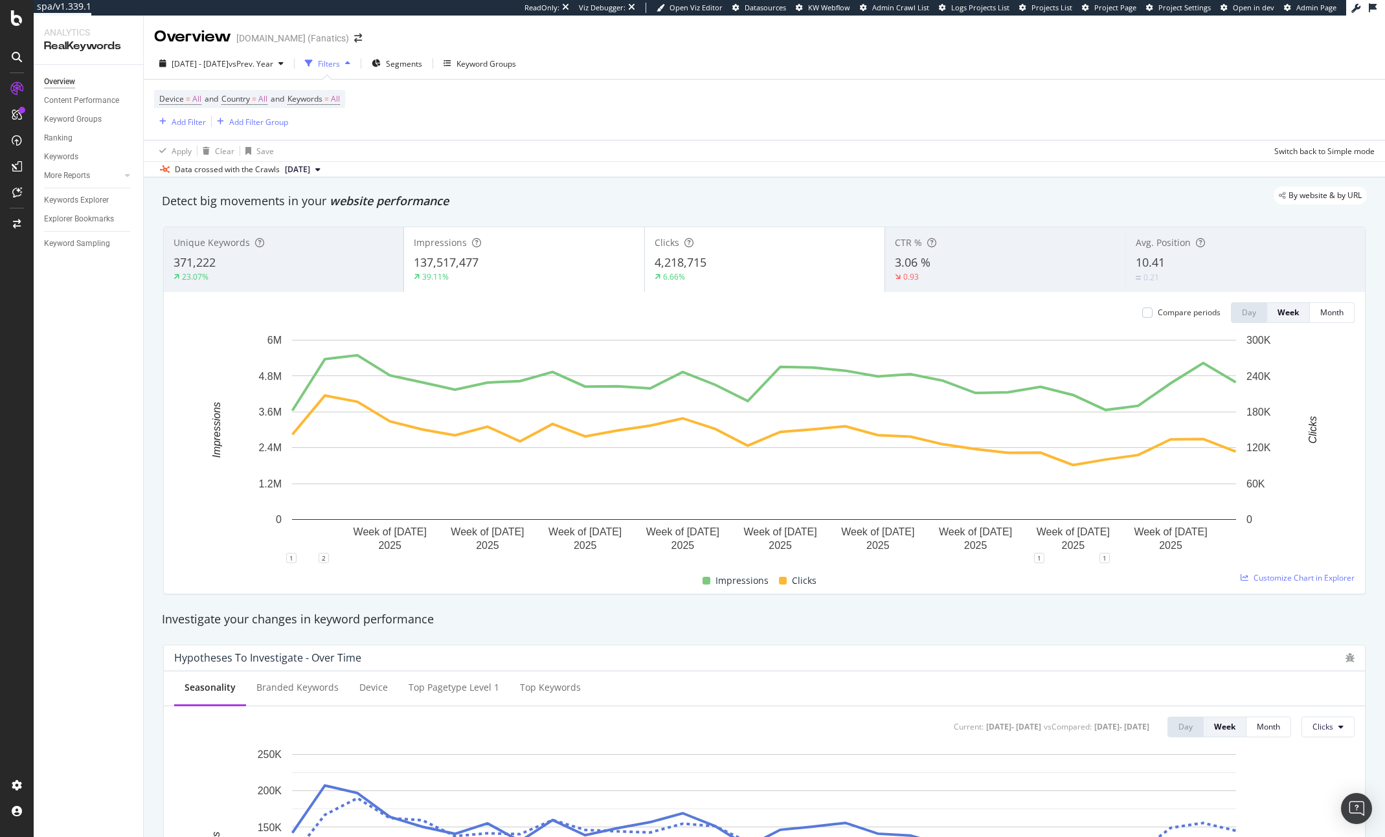
click at [574, 205] on div "Detect big movements in your website performance" at bounding box center [764, 201] width 1205 height 17
click at [275, 260] on div "371,222" at bounding box center [284, 262] width 220 height 17
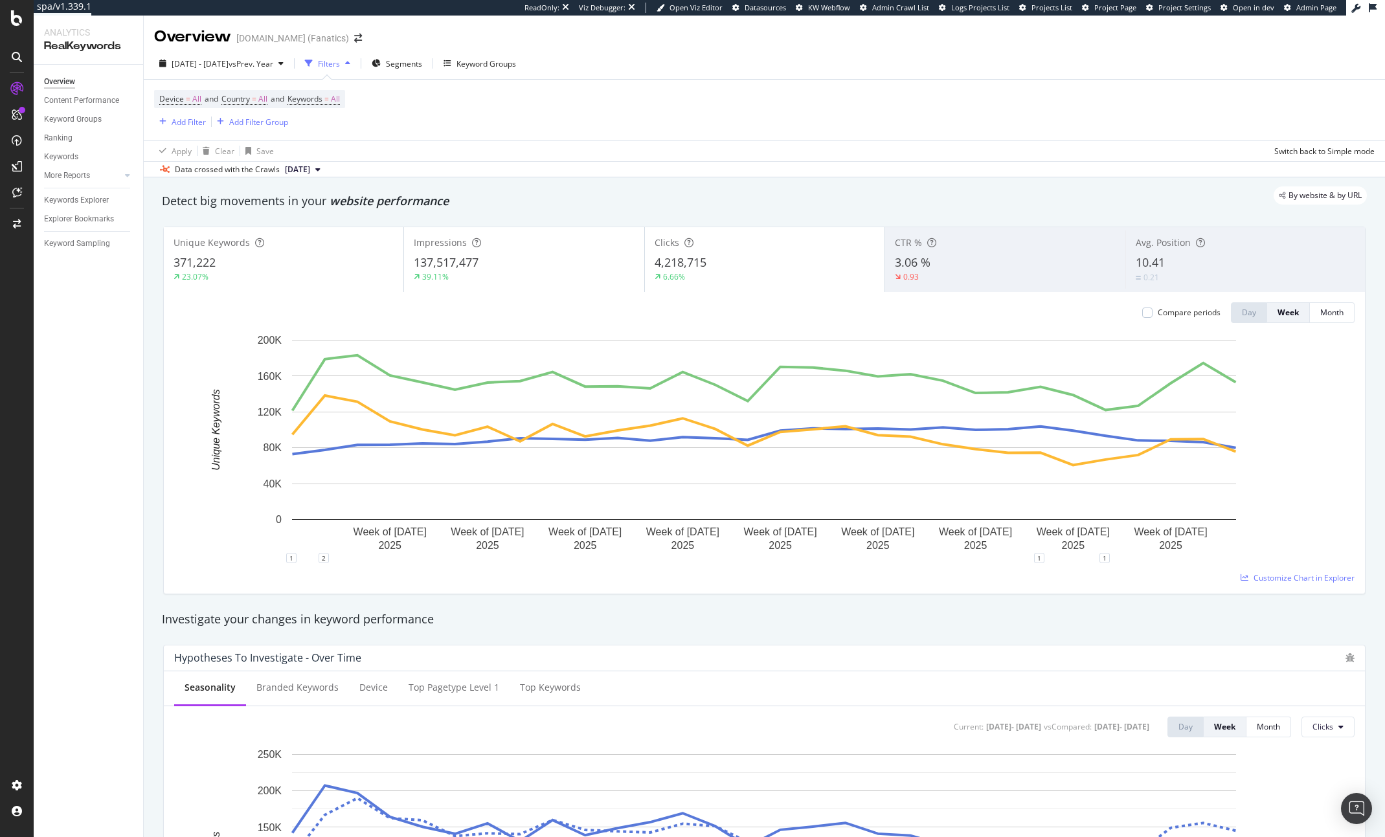
click at [510, 252] on div "Impressions 137,517,477 39.11%" at bounding box center [524, 259] width 240 height 58
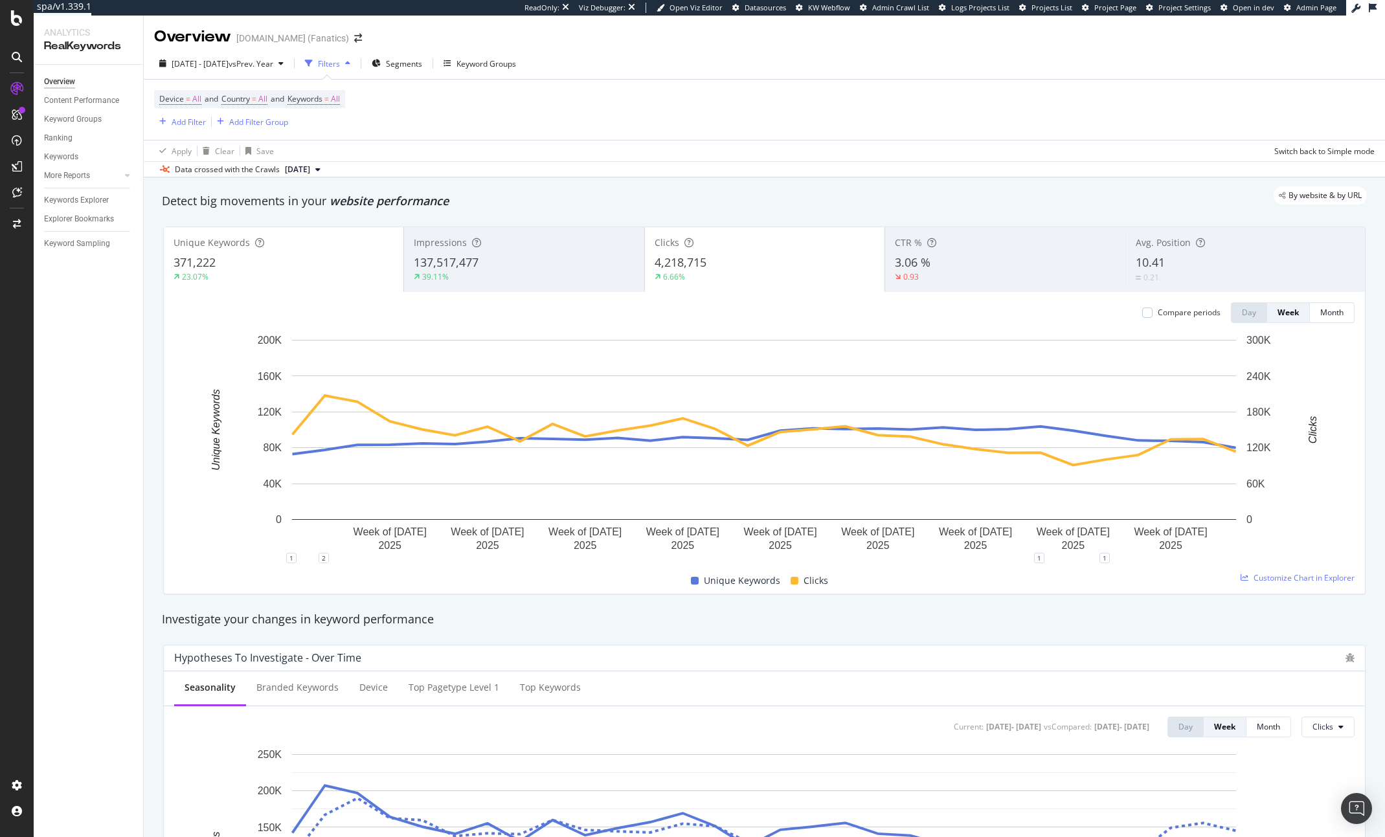
click at [757, 256] on div "4,218,715" at bounding box center [765, 262] width 220 height 17
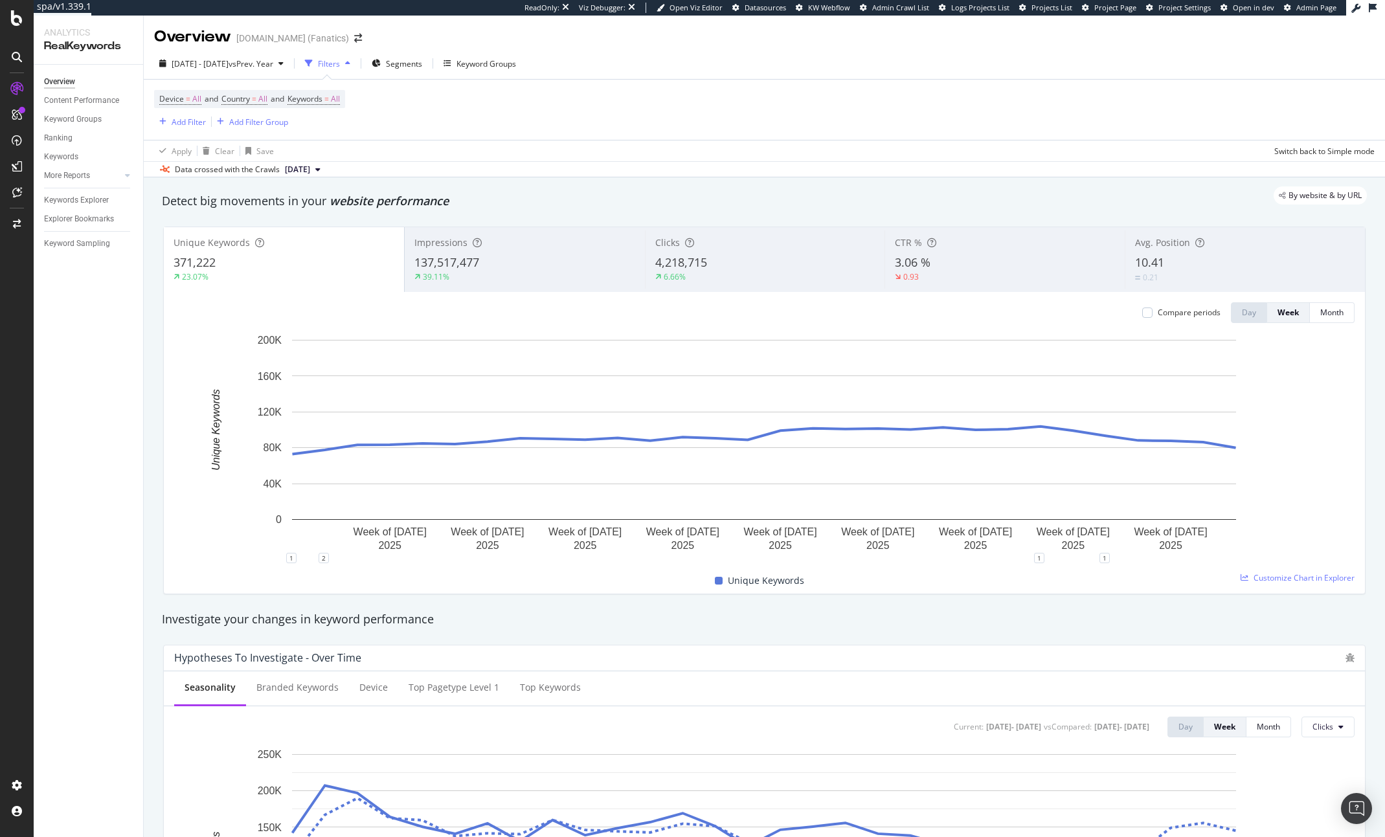
click at [470, 281] on div "39.11%" at bounding box center [524, 277] width 221 height 12
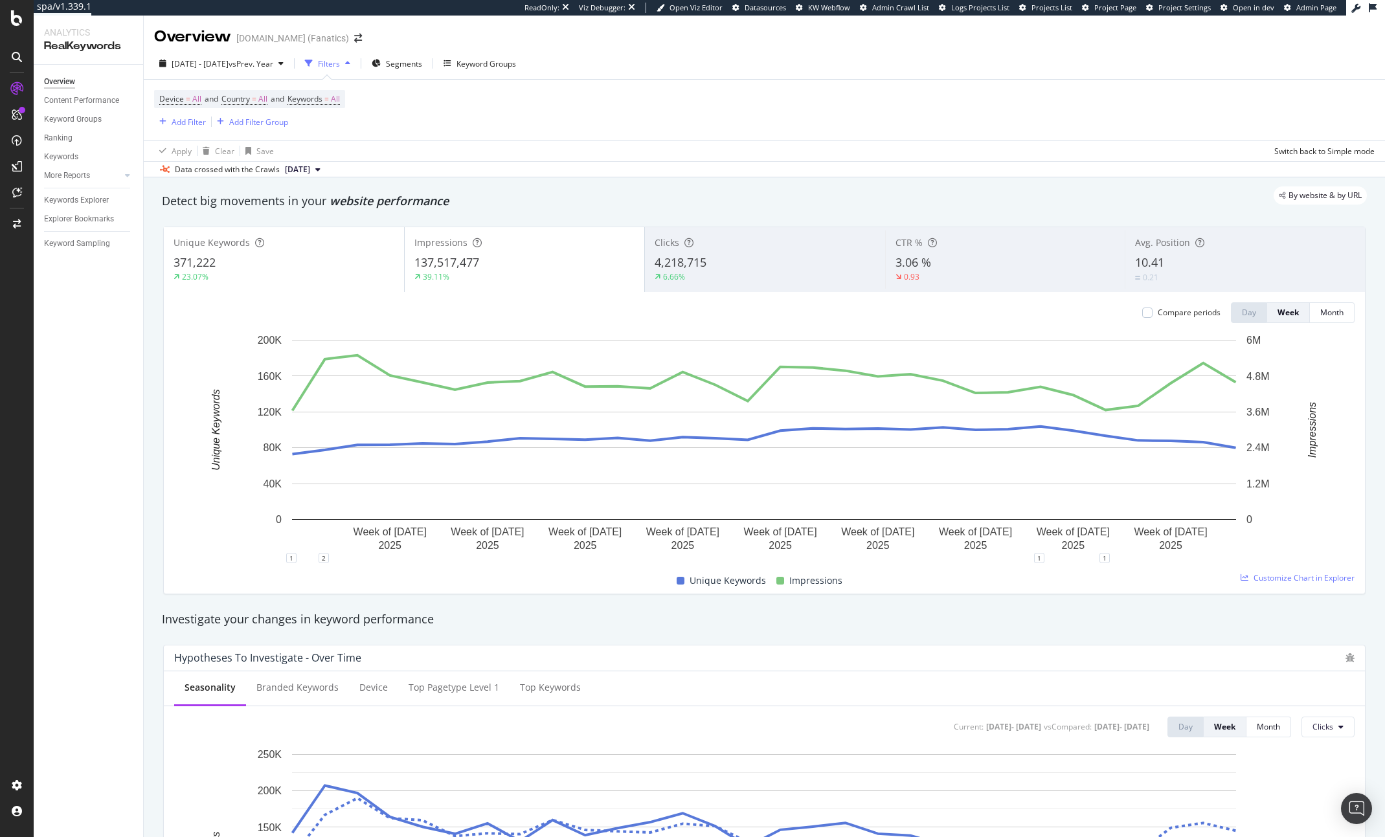
click at [471, 281] on div "39.11%" at bounding box center [524, 277] width 221 height 12
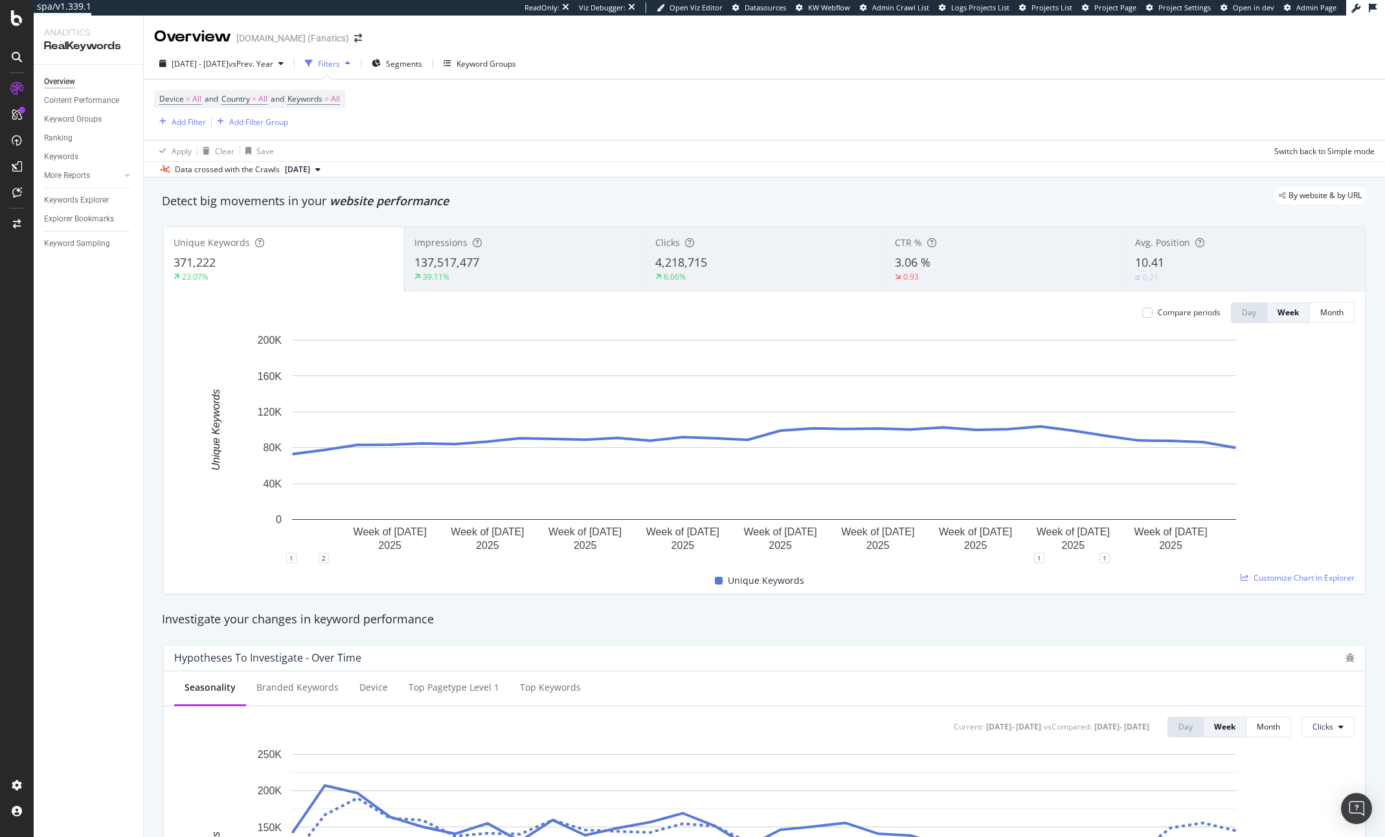
click at [742, 269] on div "4,218,715" at bounding box center [765, 262] width 220 height 17
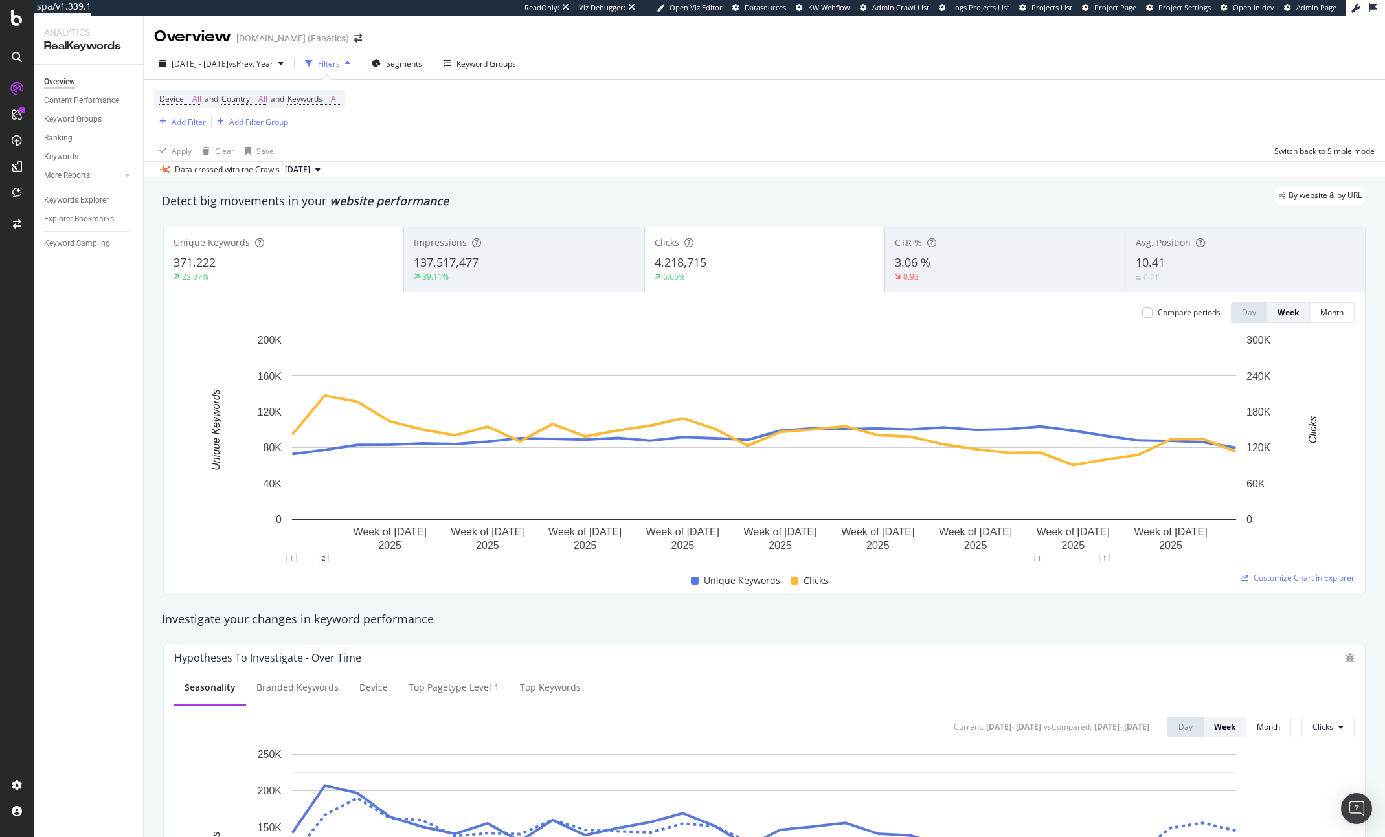
click at [742, 269] on div "4,218,715" at bounding box center [765, 262] width 220 height 17
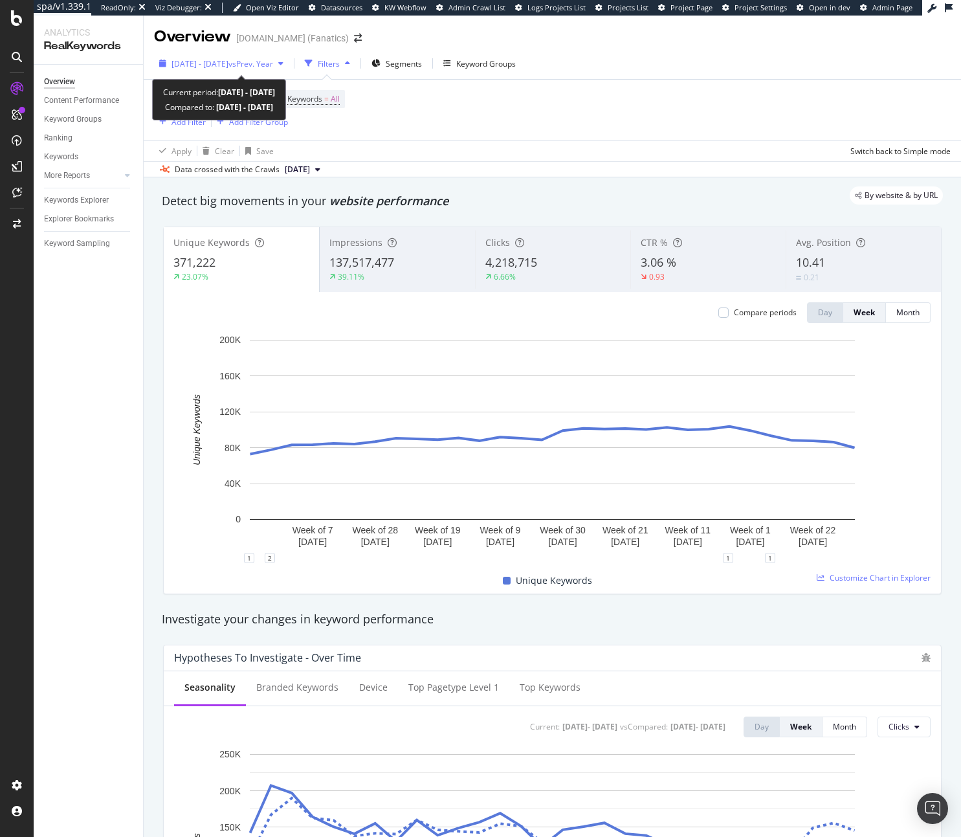
click at [205, 63] on span "[DATE] - [DATE]" at bounding box center [200, 63] width 57 height 11
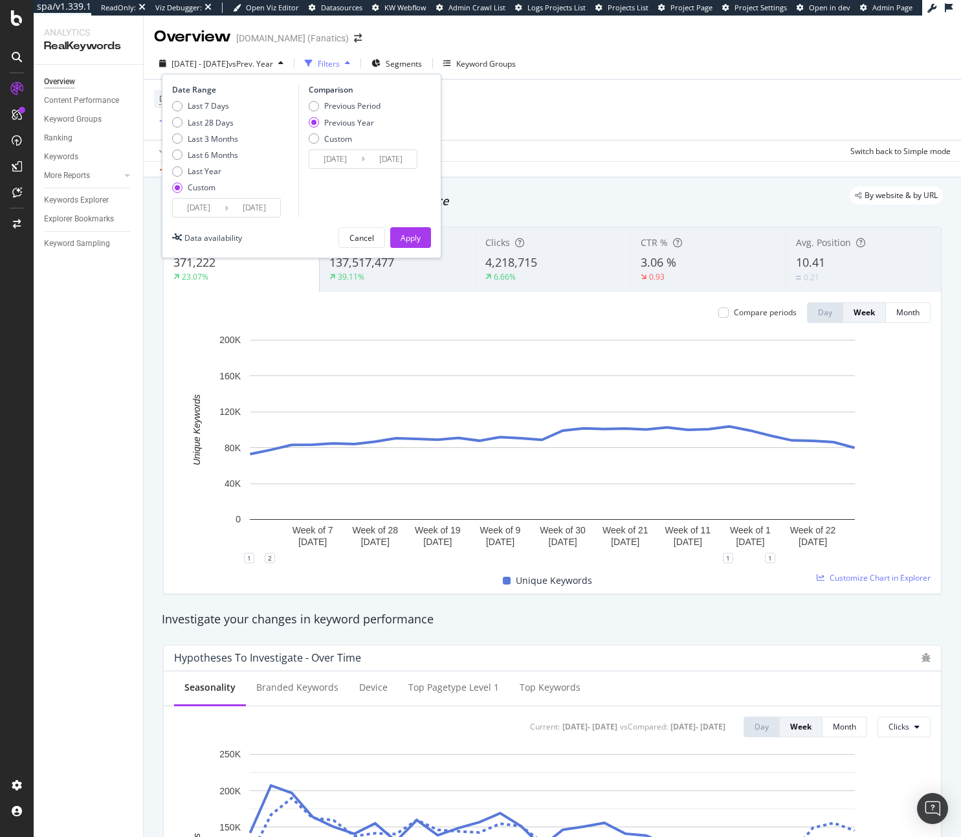
click at [205, 63] on span "[DATE] - [DATE]" at bounding box center [200, 63] width 57 height 11
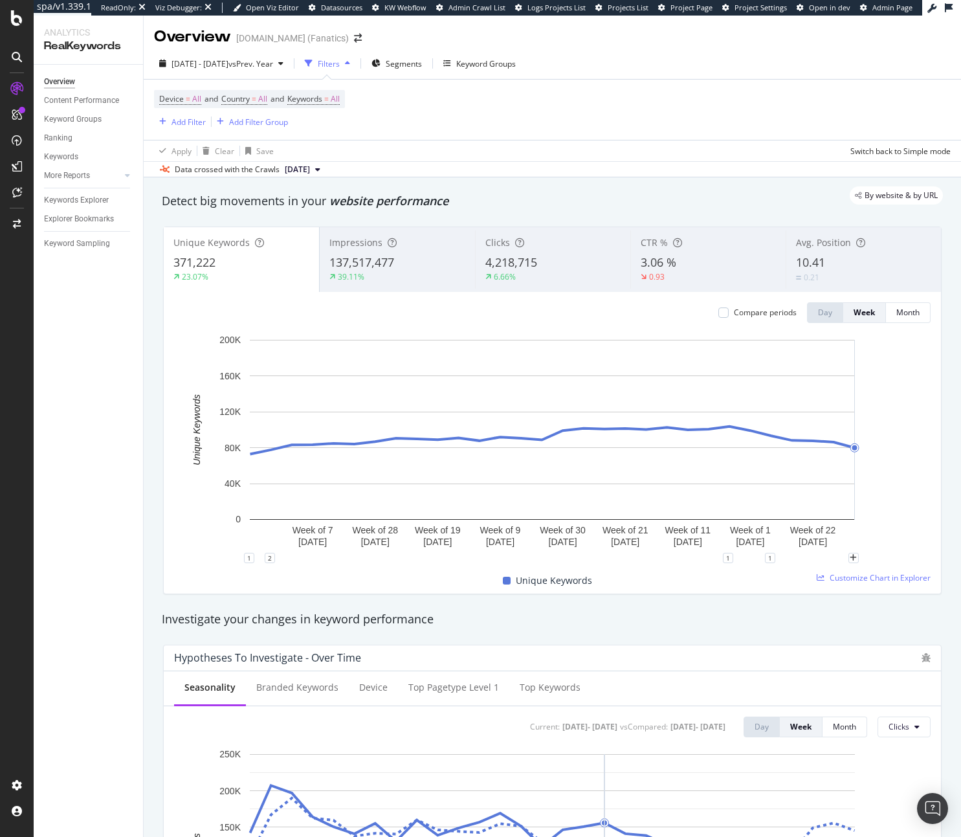
click at [347, 270] on div "137,517,477" at bounding box center [398, 262] width 136 height 17
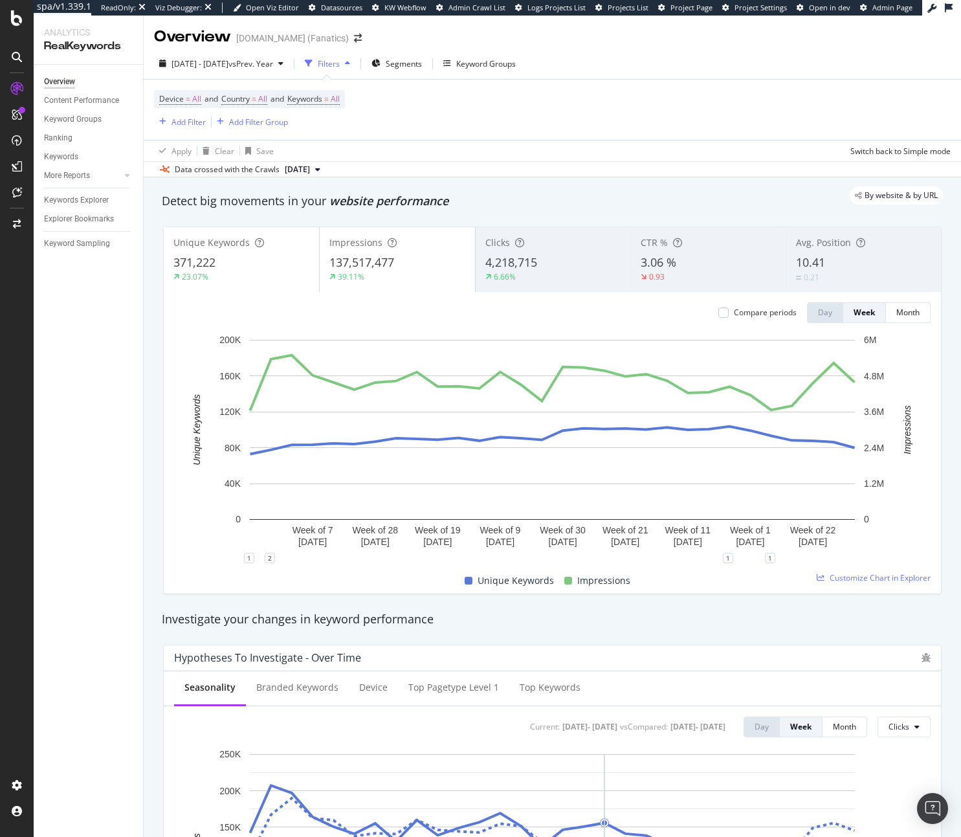
click at [272, 262] on div "371,222" at bounding box center [242, 262] width 136 height 17
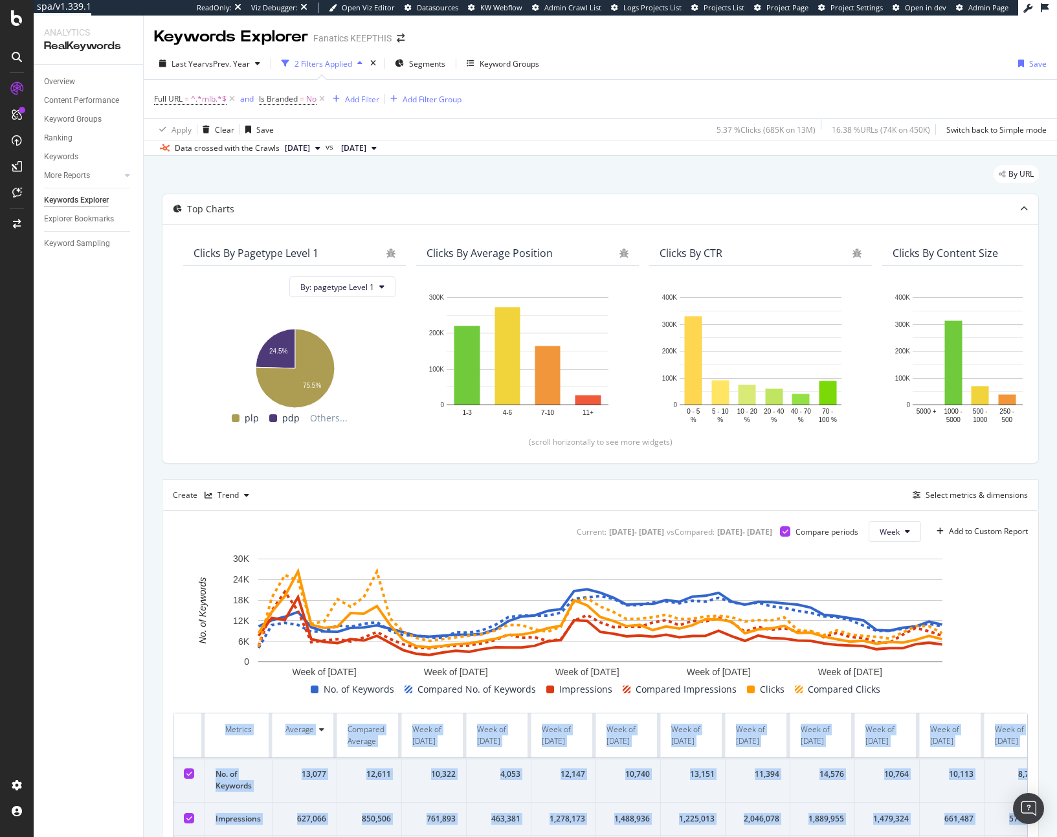
scroll to position [89, 0]
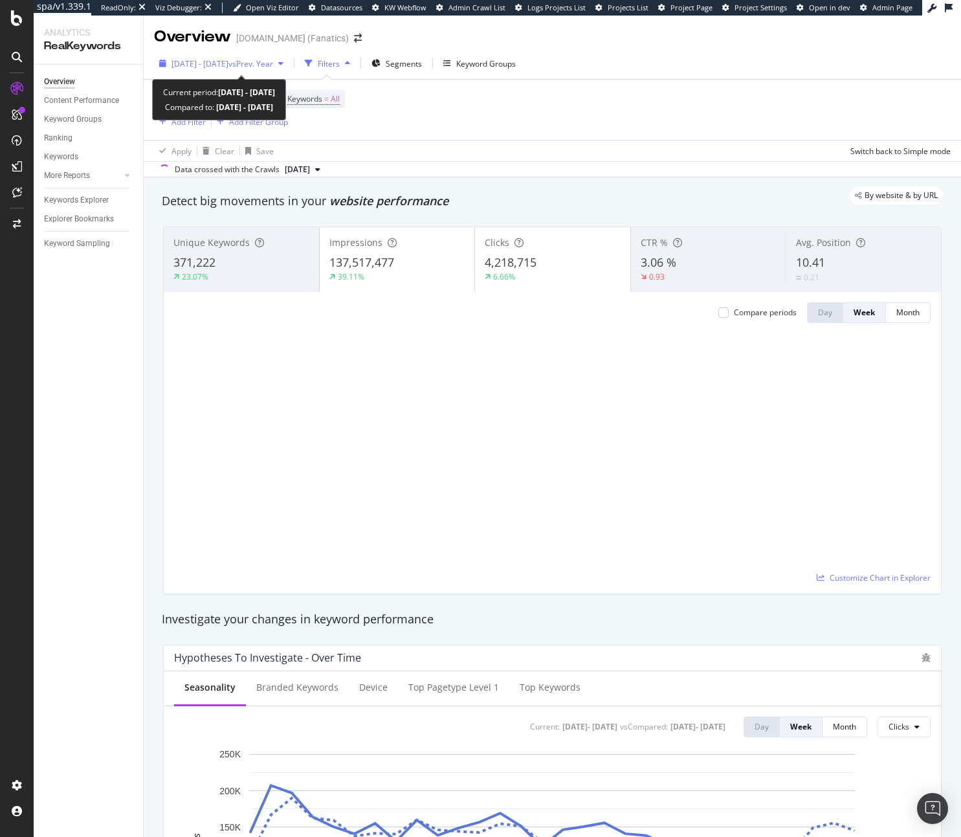
click at [220, 58] on span "[DATE] - [DATE]" at bounding box center [200, 63] width 57 height 11
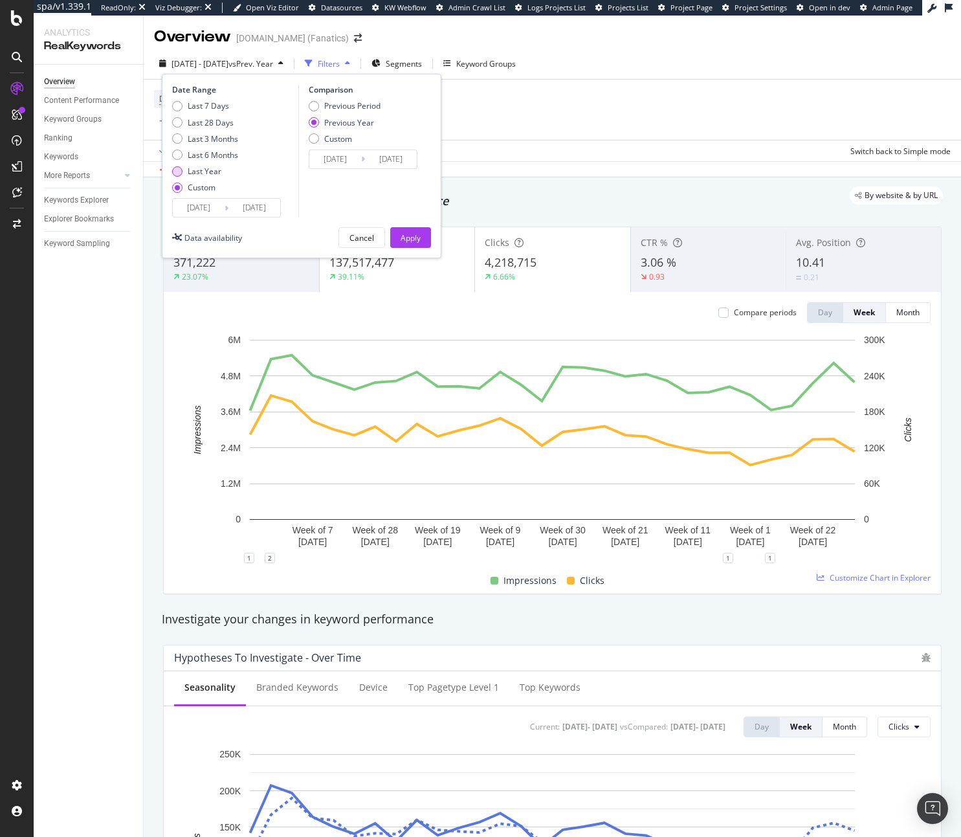
click at [198, 172] on div "Last Year" at bounding box center [205, 171] width 34 height 11
type input "[DATE]"
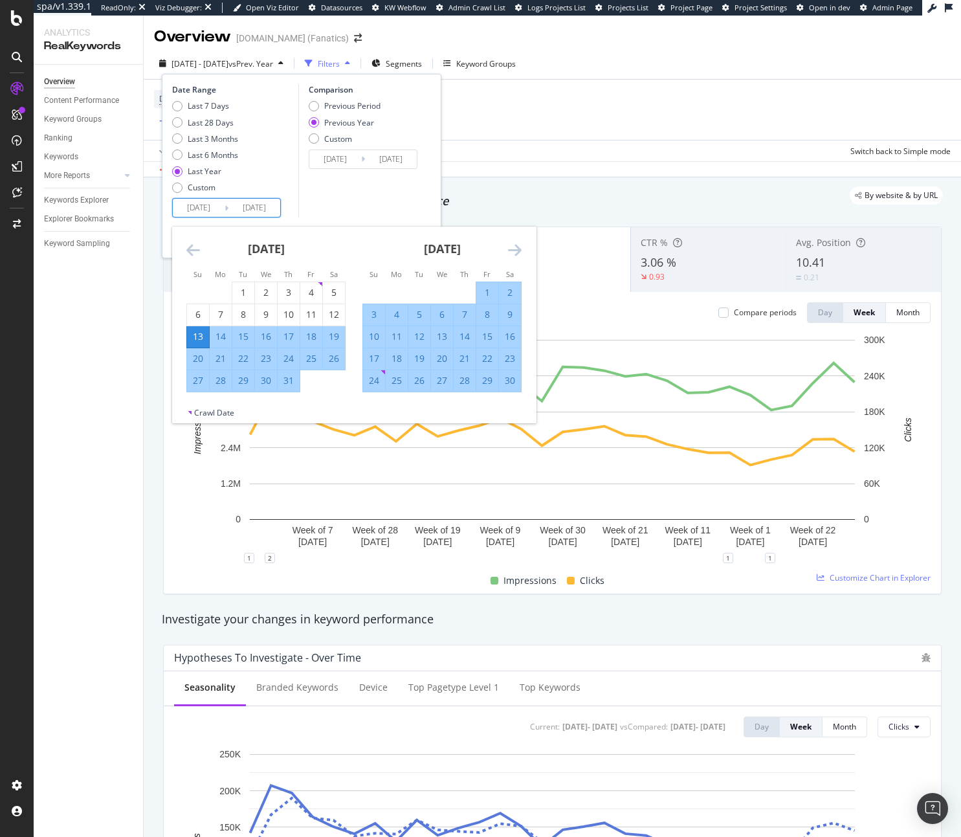
click at [252, 210] on input "[DATE]" at bounding box center [255, 208] width 52 height 18
click at [513, 244] on icon "Move forward to switch to the next month." at bounding box center [515, 250] width 14 height 16
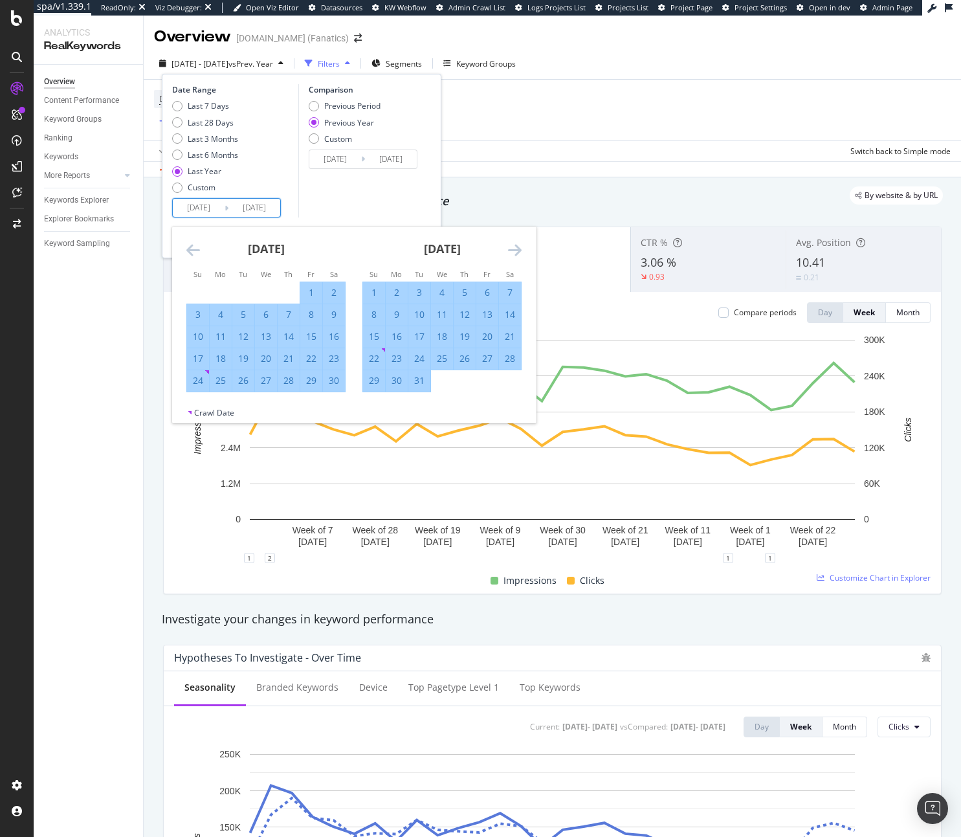
click at [513, 244] on icon "Move forward to switch to the next month." at bounding box center [515, 250] width 14 height 16
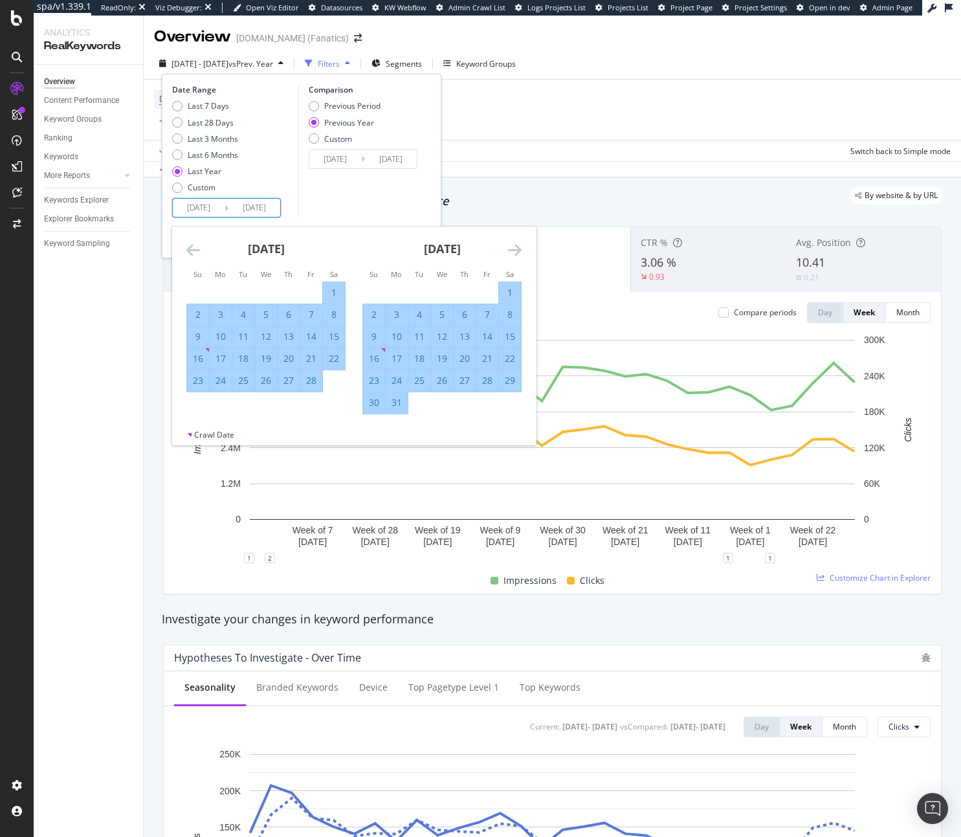
click at [375, 356] on div "16" at bounding box center [374, 358] width 22 height 13
type input "[DATE]"
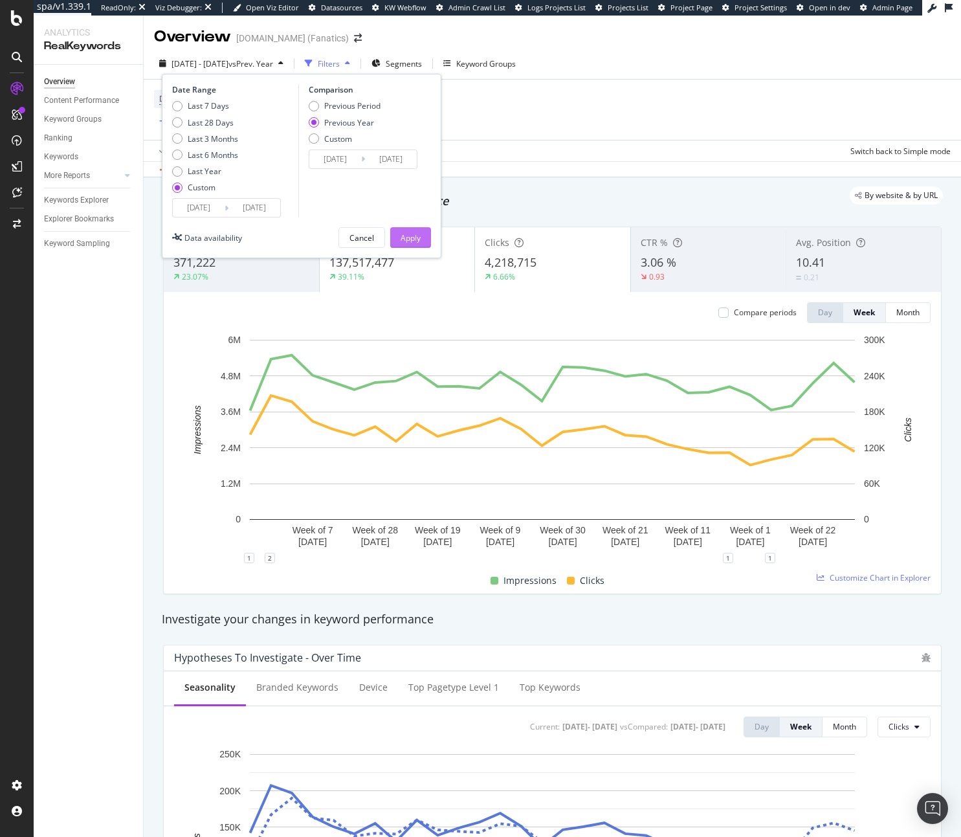
click at [401, 237] on div "Apply" at bounding box center [411, 237] width 20 height 11
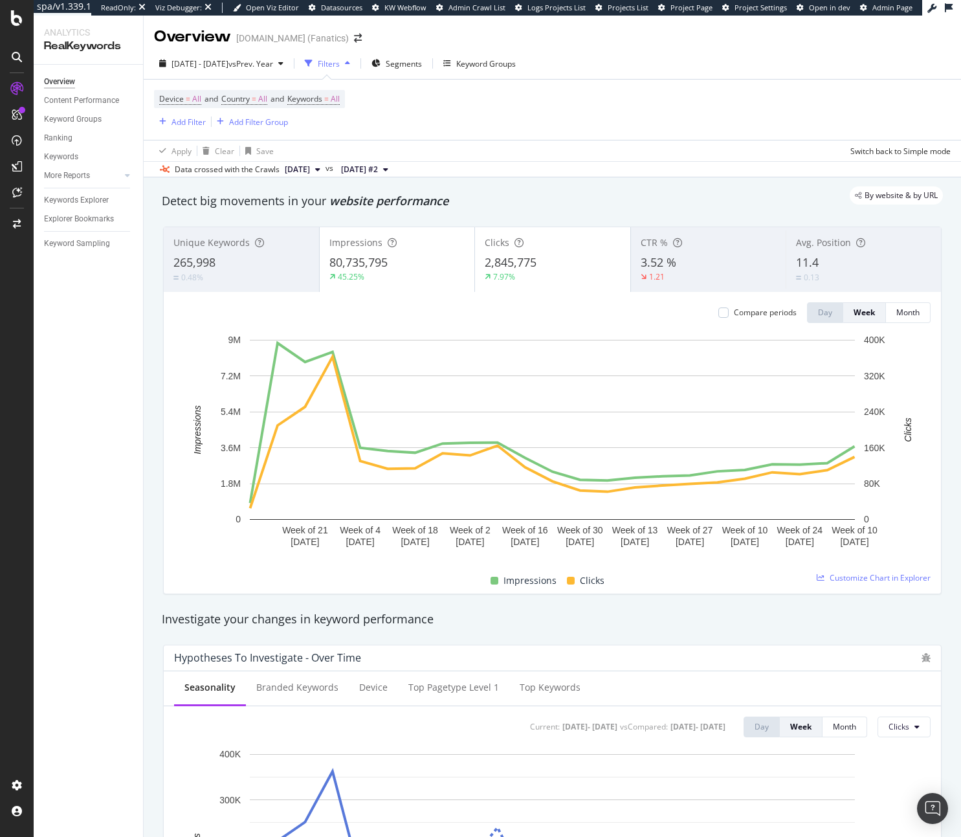
click at [476, 201] on div "By website & by URL" at bounding box center [546, 195] width 794 height 18
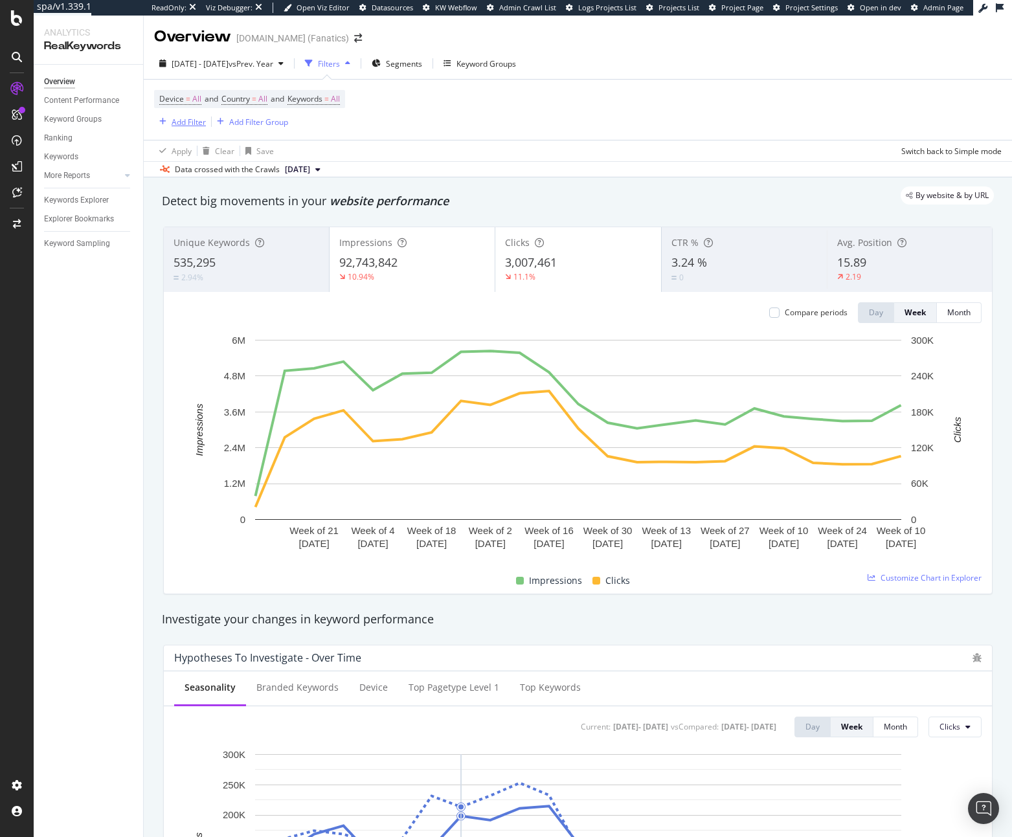
click at [188, 122] on div "Add Filter" at bounding box center [189, 122] width 34 height 11
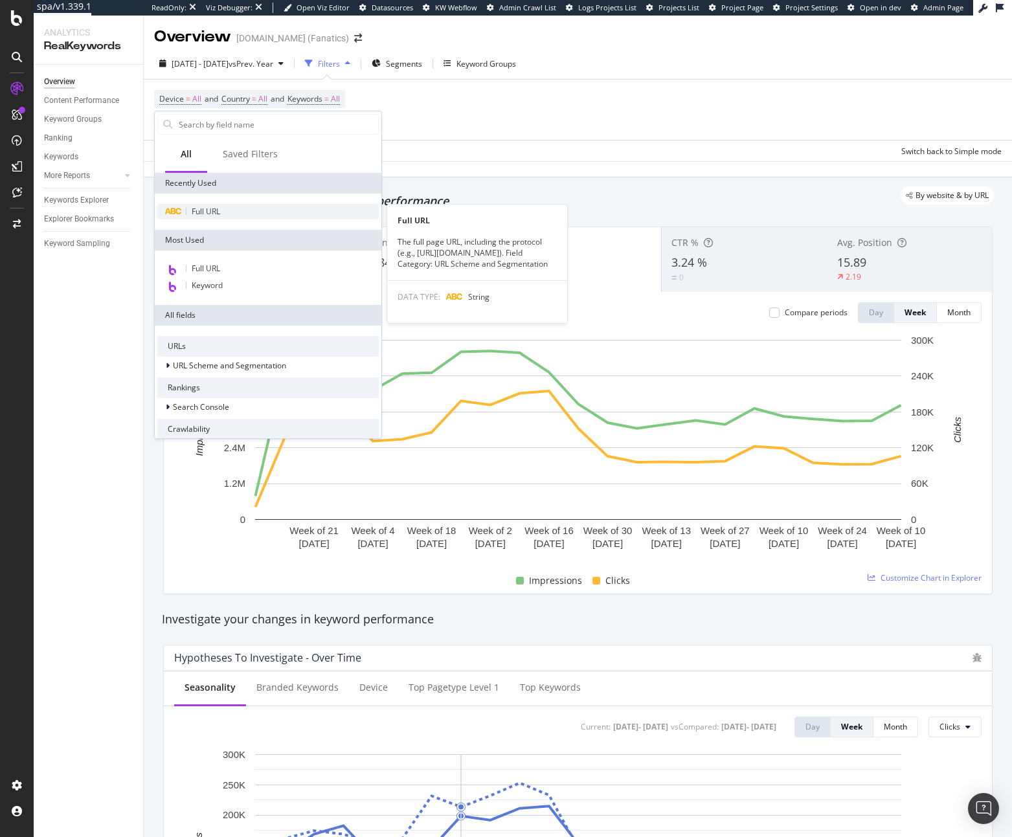
click at [201, 206] on span "Full URL" at bounding box center [206, 211] width 28 height 11
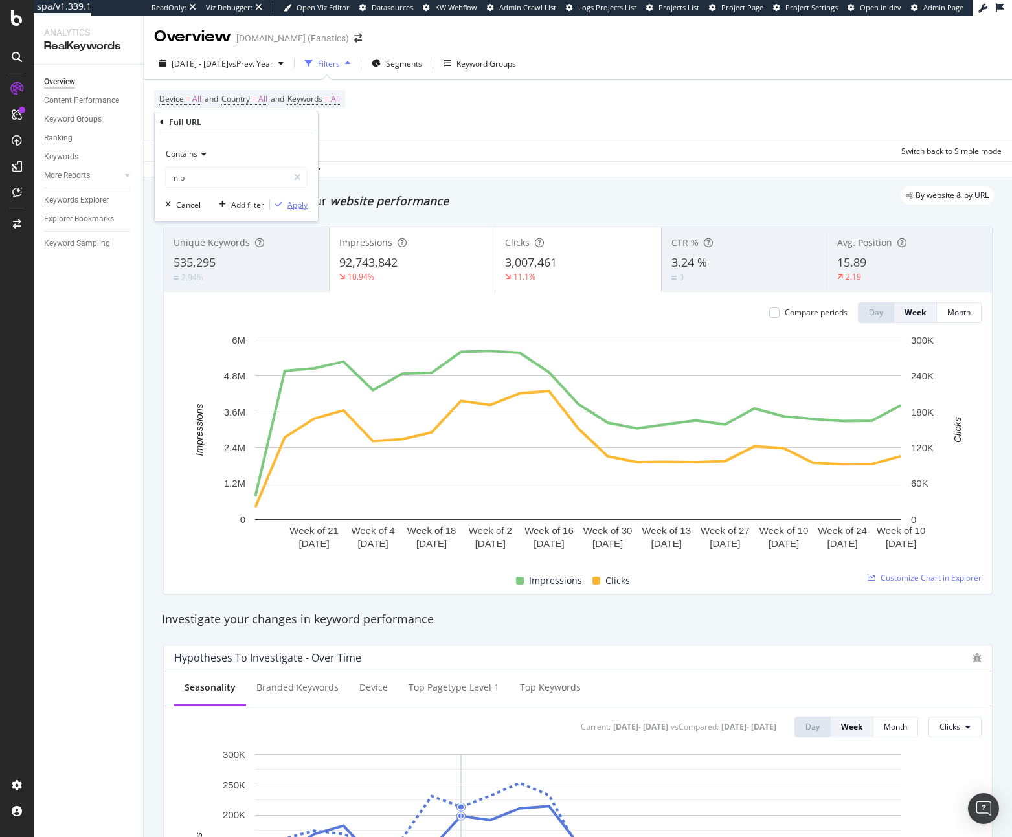
click at [294, 208] on div "Apply" at bounding box center [297, 204] width 20 height 11
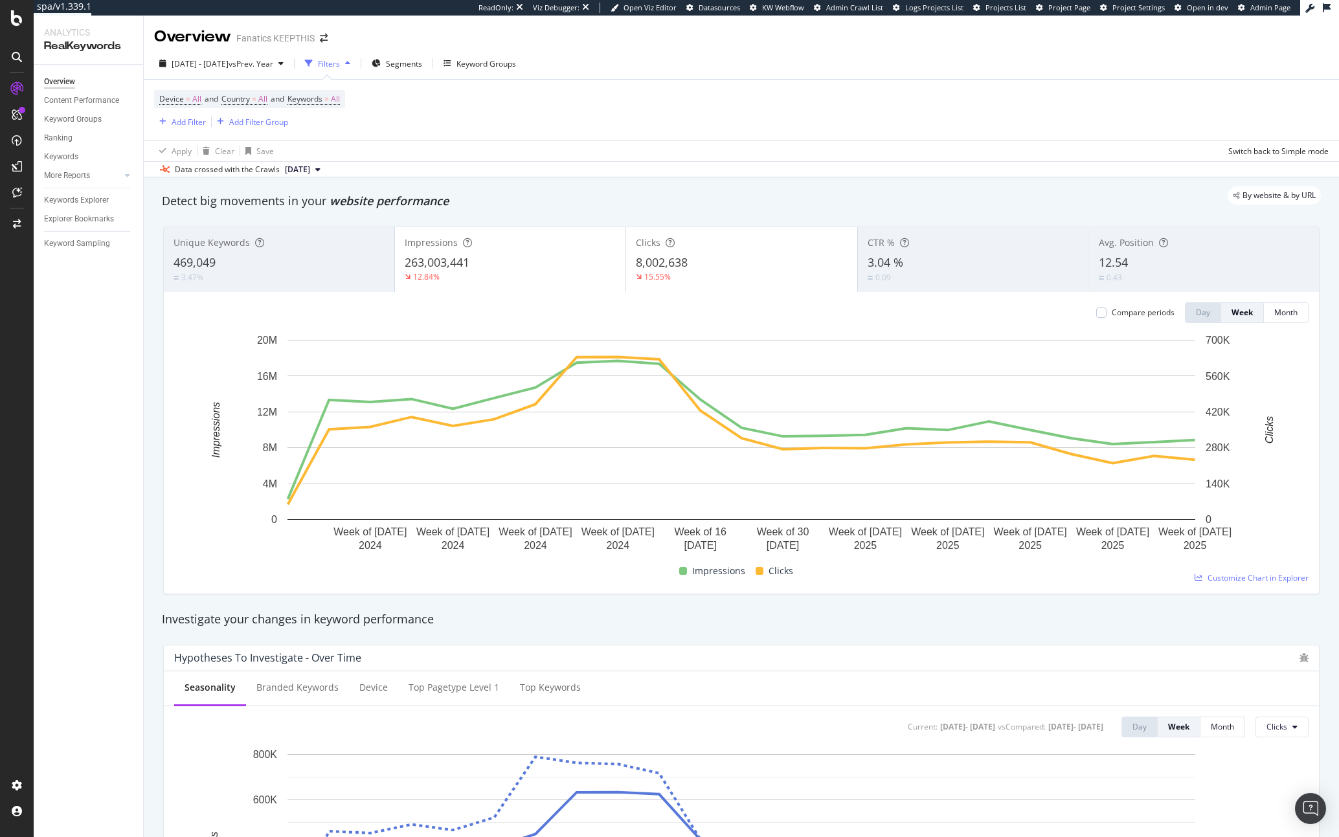
click at [225, 194] on div "By website & by URL" at bounding box center [735, 195] width 1172 height 18
click at [184, 126] on div "Add Filter" at bounding box center [189, 122] width 34 height 11
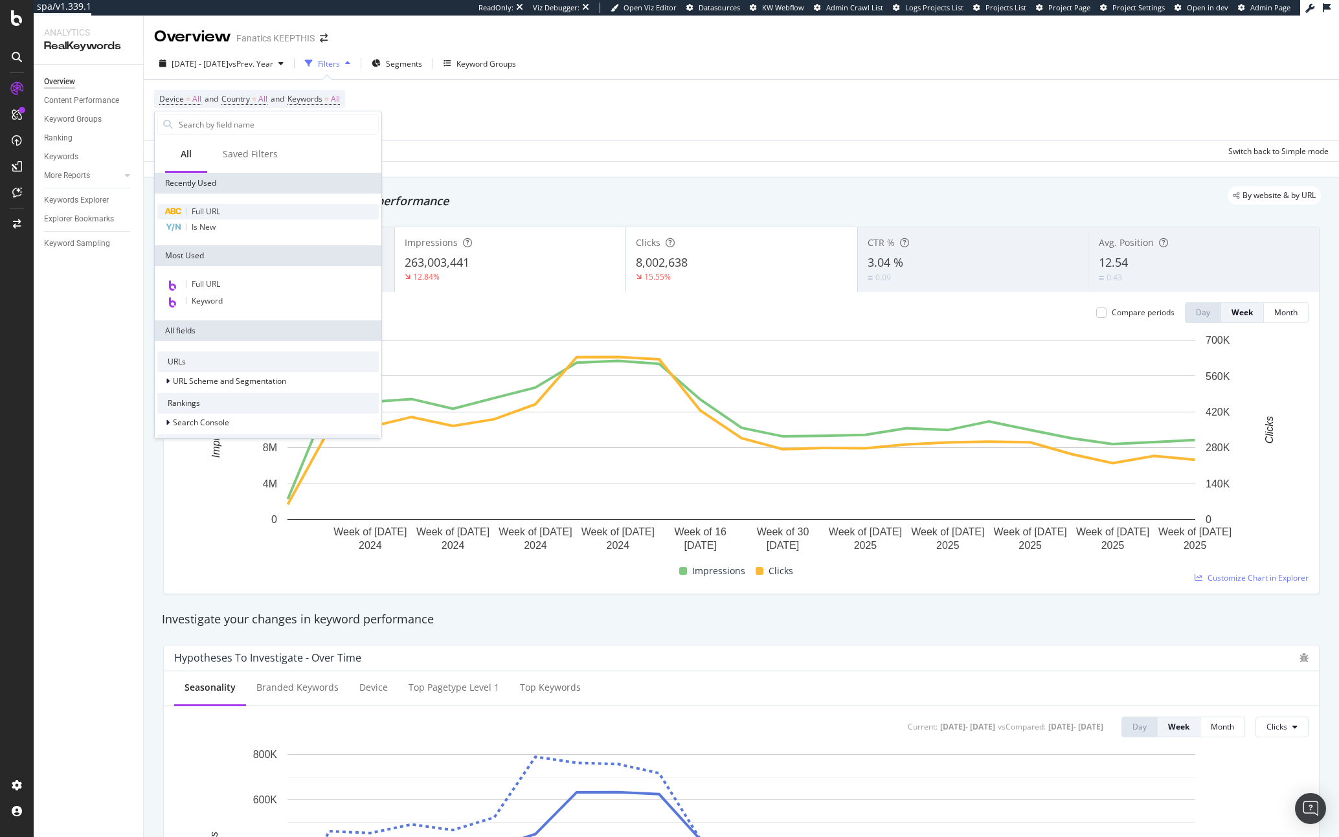
click at [203, 212] on span "Full URL" at bounding box center [206, 211] width 28 height 11
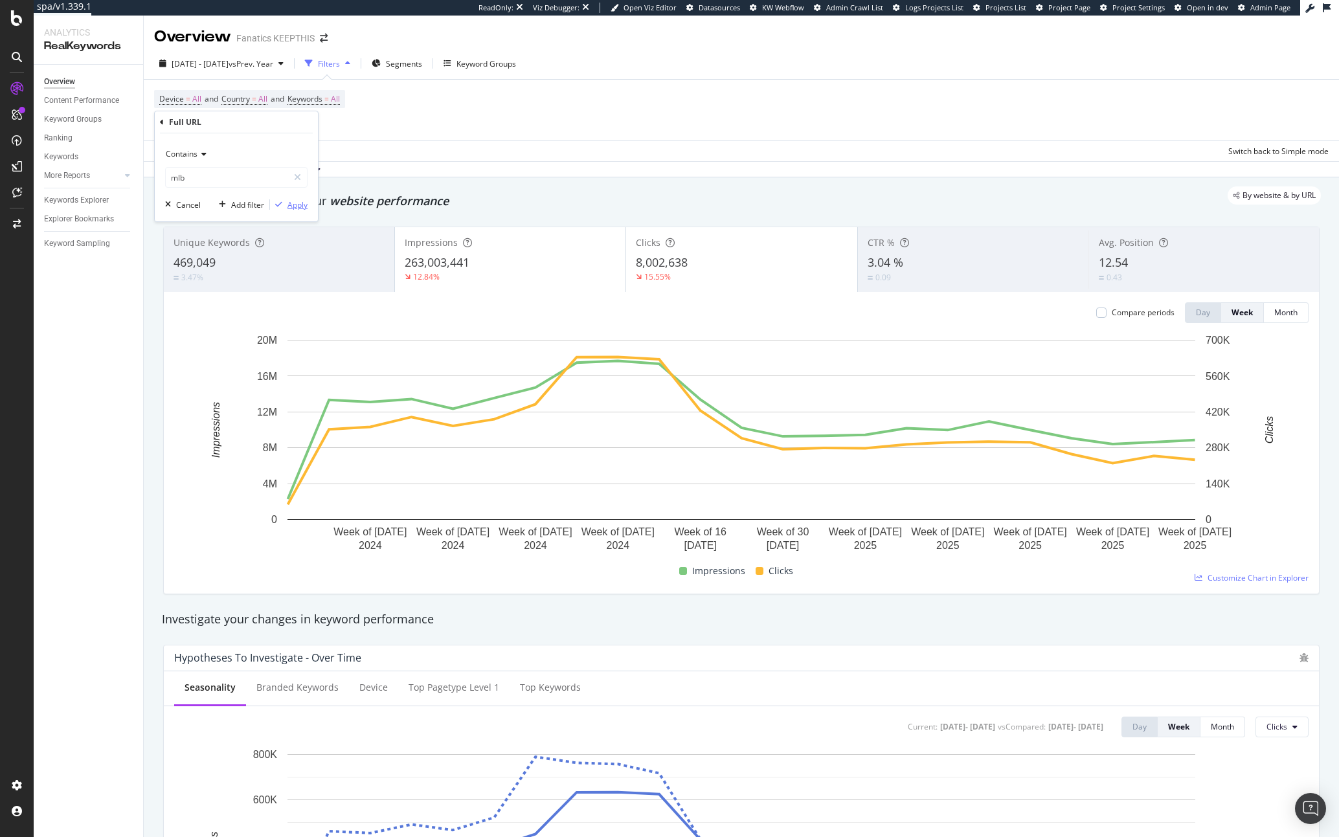
click at [294, 204] on div "Apply" at bounding box center [297, 204] width 20 height 11
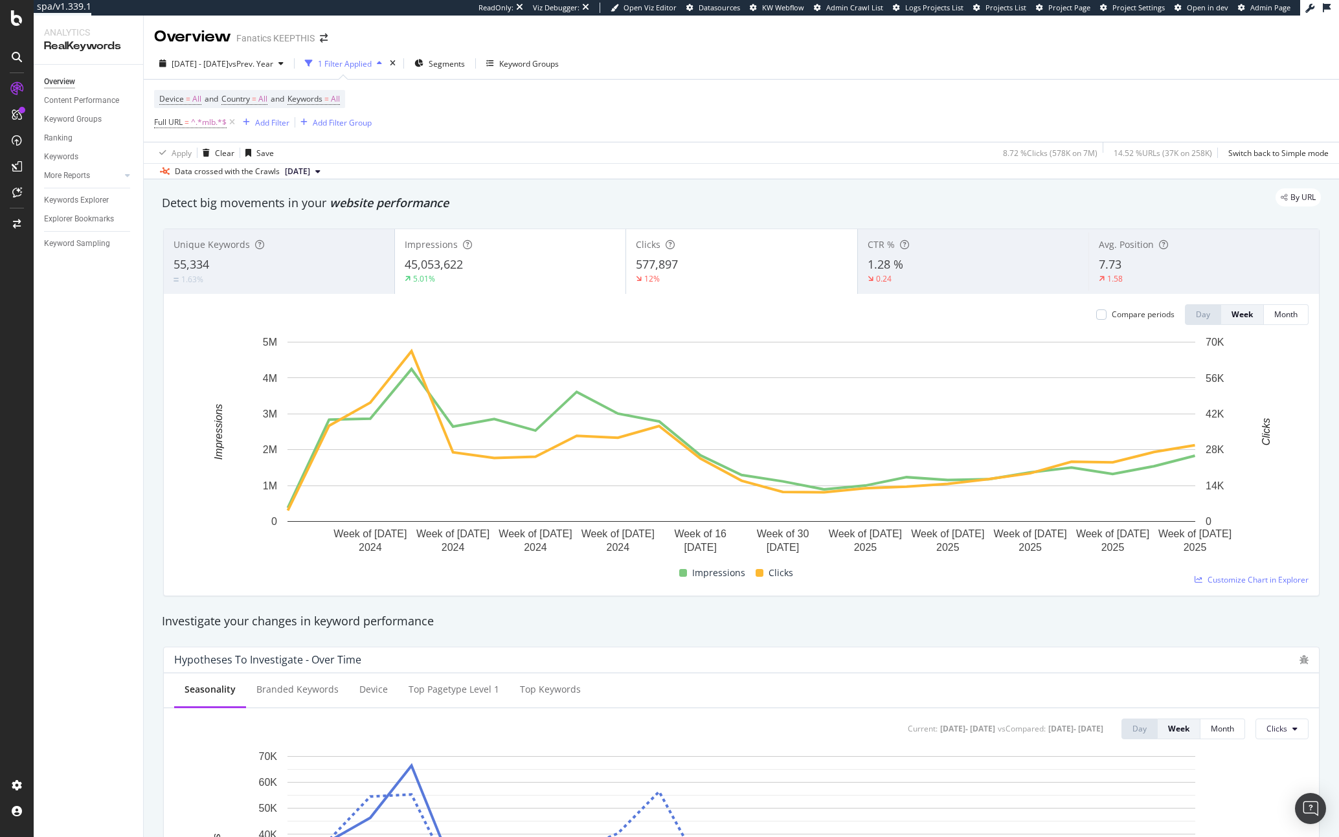
click at [289, 255] on div "Unique Keywords 55,334 1.63%" at bounding box center [279, 261] width 230 height 58
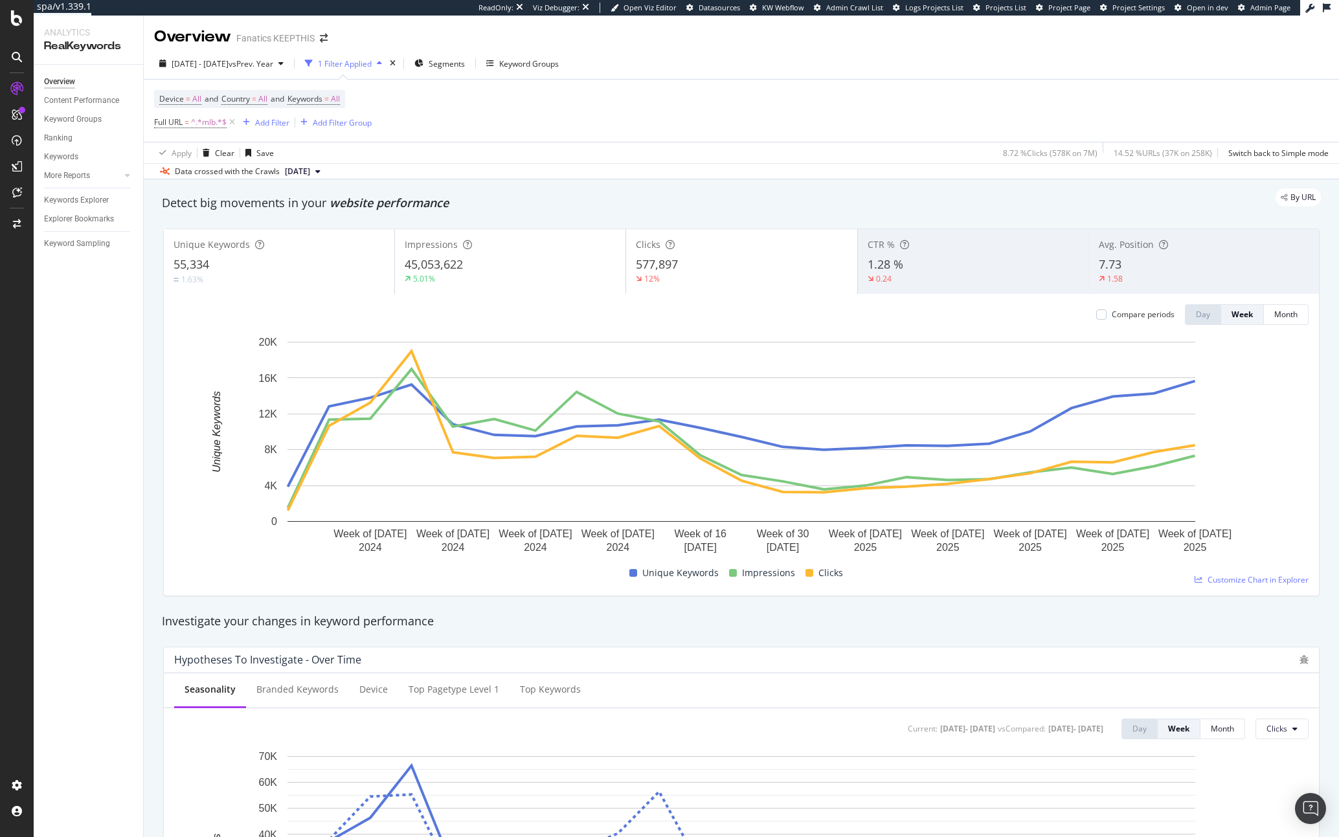
click at [457, 247] on div "Impressions" at bounding box center [510, 244] width 211 height 13
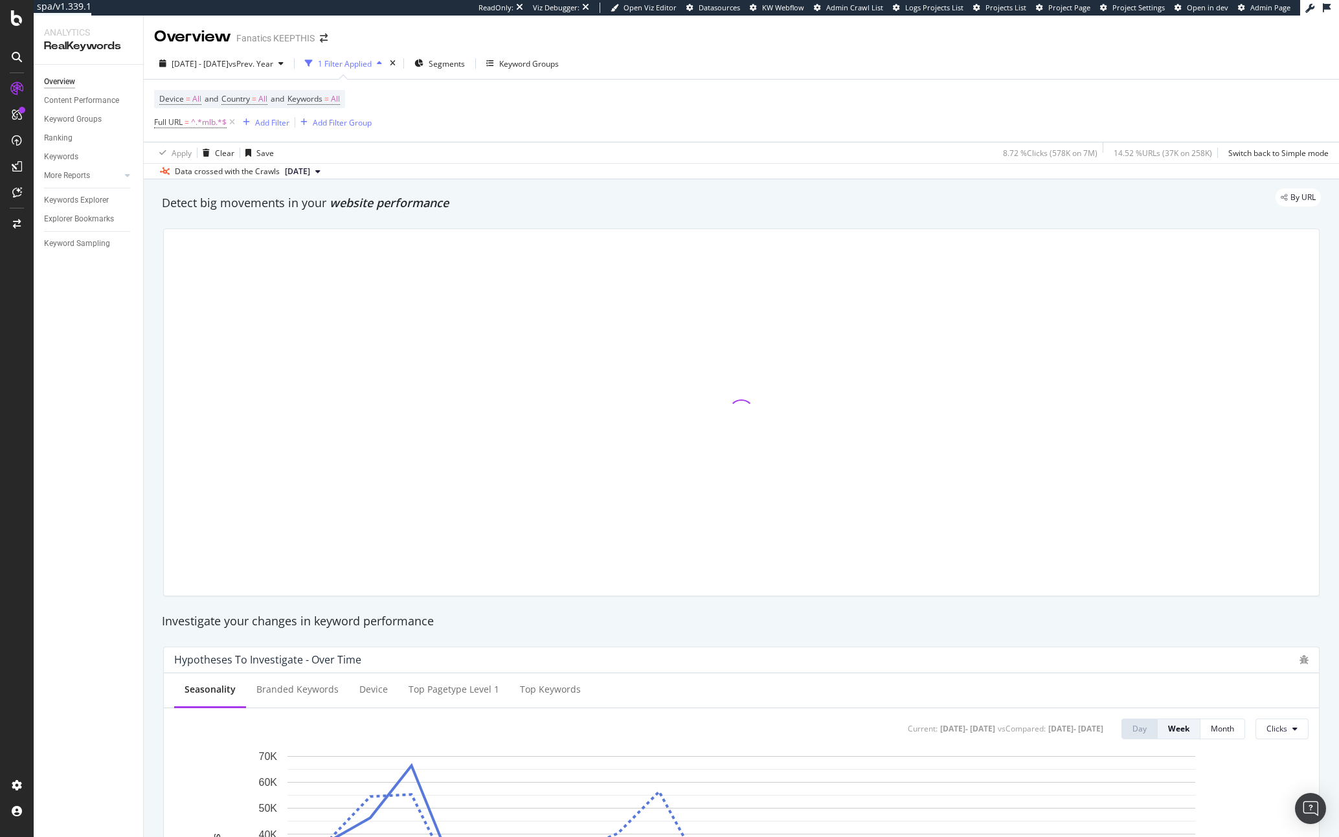
click at [694, 258] on div at bounding box center [741, 412] width 1155 height 366
